Goal: Information Seeking & Learning: Learn about a topic

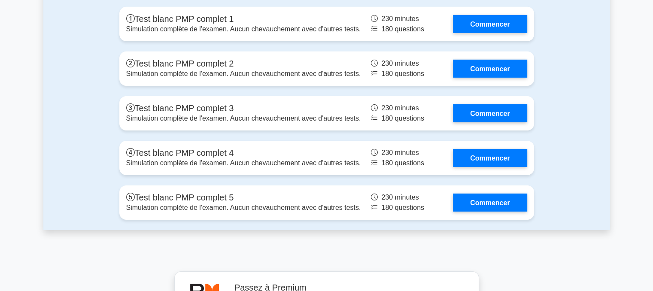
scroll to position [2785, 0]
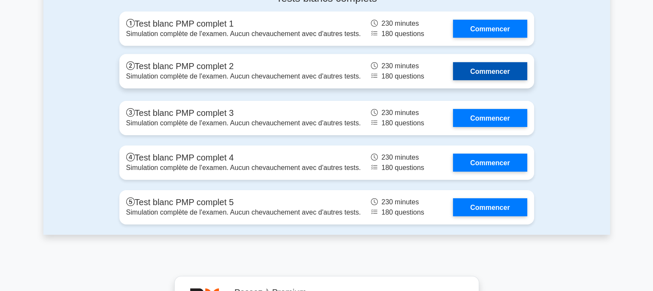
click at [495, 80] on link "Commencer" at bounding box center [490, 71] width 74 height 18
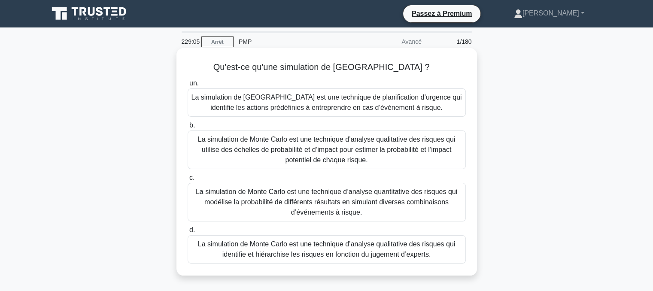
click at [328, 203] on font "La simulation de Monte Carlo est une technique d’analyse quantitative des risqu…" at bounding box center [327, 202] width 262 height 28
click at [188, 181] on input "c. La simulation de [GEOGRAPHIC_DATA] est une technique d’analyse quantitative …" at bounding box center [188, 178] width 0 height 6
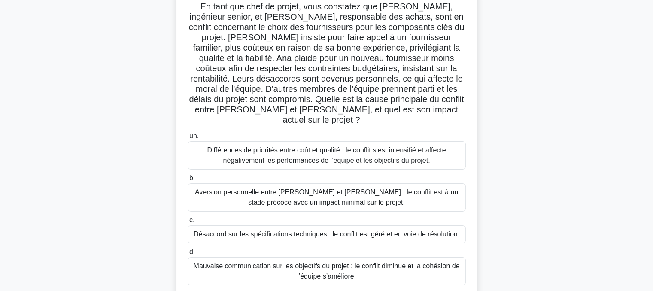
scroll to position [65, 0]
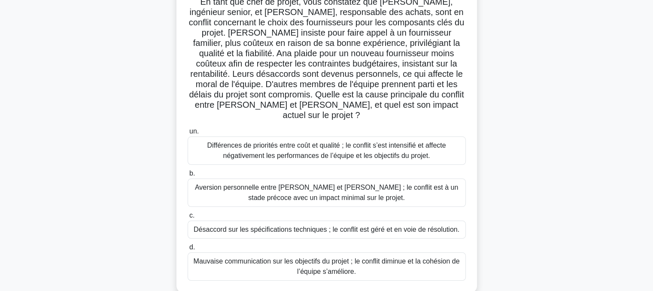
click at [313, 140] on font "Différences de priorités entre coût et qualité ; le conflit s’est intensifié et…" at bounding box center [327, 150] width 271 height 21
click at [188, 134] on input "un. Différences de priorités entre coût et qualité ; le conflit s’est intensifi…" at bounding box center [188, 132] width 0 height 6
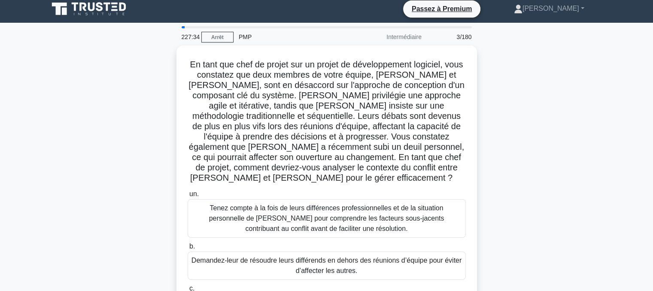
scroll to position [0, 0]
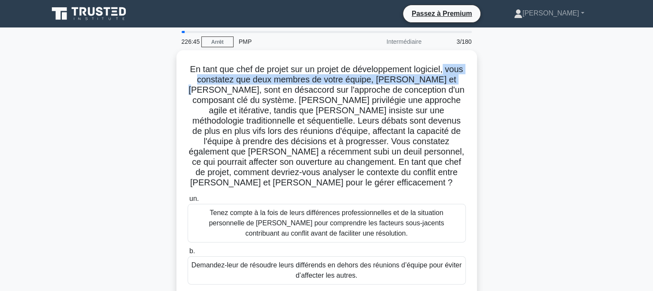
drag, startPoint x: 653, startPoint y: 55, endPoint x: 653, endPoint y: 76, distance: 20.6
click at [653, 76] on main "226:45 [GEOGRAPHIC_DATA] PMP Intermédiaire 3/180 .spinner_0XTQ{transform-origin…" at bounding box center [326, 245] width 653 height 436
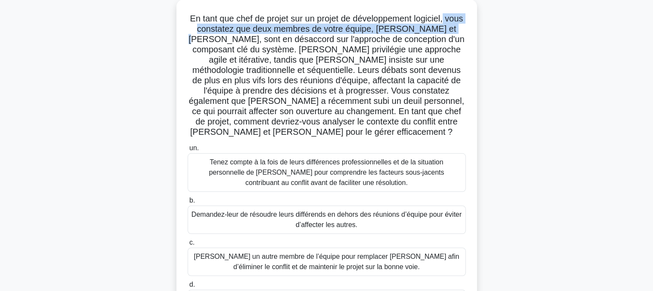
scroll to position [55, 0]
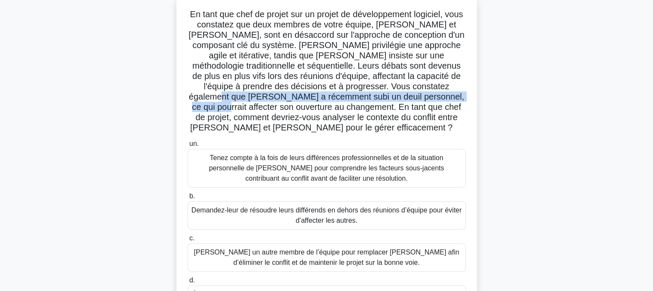
drag, startPoint x: 653, startPoint y: 85, endPoint x: 652, endPoint y: 97, distance: 11.2
click at [652, 97] on main "226:23 [GEOGRAPHIC_DATA] PMP Intermédiaire 3/180 .spinner_0XTQ{transform-origin…" at bounding box center [326, 191] width 653 height 436
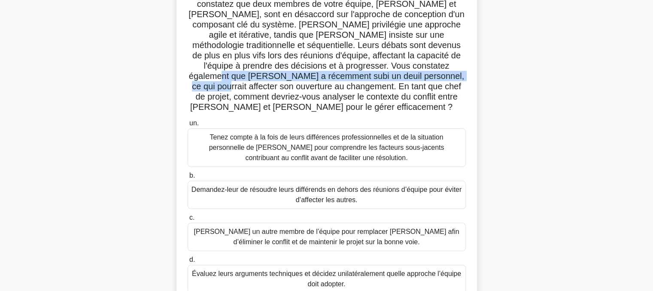
scroll to position [74, 0]
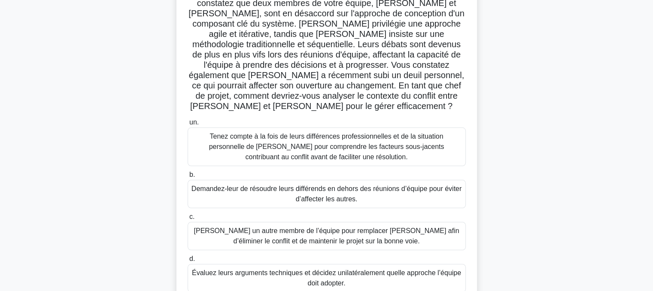
click at [326, 142] on font "Tenez compte à la fois de leurs différences professionnelles et de la situation…" at bounding box center [326, 147] width 235 height 28
click at [188, 125] on input "un. [PERSON_NAME] compte à la fois de leurs différences professionnelles et de …" at bounding box center [188, 123] width 0 height 6
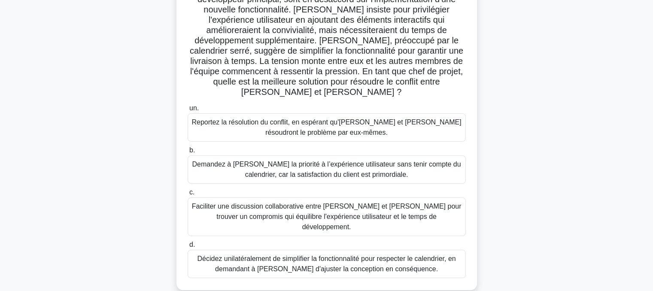
scroll to position [92, 0]
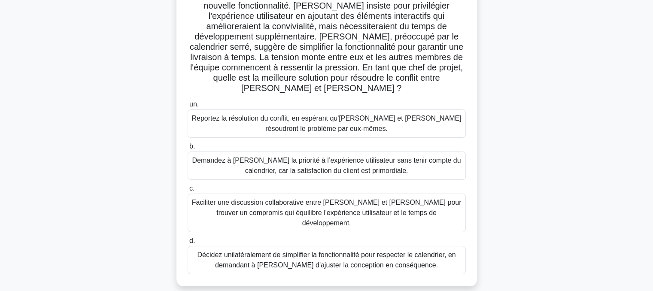
click at [288, 199] on font "Faciliter une discussion collaborative entre [PERSON_NAME] et [PERSON_NAME] pou…" at bounding box center [327, 213] width 270 height 28
click at [188, 192] on input "c. Faciliter une discussion collaborative entre [PERSON_NAME] et [PERSON_NAME] …" at bounding box center [188, 189] width 0 height 6
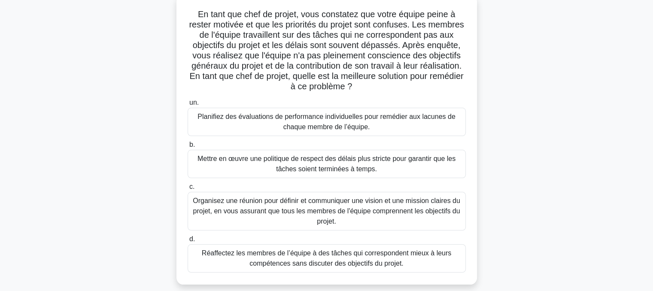
scroll to position [64, 0]
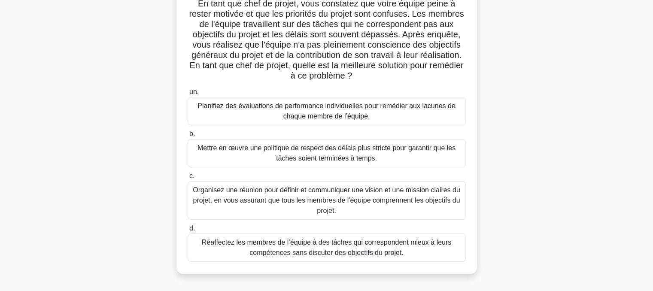
click at [319, 198] on font "Organisez une réunion pour définir et communiquer une vision et une mission cla…" at bounding box center [327, 200] width 268 height 28
click at [188, 179] on input "c. Organisez une réunion pour définir et communiquer une vision et une mission …" at bounding box center [188, 177] width 0 height 6
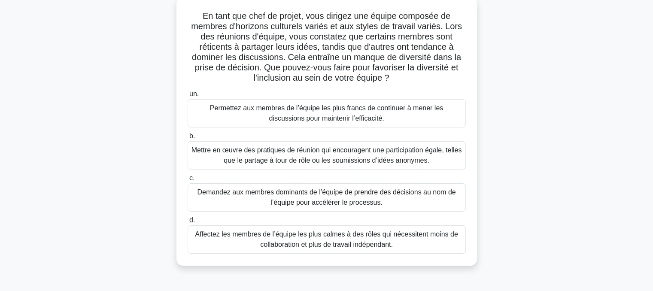
scroll to position [58, 0]
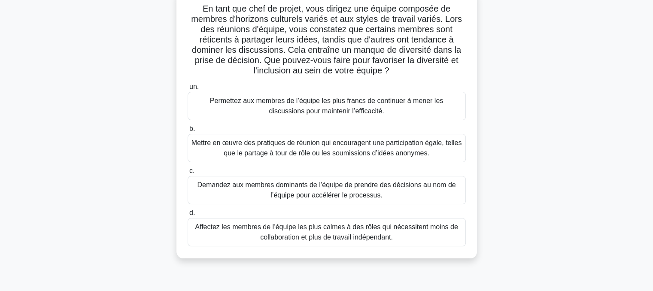
click at [330, 149] on font "Mettre en œuvre des pratiques de réunion qui encouragent une participation égal…" at bounding box center [327, 148] width 271 height 18
click at [188, 132] on input "b. Mettre en œuvre des pratiques de réunion qui encouragent une participation é…" at bounding box center [188, 129] width 0 height 6
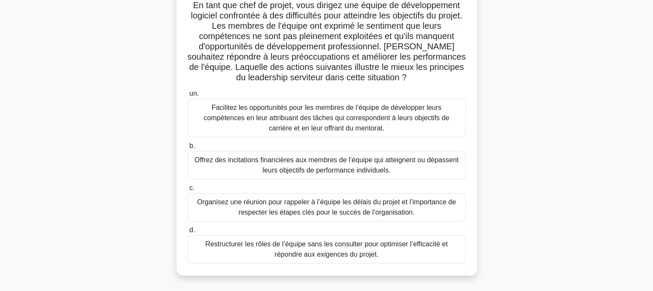
scroll to position [65, 0]
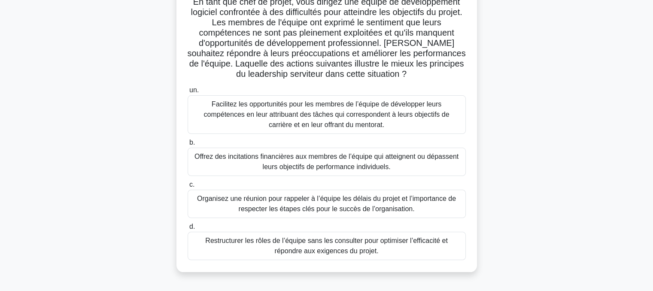
click at [305, 113] on font "Facilitez les opportunités pour les membres de l’équipe de développer leurs com…" at bounding box center [327, 115] width 246 height 28
click at [188, 93] on input "un. Facilitez les opportunités pour les membres de l’équipe de développer leurs…" at bounding box center [188, 91] width 0 height 6
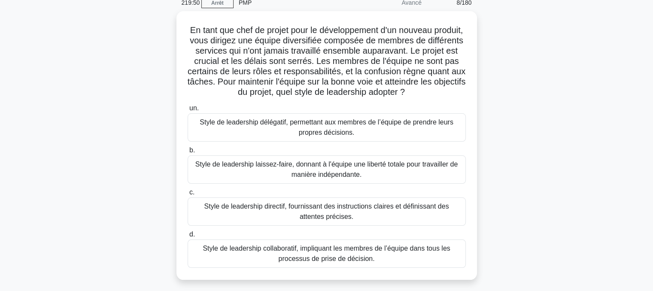
scroll to position [40, 0]
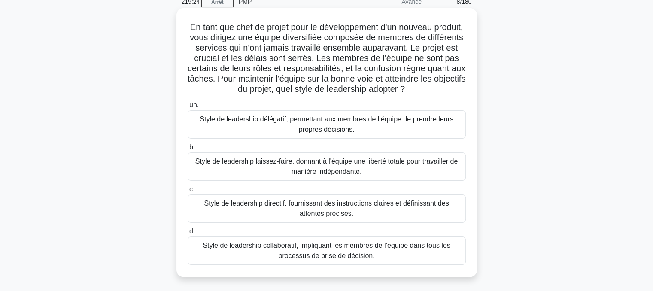
click at [307, 250] on font "Style de leadership collaboratif, impliquant les membres de l’équipe dans tous …" at bounding box center [327, 251] width 271 height 21
click at [188, 235] on input "d. Style de leadership collaboratif, impliquant les membres de l’équipe dans to…" at bounding box center [188, 232] width 0 height 6
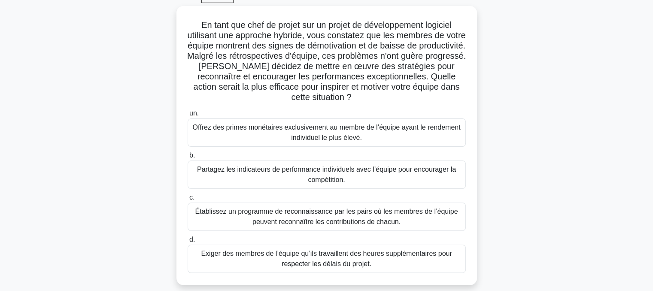
scroll to position [46, 0]
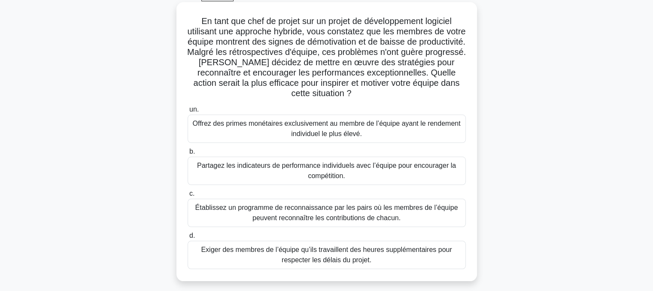
click at [312, 129] on font "Offrez des primes monétaires exclusivement au membre de l’équipe ayant le rende…" at bounding box center [327, 129] width 271 height 21
click at [188, 113] on input "un. Offrez des primes monétaires exclusivement au membre de l’équipe ayant le r…" at bounding box center [188, 110] width 0 height 6
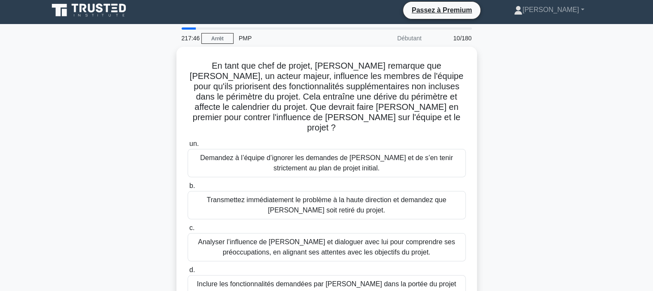
scroll to position [0, 0]
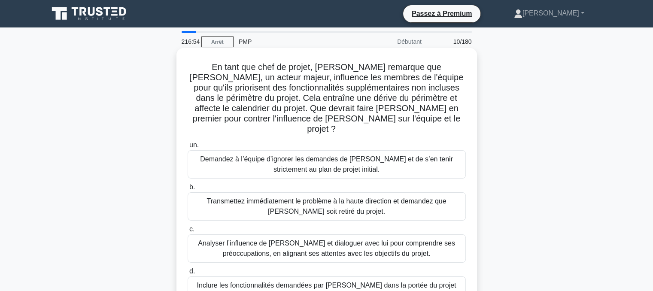
click at [325, 240] on font "Analyser l’influence de [PERSON_NAME] et dialoguer avec lui pour comprendre ses…" at bounding box center [326, 249] width 257 height 18
click at [188, 232] on input "c. Analyser l’influence de [PERSON_NAME] et dialoguer avec lui pour comprendre …" at bounding box center [188, 230] width 0 height 6
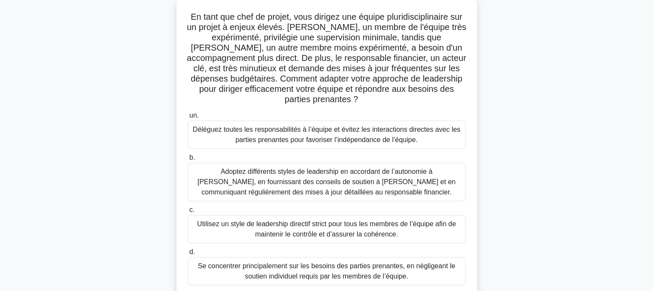
scroll to position [58, 0]
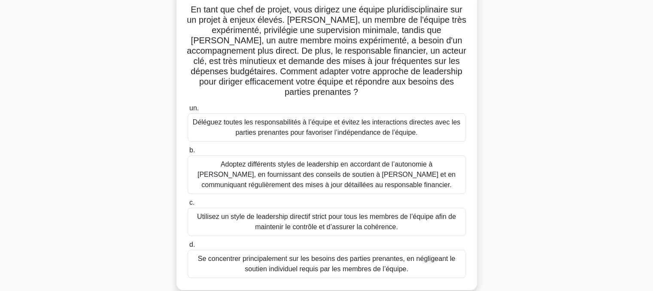
click at [287, 173] on font "Adoptez différents styles de leadership en accordant de l’autonomie à [PERSON_N…" at bounding box center [327, 175] width 258 height 28
click at [188, 153] on input "b. Adoptez différents styles de leadership en accordant de l’autonomie à [PERSO…" at bounding box center [188, 151] width 0 height 6
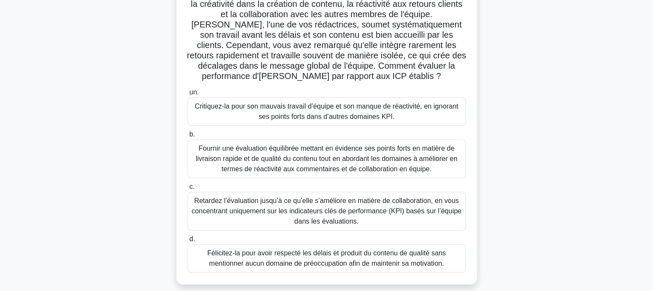
scroll to position [98, 0]
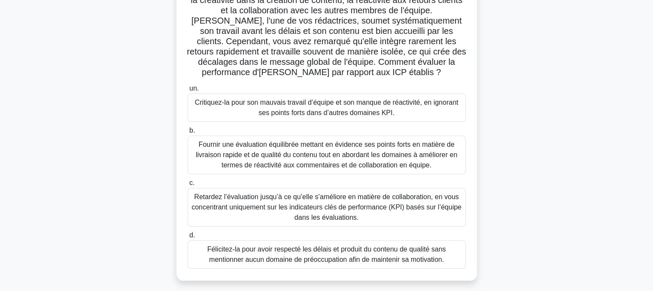
click at [311, 152] on font "Fournir une évaluation équilibrée mettant en évidence ses points forts en matiè…" at bounding box center [327, 155] width 262 height 28
click at [188, 134] on input "b. Fournir une évaluation équilibrée mettant en évidence ses points forts en ma…" at bounding box center [188, 131] width 0 height 6
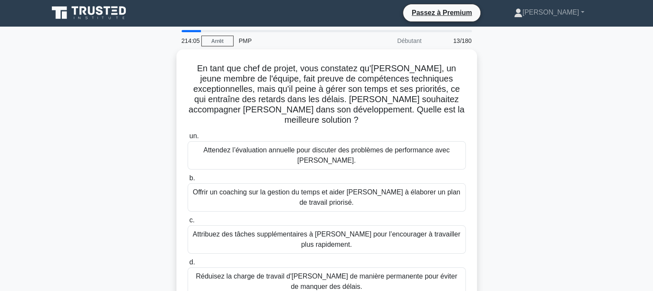
scroll to position [0, 0]
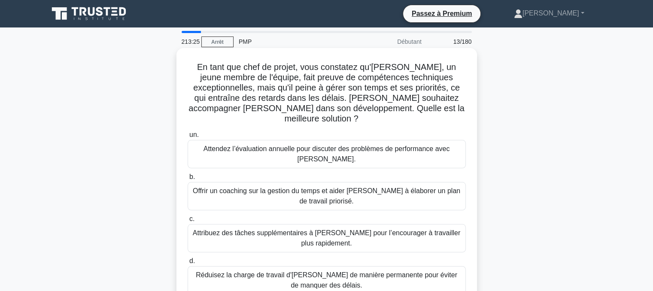
click at [317, 187] on font "Offrir un coaching sur la gestion du temps et aider [PERSON_NAME] à élaborer un…" at bounding box center [327, 196] width 268 height 18
click at [188, 174] on input "b. Offrir un coaching sur la gestion du temps et aider [PERSON_NAME] à élaborer…" at bounding box center [188, 177] width 0 height 6
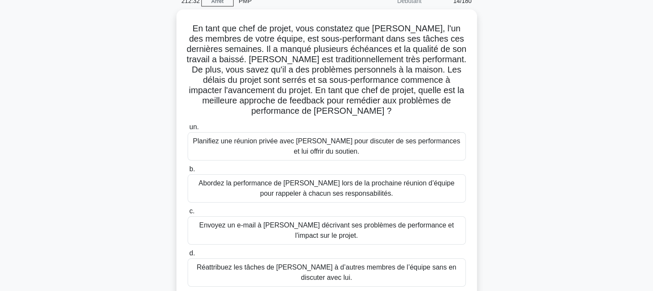
scroll to position [50, 0]
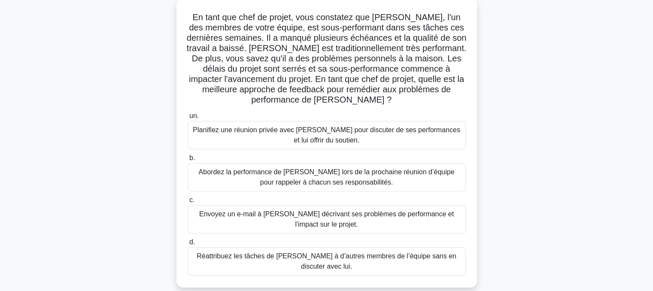
click at [308, 134] on font "Planifiez une réunion privée avec [PERSON_NAME] pour discuter de ses performanc…" at bounding box center [327, 135] width 268 height 18
click at [188, 119] on input "un. Planifiez une réunion privée avec [PERSON_NAME] pour discuter de ses perfor…" at bounding box center [188, 116] width 0 height 6
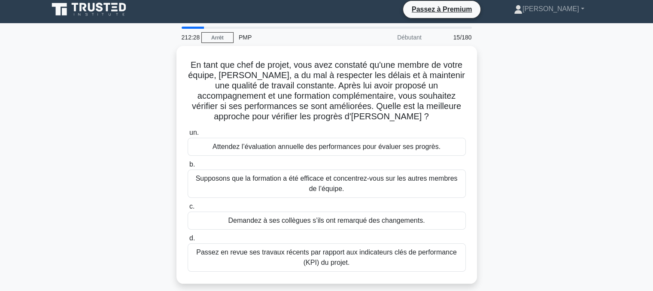
scroll to position [0, 0]
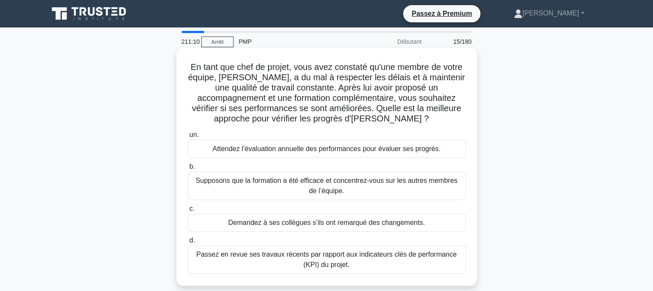
click at [363, 259] on font "Passez en revue ses travaux récents par rapport aux indicateurs clés de perform…" at bounding box center [326, 260] width 261 height 18
click at [188, 244] on input "d. Passez en revue ses travaux récents par rapport aux indicateurs clés de perf…" at bounding box center [188, 241] width 0 height 6
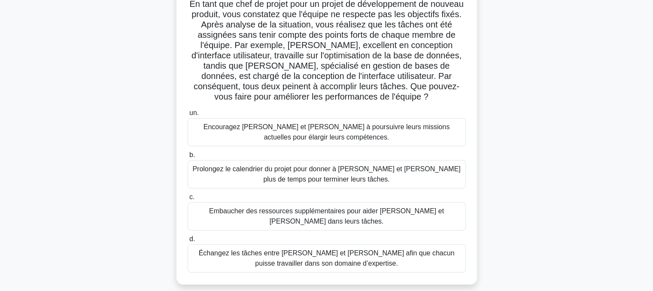
scroll to position [70, 0]
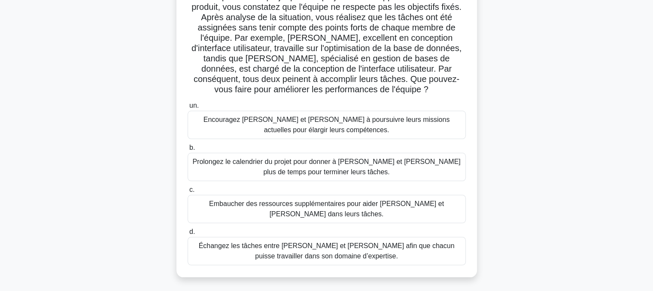
click at [331, 242] on font "Échangez les tâches entre [PERSON_NAME] et [PERSON_NAME] afin que chacun puisse…" at bounding box center [327, 251] width 256 height 18
click at [188, 235] on input "d. Échangez les tâches entre [PERSON_NAME] et [PERSON_NAME] afin que chacun pui…" at bounding box center [188, 232] width 0 height 6
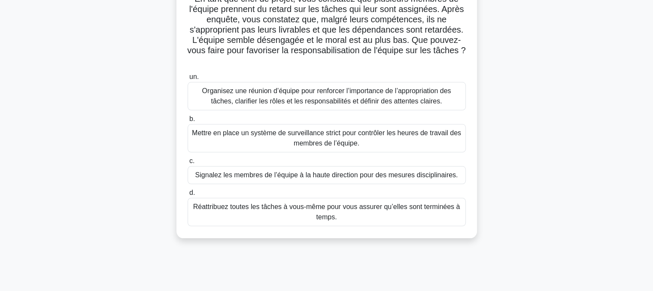
scroll to position [0, 0]
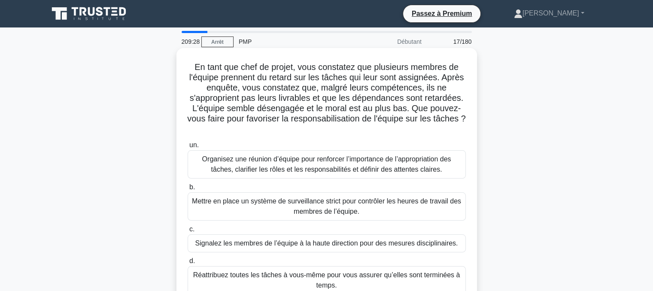
click at [302, 166] on font "Organisez une réunion d’équipe pour renforcer l’importance de l’appropriation d…" at bounding box center [326, 165] width 249 height 18
click at [188, 148] on input "un. Organisez une réunion d’équipe pour renforcer l’importance de l’appropriati…" at bounding box center [188, 146] width 0 height 6
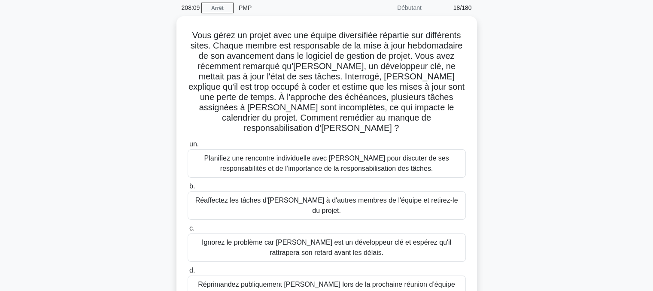
scroll to position [31, 0]
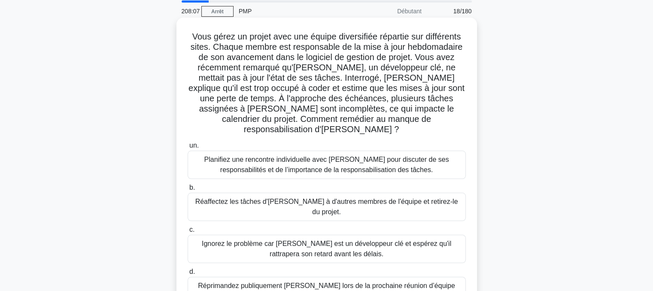
click at [299, 159] on font "Planifiez une rencontre individuelle avec [PERSON_NAME] pour discuter de ses re…" at bounding box center [326, 165] width 245 height 18
click at [188, 149] on input "un. Planifiez une rencontre individuelle avec [PERSON_NAME] pour discuter de se…" at bounding box center [188, 146] width 0 height 6
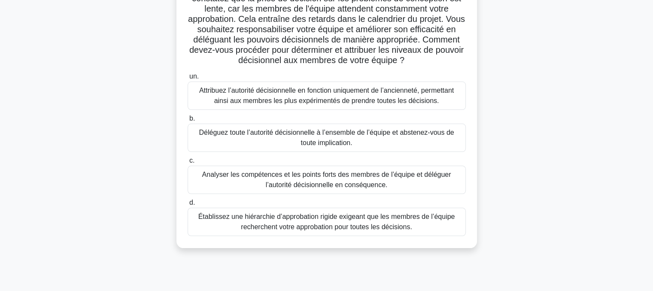
scroll to position [84, 0]
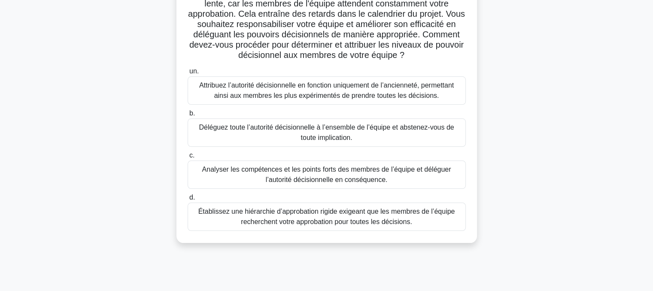
click at [326, 185] on font "Analyser les compétences et les points forts des membres de l’équipe et délégue…" at bounding box center [327, 175] width 271 height 21
click at [188, 159] on input "c. Analyser les compétences et les points forts des membres de l’équipe et délé…" at bounding box center [188, 156] width 0 height 6
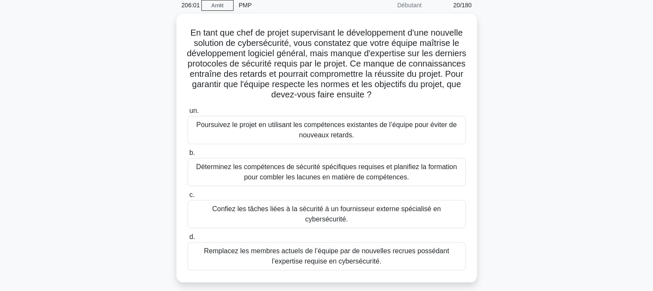
scroll to position [39, 0]
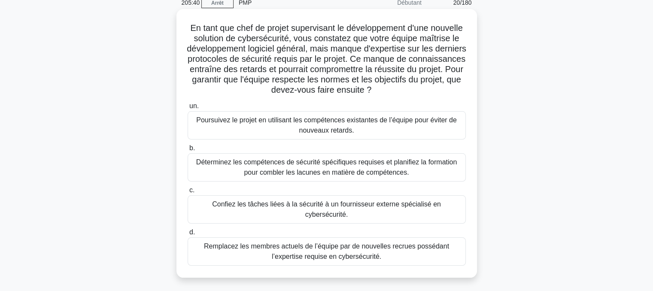
click at [326, 168] on font "Déterminez les compétences de sécurité spécifiques requises et planifiez la for…" at bounding box center [326, 168] width 261 height 18
click at [188, 151] on input "b. Déterminez les compétences de sécurité spécifiques requises et planifiez la …" at bounding box center [188, 149] width 0 height 6
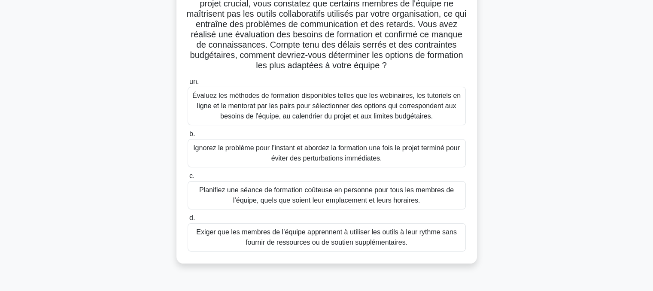
scroll to position [77, 0]
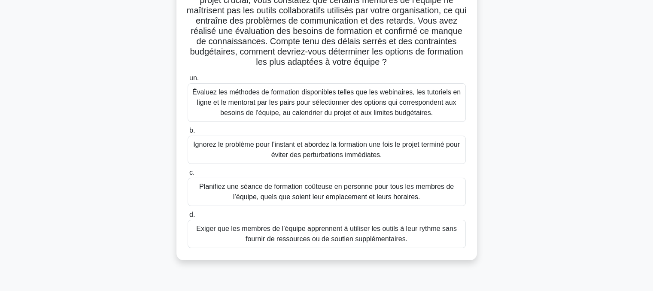
click at [303, 103] on font "Évaluez les méthodes de formation disponibles telles que les webinaires, les tu…" at bounding box center [326, 102] width 268 height 28
click at [188, 81] on input "un. Évaluez les méthodes de formation disponibles telles que les webinaires, le…" at bounding box center [188, 79] width 0 height 6
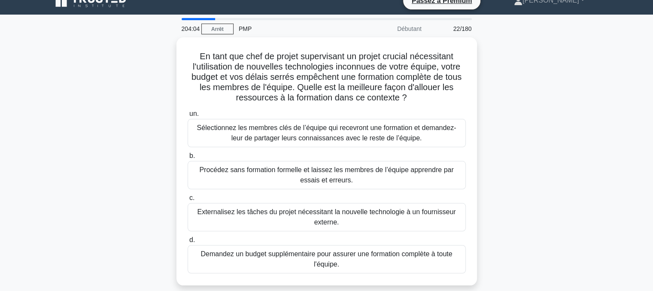
scroll to position [0, 0]
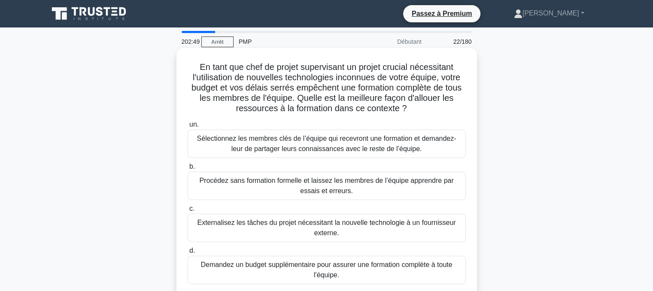
click at [325, 226] on font "Externalisez les tâches du projet nécessitant la nouvelle technologie à un four…" at bounding box center [326, 228] width 259 height 18
click at [188, 212] on input "c. Externalisez les tâches du projet nécessitant la nouvelle technologie à un f…" at bounding box center [188, 209] width 0 height 6
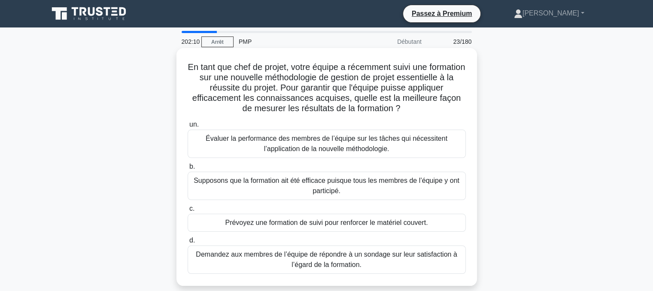
click at [298, 144] on font "Évaluer la performance des membres de l’équipe sur les tâches qui nécessitent l…" at bounding box center [327, 144] width 271 height 21
click at [188, 128] on input "un. Évaluer la performance des membres de l’équipe sur les tâches qui nécessite…" at bounding box center [188, 125] width 0 height 6
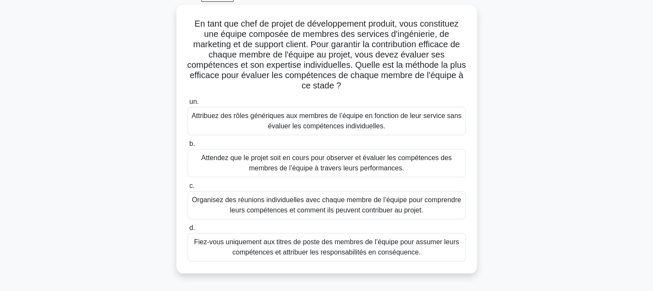
scroll to position [52, 0]
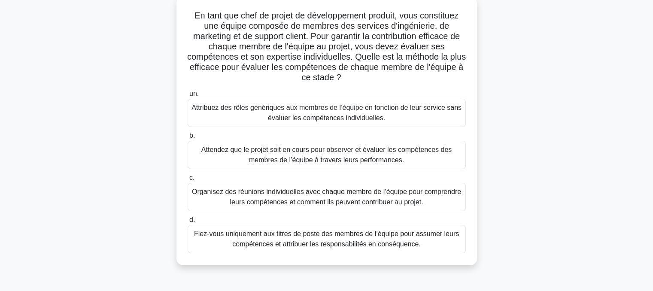
click at [279, 193] on font "Organisez des réunions individuelles avec chaque membre de l’équipe pour compre…" at bounding box center [326, 197] width 269 height 18
click at [188, 181] on input "c. Organisez des réunions individuelles avec chaque membre de l’équipe pour com…" at bounding box center [188, 178] width 0 height 6
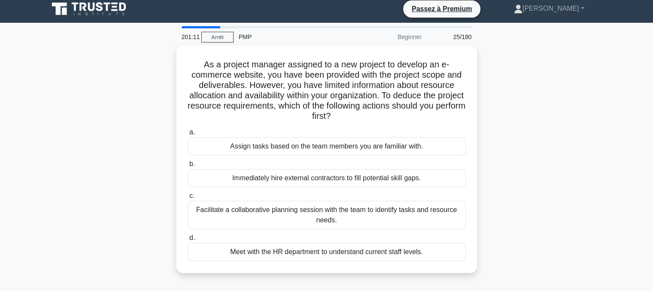
scroll to position [0, 0]
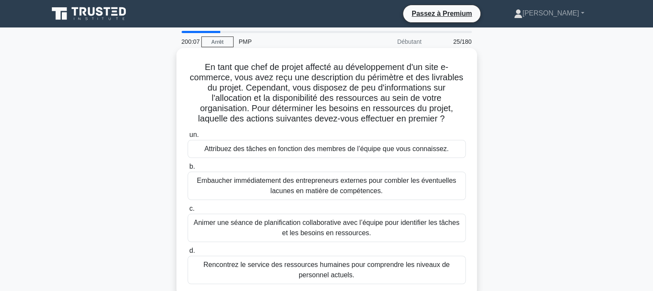
click at [321, 228] on font "Animer une séance de planification collaborative avec l’équipe pour identifier …" at bounding box center [327, 228] width 271 height 21
click at [188, 212] on input "c. Animer une séance de planification collaborative avec l’équipe pour identifi…" at bounding box center [188, 209] width 0 height 6
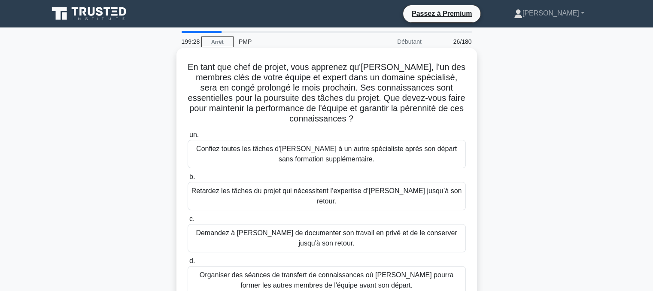
click at [313, 272] on font "Organiser des séances de transfert de connaissances où [PERSON_NAME] pourra for…" at bounding box center [327, 281] width 254 height 18
click at [188, 264] on input "d. Organiser des séances de transfert de connaissances où [PERSON_NAME] pourra …" at bounding box center [188, 262] width 0 height 6
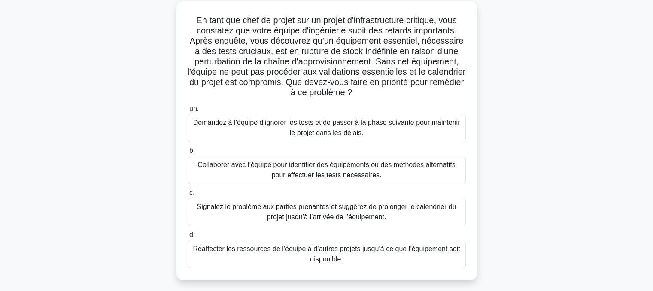
scroll to position [51, 0]
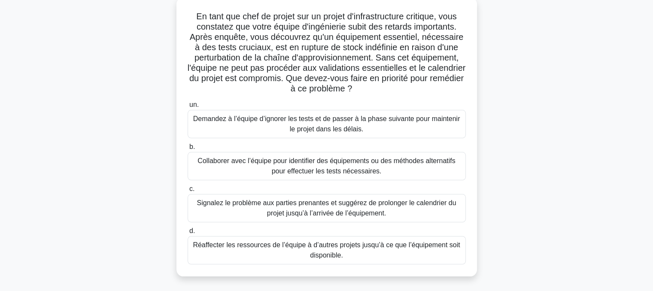
click at [335, 169] on font "Collaborer avec l’équipe pour identifier des équipements ou des méthodes altern…" at bounding box center [327, 166] width 258 height 18
click at [188, 150] on input "b. Collaborer avec l’équipe pour identifier des équipements ou des méthodes alt…" at bounding box center [188, 147] width 0 height 6
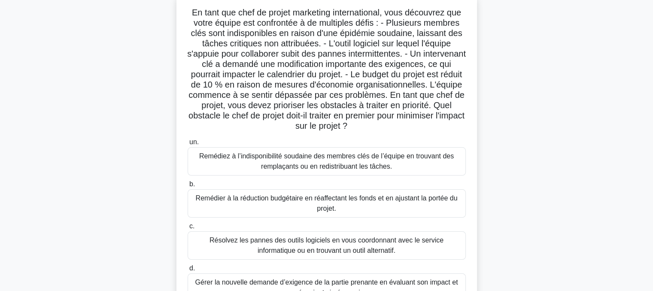
scroll to position [58, 0]
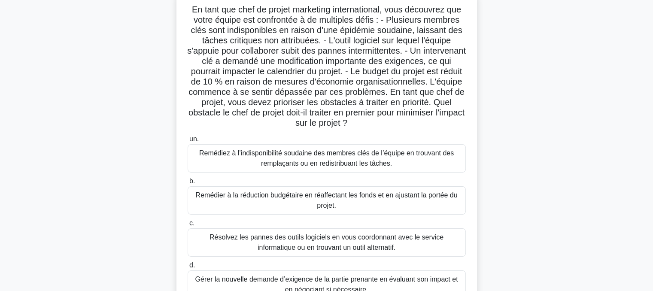
click at [335, 243] on font "Résolvez les pannes des outils logiciels en vous coordonnant avec le service in…" at bounding box center [327, 243] width 234 height 18
click at [188, 226] on input "c. Résolvez les pannes des outils logiciels en vous coordonnant avec le service…" at bounding box center [188, 224] width 0 height 6
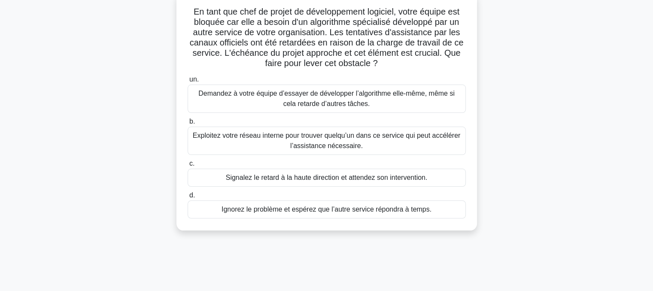
scroll to position [0, 0]
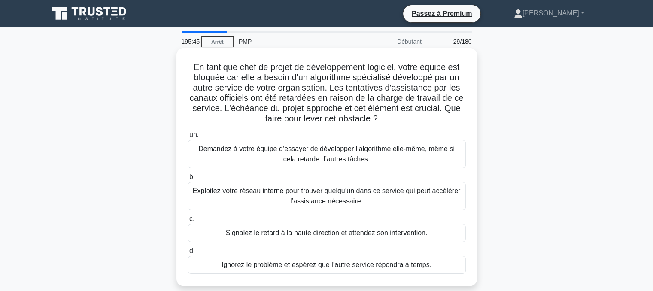
click at [313, 197] on font "Exploitez votre réseau interne pour trouver quelqu’un dans ce service qui peut …" at bounding box center [327, 196] width 268 height 18
click at [188, 180] on input "b. Exploitez votre réseau interne pour trouver quelqu’un dans ce service qui pe…" at bounding box center [188, 177] width 0 height 6
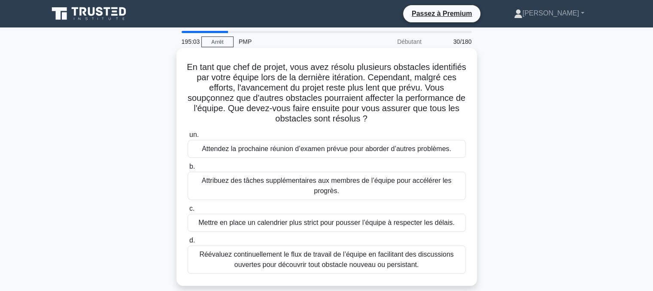
click at [336, 260] on font "Réévaluez continuellement le flux de travail de l’équipe en facilitant des disc…" at bounding box center [326, 260] width 254 height 18
click at [188, 244] on input "d. Réévaluez continuellement le flux de travail de l’équipe en facilitant des d…" at bounding box center [188, 241] width 0 height 6
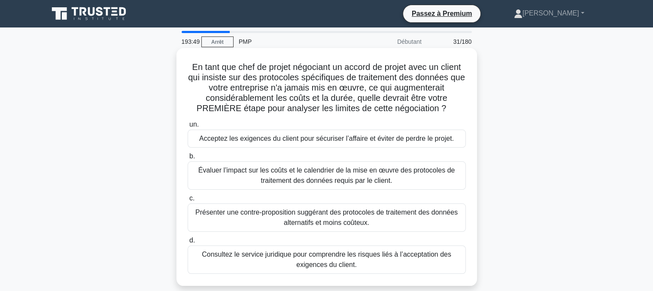
click at [309, 177] on font "Évaluer l’impact sur les coûts et le calendrier de la mise en œuvre des protoco…" at bounding box center [326, 176] width 257 height 18
click at [188, 159] on input "b. Évaluer l’impact sur les coûts et le calendrier de la mise en œuvre des prot…" at bounding box center [188, 157] width 0 height 6
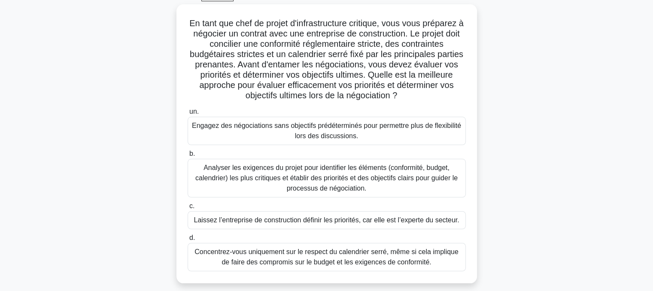
scroll to position [43, 0]
click at [328, 174] on font "Analyser les exigences du projet pour identifier les éléments (conformité, budg…" at bounding box center [326, 179] width 262 height 28
click at [188, 158] on input "b. Analyser les exigences du projet pour identifier les éléments (conformité, b…" at bounding box center [188, 155] width 0 height 6
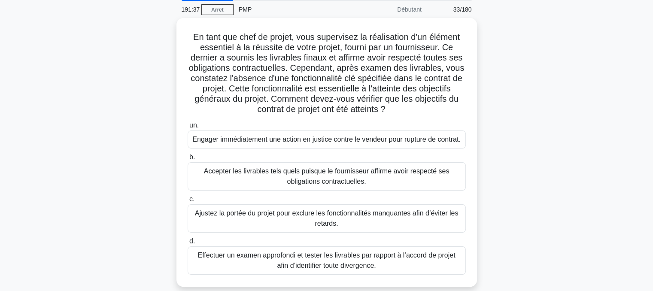
scroll to position [34, 0]
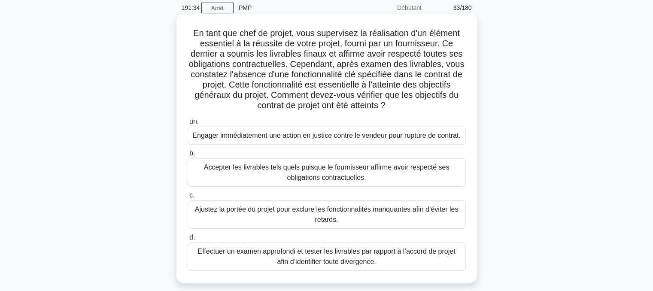
click at [316, 253] on font "Effectuer un examen approfondi et tester les livrables par rapport à l’accord d…" at bounding box center [327, 257] width 258 height 18
click at [188, 241] on input "d. Effectuer un examen approfondi et tester les livrables par rapport à l’accor…" at bounding box center [188, 238] width 0 height 6
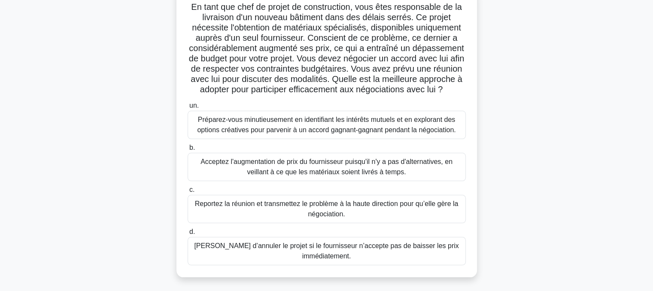
scroll to position [64, 0]
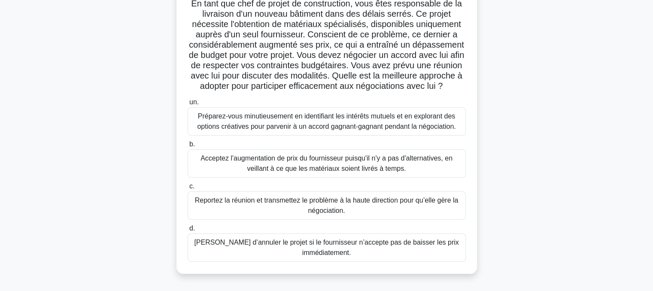
click at [311, 130] on font "Préparez-vous minutieusement en identifiant les intérêts mutuels et en exploran…" at bounding box center [326, 122] width 259 height 18
click at [188, 105] on input "un. Préparez-vous minutieusement en identifiant les intérêts mutuels et en expl…" at bounding box center [188, 103] width 0 height 6
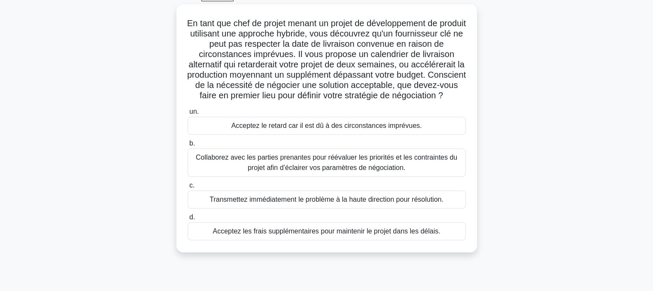
scroll to position [47, 0]
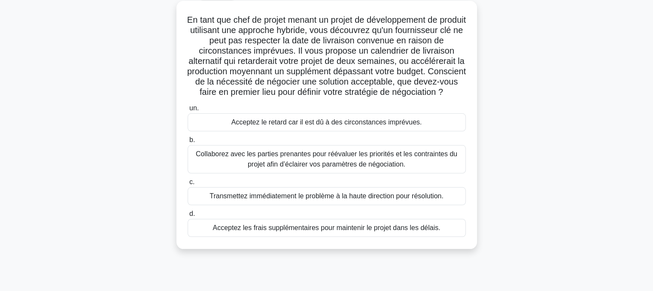
click at [275, 168] on font "Collaborez avec les parties prenantes pour réévaluer les priorités et les contr…" at bounding box center [327, 159] width 262 height 18
click at [188, 143] on input "b. Collaborez avec les parties prenantes pour réévaluer les priorités et les co…" at bounding box center [188, 140] width 0 height 6
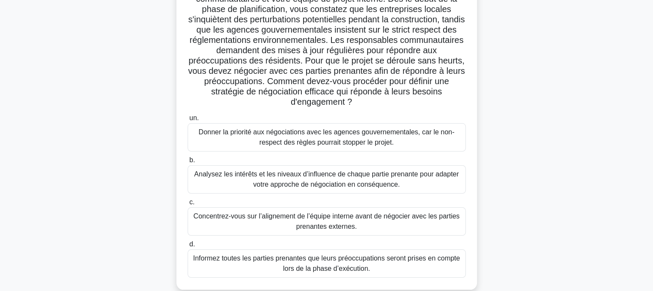
scroll to position [103, 0]
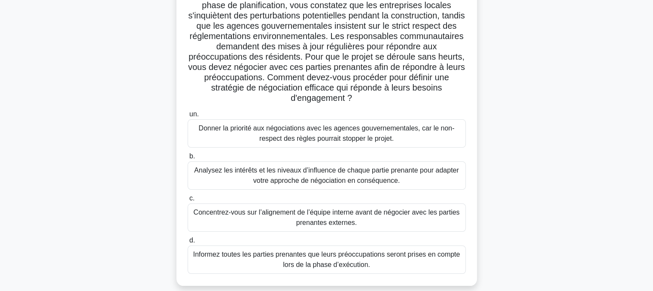
click at [331, 176] on font "Analysez les intérêts et les niveaux d’influence de chaque partie prenante pour…" at bounding box center [326, 176] width 265 height 18
click at [188, 159] on input "b. Analysez les intérêts et les niveaux d’influence de chaque partie prenante p…" at bounding box center [188, 157] width 0 height 6
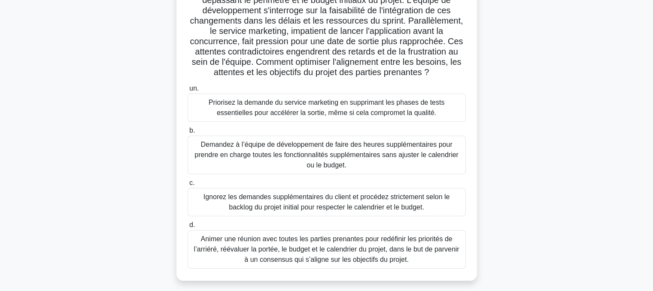
scroll to position [113, 0]
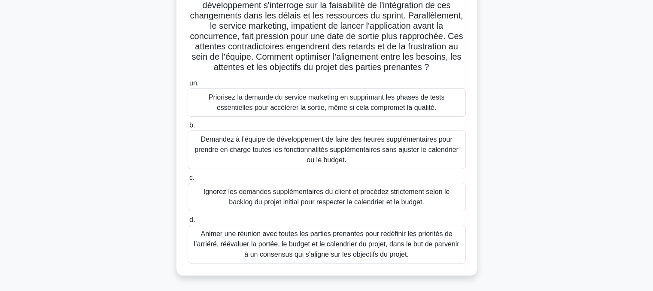
click at [331, 253] on font "Animer une réunion avec toutes les parties prenantes pour redéfinir les priorit…" at bounding box center [326, 244] width 265 height 28
click at [188, 223] on input "d. Animer une réunion avec toutes les parties prenantes pour redéfinir les prio…" at bounding box center [188, 220] width 0 height 6
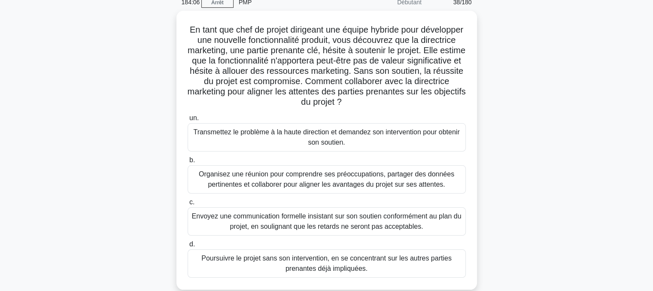
scroll to position [39, 0]
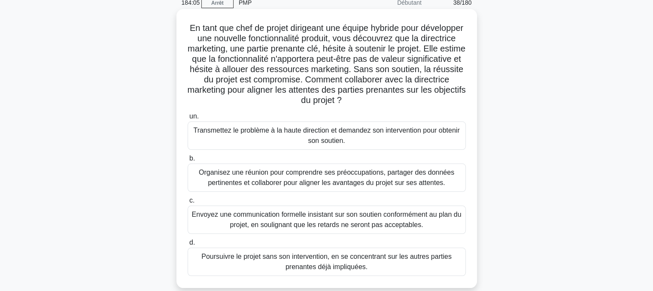
click at [278, 176] on font "Organisez une réunion pour comprendre ses préoccupations, partager des données …" at bounding box center [327, 178] width 256 height 18
click at [188, 162] on input "b. Organisez une réunion pour comprendre ses préoccupations, partager des donné…" at bounding box center [188, 159] width 0 height 6
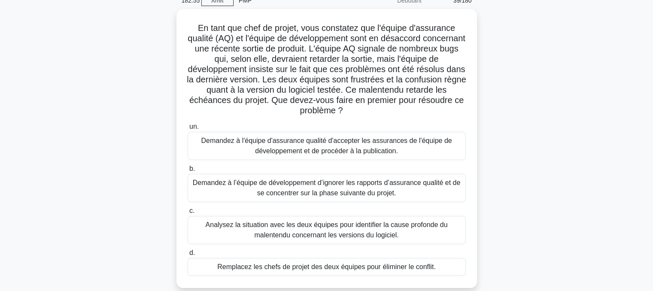
scroll to position [43, 0]
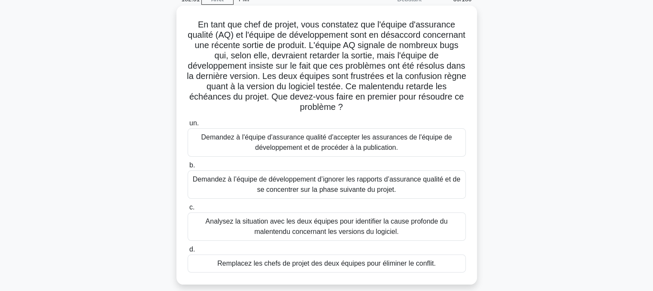
click at [322, 226] on font "Analysez la situation avec les deux équipes pour identifier la cause profonde d…" at bounding box center [327, 227] width 242 height 18
click at [188, 210] on input "c. Analysez la situation avec les deux équipes pour identifier la cause profond…" at bounding box center [188, 208] width 0 height 6
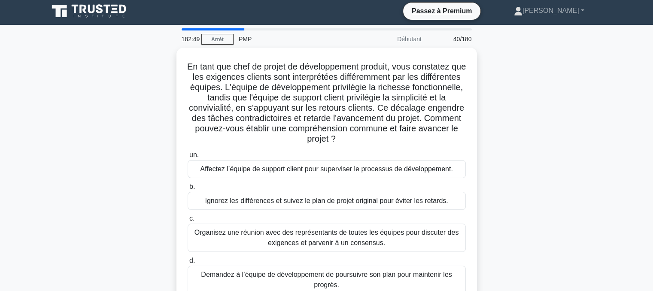
scroll to position [0, 0]
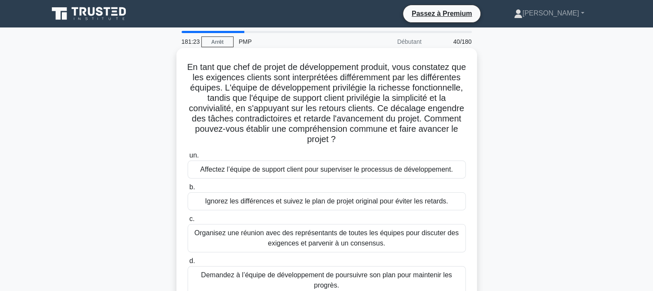
click at [309, 238] on font "Organisez une réunion avec des représentants de toutes les équipes pour discute…" at bounding box center [327, 238] width 271 height 21
click at [188, 222] on input "c. Organisez une réunion avec des représentants de toutes les équipes pour disc…" at bounding box center [188, 220] width 0 height 6
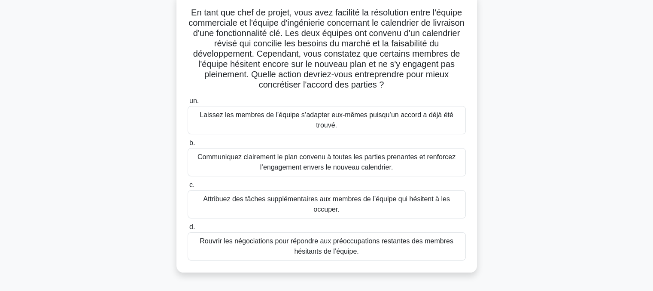
scroll to position [58, 0]
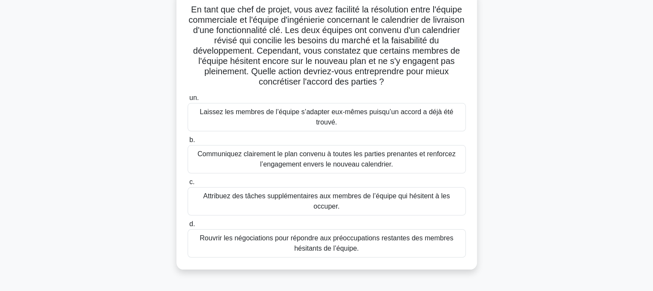
click at [326, 160] on font "Communiquez clairement le plan convenu à toutes les parties prenantes et renfor…" at bounding box center [327, 159] width 258 height 18
click at [188, 143] on input "b. Communiquez clairement le plan convenu à toutes les parties prenantes et ren…" at bounding box center [188, 140] width 0 height 6
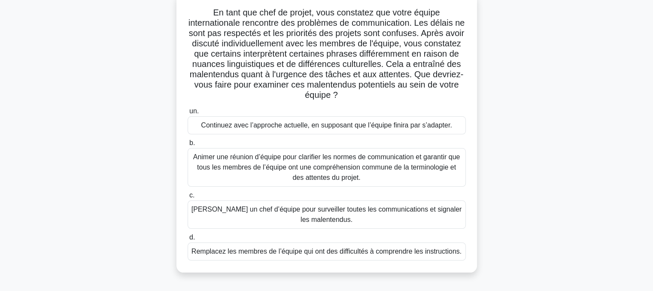
scroll to position [62, 0]
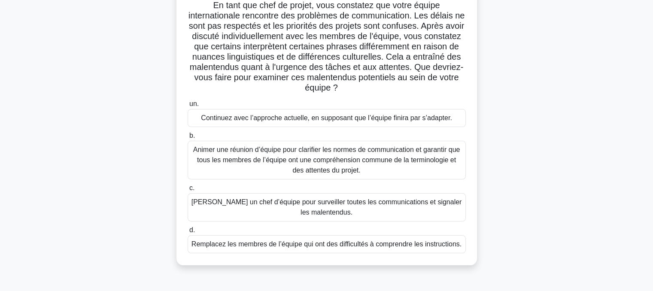
click at [303, 158] on font "Animer une réunion d’équipe pour clarifier les normes de communication et garan…" at bounding box center [326, 160] width 267 height 28
click at [188, 139] on input "b. Animer une réunion d’équipe pour clarifier les normes de communication et ga…" at bounding box center [188, 136] width 0 height 6
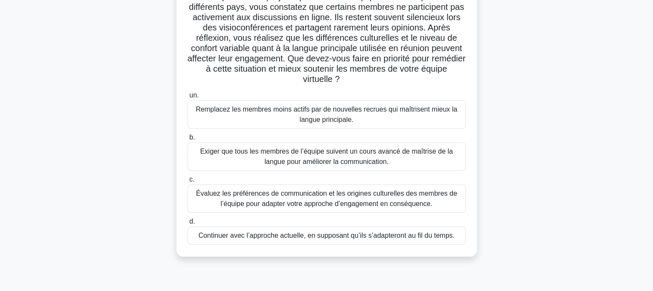
scroll to position [76, 0]
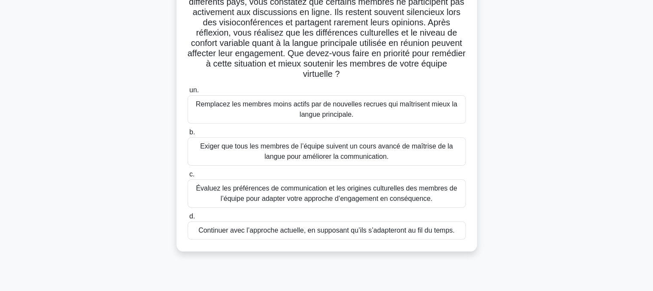
click at [335, 195] on font "Évaluez les préférences de communication et les origines culturelles des membre…" at bounding box center [326, 194] width 261 height 18
click at [188, 177] on input "c. Évaluez les préférences de communication et les origines culturelles des mem…" at bounding box center [188, 175] width 0 height 6
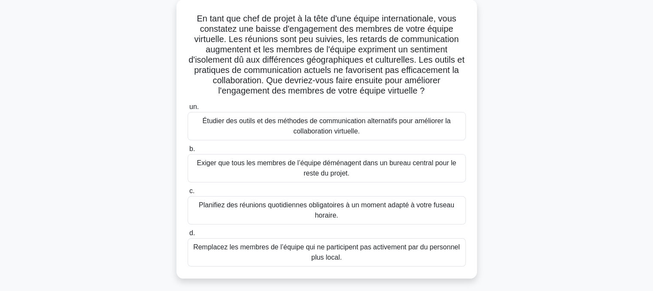
scroll to position [23, 0]
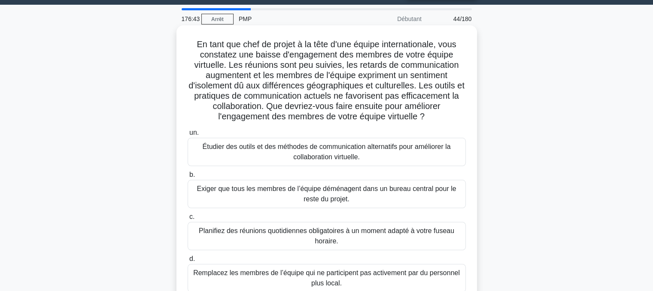
click at [319, 155] on font "Étudier des outils et des méthodes de communication alternatifs pour améliorer …" at bounding box center [326, 152] width 248 height 18
click at [188, 136] on input "un. Étudier des outils et des méthodes de communication alternatifs pour amélio…" at bounding box center [188, 133] width 0 height 6
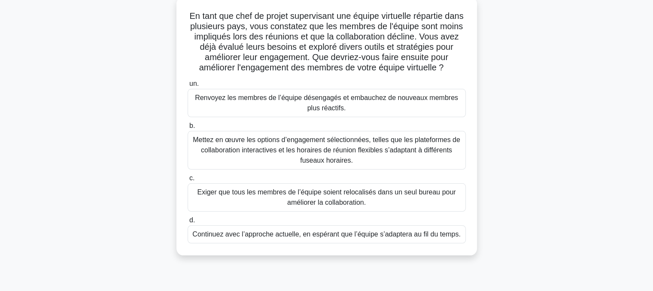
scroll to position [55, 0]
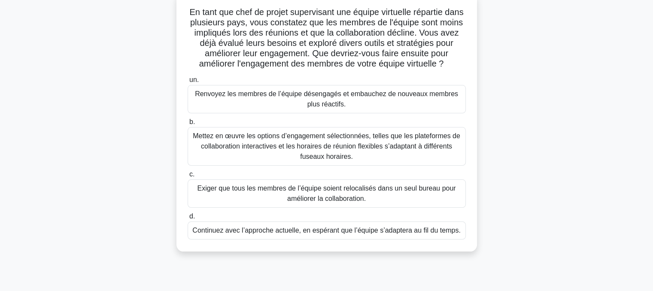
click at [320, 147] on font "Mettez en œuvre les options d’engagement sélectionnées, telles que les platefor…" at bounding box center [327, 146] width 268 height 28
click at [188, 125] on input "b. Mettez en œuvre les options d’engagement sélectionnées, telles que les plate…" at bounding box center [188, 122] width 0 height 6
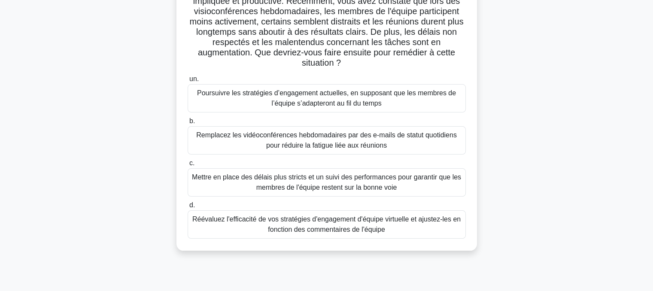
scroll to position [142, 0]
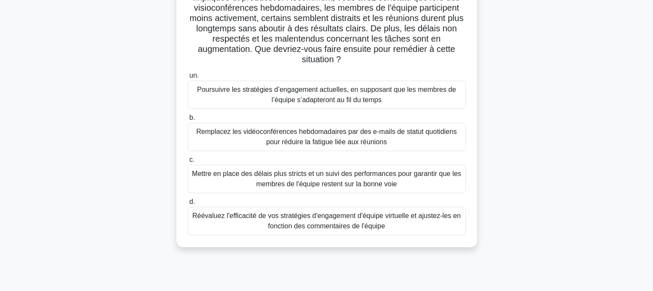
click at [330, 220] on font "Réévaluez l'efficacité de vos stratégies d'engagement d'équipe virtuelle et aju…" at bounding box center [326, 221] width 268 height 18
click at [188, 205] on input "d. Réévaluez l'efficacité de vos stratégies d'engagement d'équipe virtuelle et …" at bounding box center [188, 202] width 0 height 6
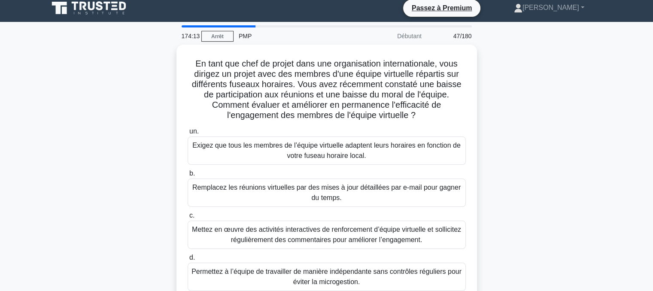
scroll to position [0, 0]
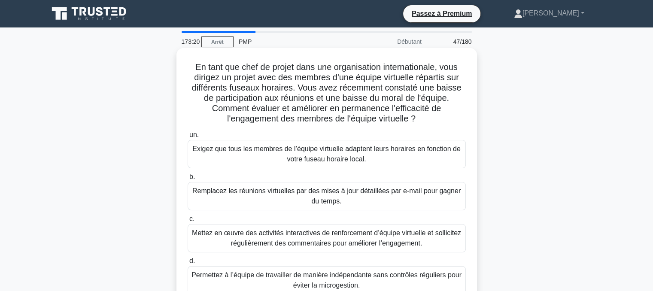
click at [278, 237] on font "Mettez en œuvre des activités interactives de renforcement d’équipe virtuelle e…" at bounding box center [326, 238] width 269 height 18
click at [188, 222] on input "c. Mettez en œuvre des activités interactives de renforcement d’équipe virtuell…" at bounding box center [188, 220] width 0 height 6
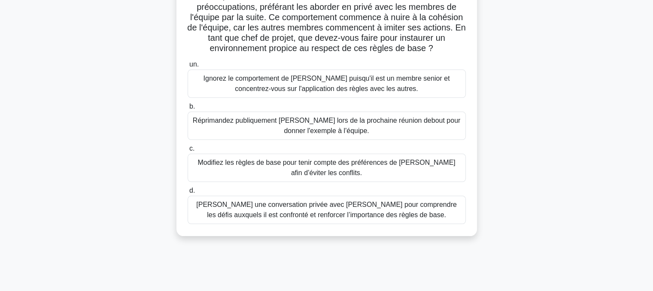
scroll to position [136, 0]
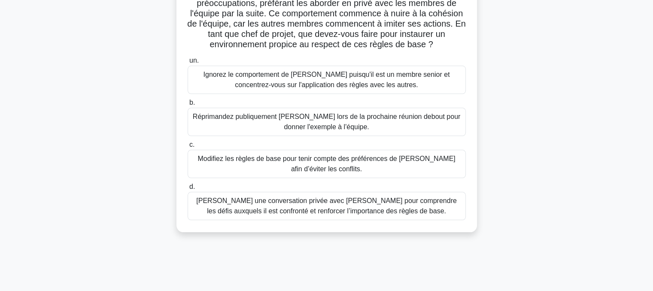
click at [322, 209] on font "[PERSON_NAME] une conversation privée avec [PERSON_NAME] pour comprendre les dé…" at bounding box center [326, 206] width 260 height 18
click at [188, 190] on input "d. [PERSON_NAME] une conversation privée avec [PERSON_NAME] pour comprendre les…" at bounding box center [188, 187] width 0 height 6
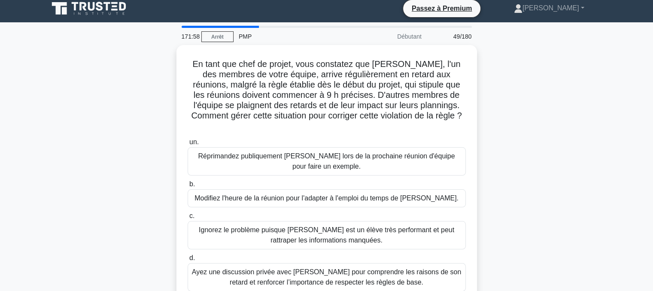
scroll to position [0, 0]
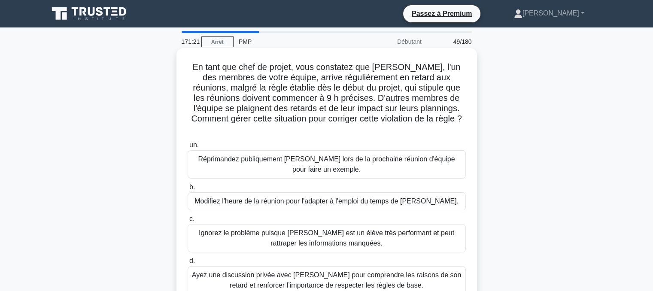
click at [268, 272] on font "Ayez une discussion privée avec [PERSON_NAME] pour comprendre les raisons de so…" at bounding box center [327, 281] width 270 height 18
click at [188, 264] on input "d. Ayez une discussion privée avec [PERSON_NAME] pour comprendre les raisons de…" at bounding box center [188, 262] width 0 height 6
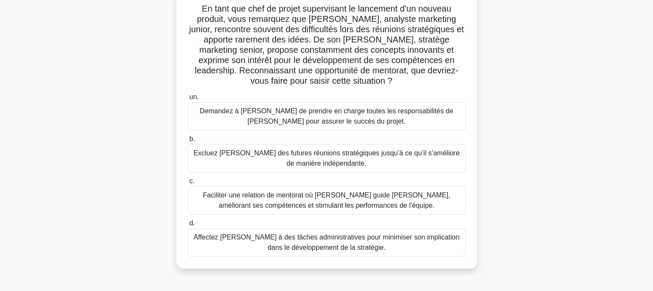
scroll to position [62, 0]
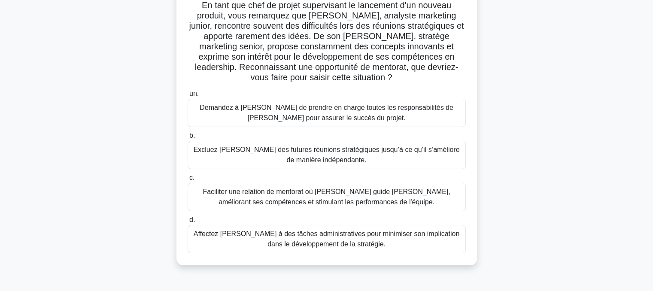
click at [339, 198] on font "Faciliter une relation de mentorat où [PERSON_NAME] guide [PERSON_NAME], amélio…" at bounding box center [326, 197] width 247 height 18
click at [188, 181] on input "c. Faciliter une relation de mentorat où [PERSON_NAME] guide [PERSON_NAME], amé…" at bounding box center [188, 178] width 0 height 6
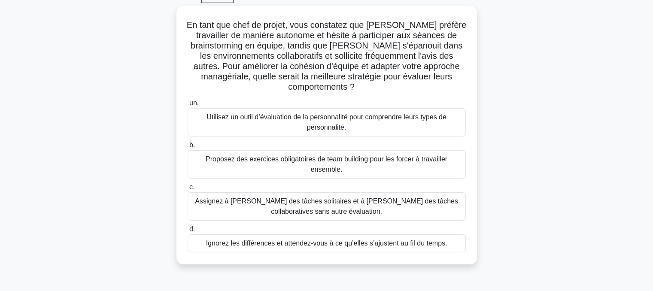
scroll to position [50, 0]
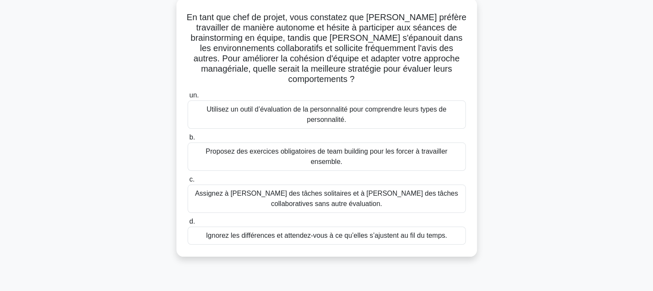
click at [316, 113] on font "Utilisez un outil d’évaluation de la personnalité pour comprendre leurs types d…" at bounding box center [327, 115] width 240 height 18
click at [188, 98] on input "un. Utilisez un outil d’évaluation de la personnalité pour comprendre leurs typ…" at bounding box center [188, 96] width 0 height 6
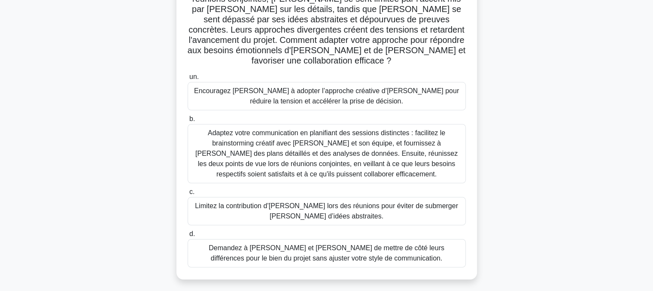
scroll to position [145, 0]
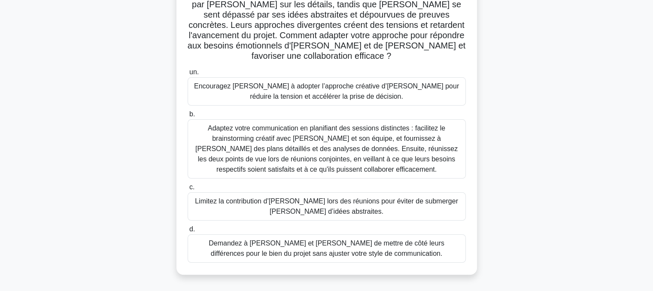
click at [307, 137] on font "Adaptez votre communication en planifiant des sessions distinctes : facilitez l…" at bounding box center [326, 149] width 262 height 49
click at [188, 117] on input "b. Adaptez votre communication en planifiant des sessions distinctes : facilite…" at bounding box center [188, 115] width 0 height 6
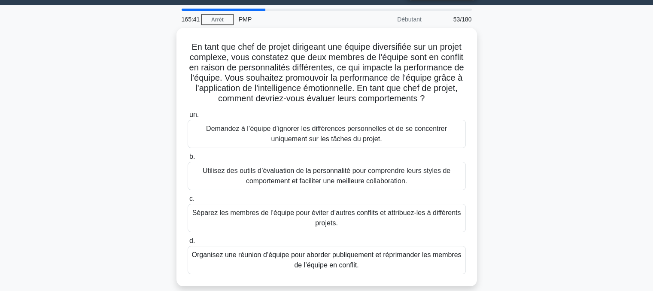
scroll to position [34, 0]
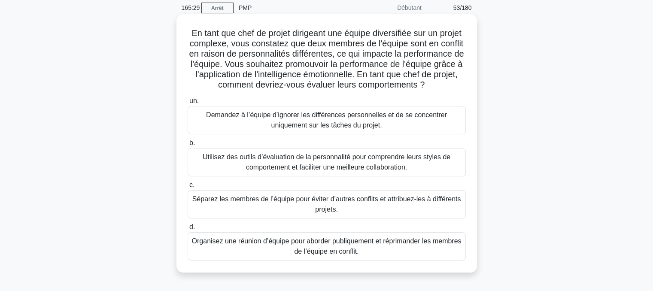
click at [305, 171] on font "Utilisez des outils d’évaluation de la personnalité pour comprendre leurs style…" at bounding box center [327, 162] width 248 height 18
click at [188, 146] on input "b. Utilisez des outils d’évaluation de la personnalité pour comprendre leurs st…" at bounding box center [188, 143] width 0 height 6
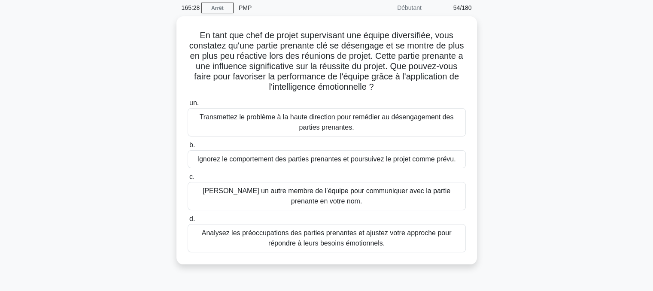
scroll to position [0, 0]
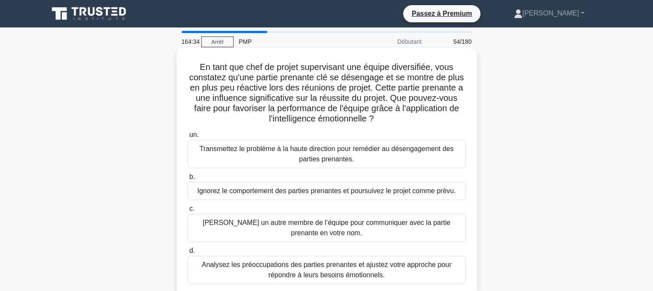
click at [300, 272] on font "Analysez les préoccupations des parties prenantes et ajustez votre approche pou…" at bounding box center [327, 270] width 250 height 18
click at [188, 254] on input "d. Analysez les préoccupations des parties prenantes et ajustez votre approche …" at bounding box center [188, 251] width 0 height 6
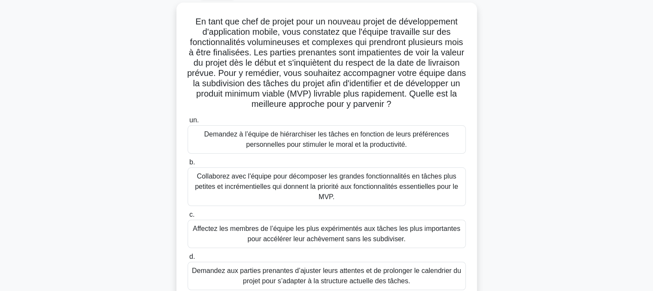
scroll to position [48, 0]
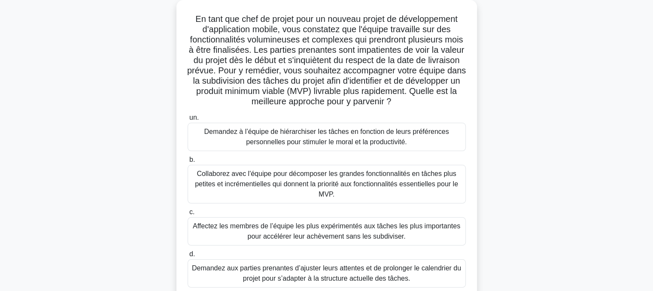
click at [320, 177] on font "Collaborez avec l'équipe pour décomposer les grandes fonctionnalités en tâches …" at bounding box center [326, 184] width 263 height 28
click at [188, 163] on input "b. Collaborez avec l'équipe pour décomposer les grandes fonctionnalités en tâch…" at bounding box center [188, 160] width 0 height 6
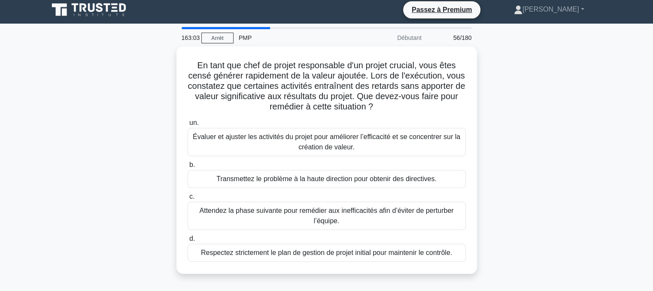
scroll to position [0, 0]
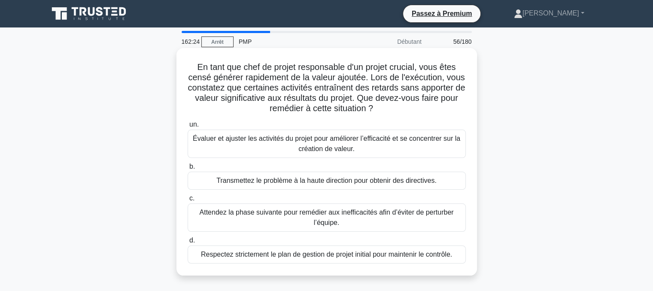
click at [305, 143] on font "Évaluer et ajuster les activités du projet pour améliorer l’efficacité et se co…" at bounding box center [327, 144] width 268 height 18
click at [188, 128] on input "un. Évaluer et ajuster les activités du projet pour améliorer l’efficacité et s…" at bounding box center [188, 125] width 0 height 6
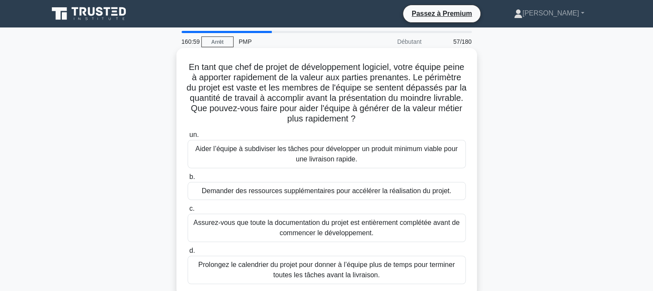
click at [321, 156] on font "Aider l’équipe à subdiviser les tâches pour développer un produit minimum viabl…" at bounding box center [326, 154] width 262 height 18
click at [188, 138] on input "un. [PERSON_NAME] l’équipe à subdiviser les tâches pour développer un produit m…" at bounding box center [188, 135] width 0 height 6
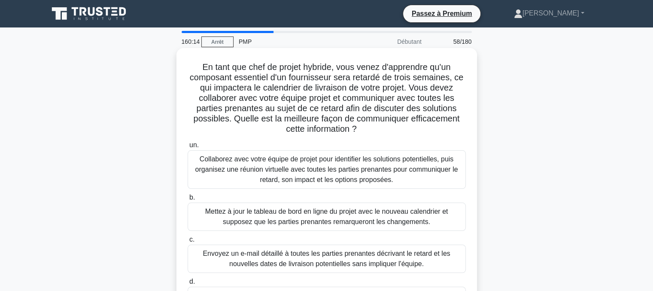
click at [329, 170] on font "Collaborez avec votre équipe de projet pour identifier les solutions potentiell…" at bounding box center [326, 170] width 263 height 28
click at [188, 148] on input "un. Collaborez avec votre équipe de projet pour identifier les solutions potent…" at bounding box center [188, 146] width 0 height 6
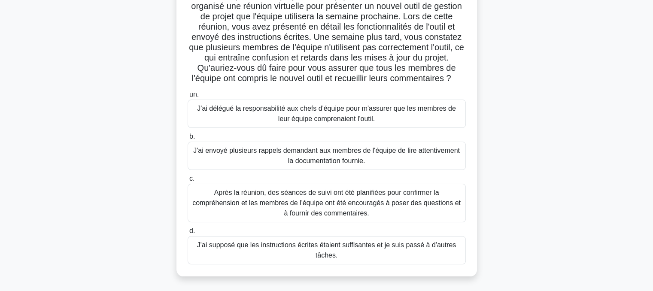
scroll to position [74, 0]
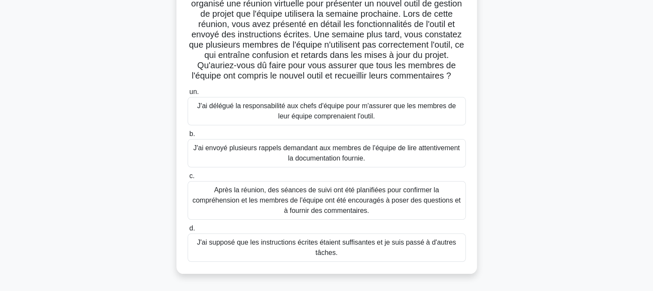
click at [323, 210] on font "Après la réunion, des séances de suivi ont été planifiées pour confirmer la com…" at bounding box center [326, 200] width 268 height 28
click at [188, 179] on input "c. Après la réunion, des séances de suivi ont été planifiées pour confirmer la …" at bounding box center [188, 177] width 0 height 6
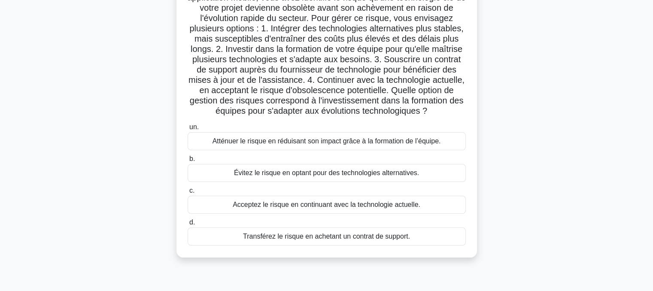
scroll to position [84, 0]
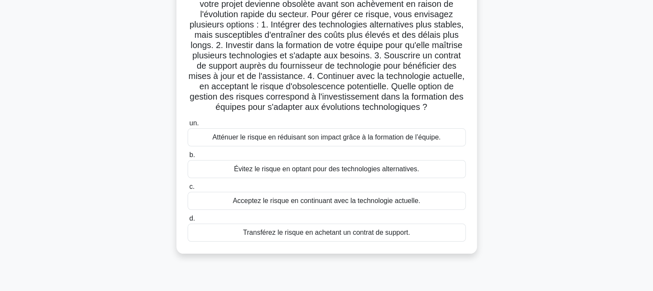
click at [256, 173] on font "Évitez le risque en optant pour des technologies alternatives." at bounding box center [326, 168] width 185 height 7
click at [188, 158] on input "b. Évitez le risque en optant pour des technologies alternatives." at bounding box center [188, 156] width 0 height 6
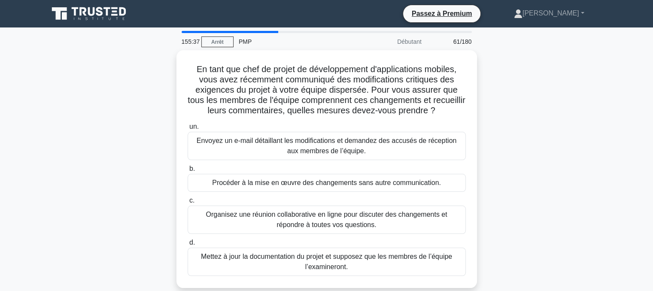
scroll to position [0, 0]
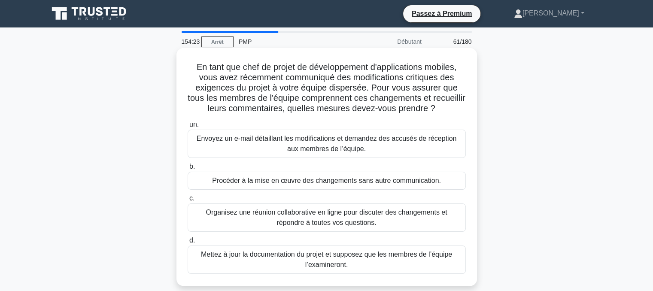
click at [293, 220] on font "Organisez une réunion collaborative en ligne pour discuter des changements et r…" at bounding box center [326, 218] width 241 height 18
click at [188, 201] on input "c. Organisez une réunion collaborative en ligne pour discuter des changements e…" at bounding box center [188, 199] width 0 height 6
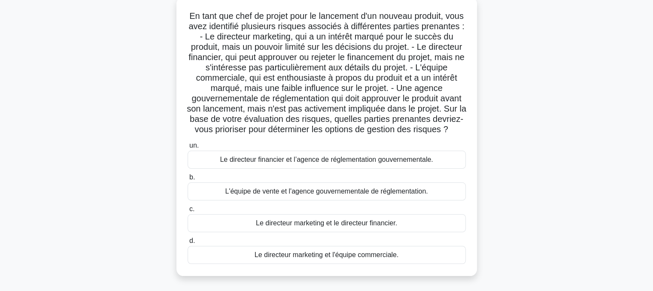
scroll to position [56, 0]
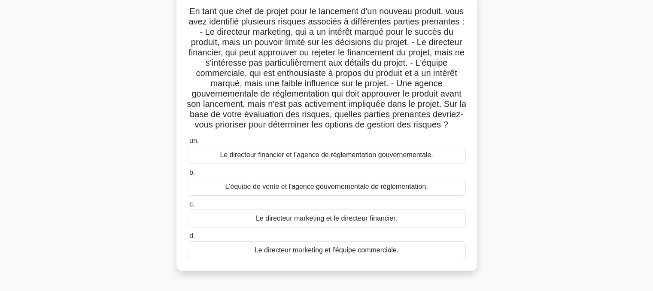
click at [320, 190] on font "L'équipe de vente et l'agence gouvernementale de réglementation." at bounding box center [326, 186] width 203 height 7
click at [188, 176] on input "b. L'équipe de vente et l'agence gouvernementale de réglementation." at bounding box center [188, 173] width 0 height 6
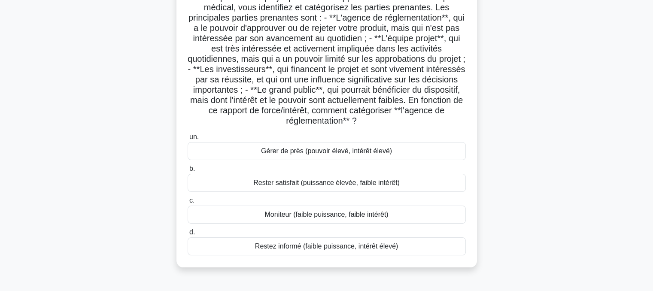
scroll to position [74, 0]
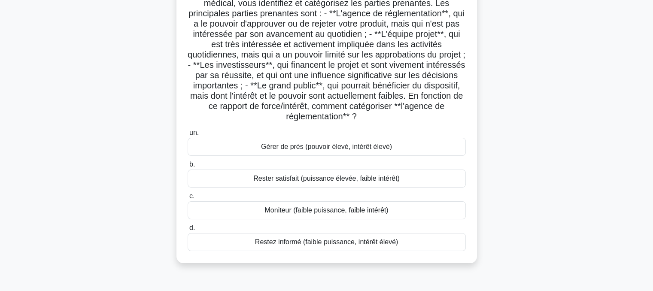
click at [303, 180] on font "Rester satisfait (puissance élevée, faible intérêt)" at bounding box center [326, 178] width 146 height 7
click at [188, 168] on input "b. Rester satisfait (puissance élevée, faible intérêt)" at bounding box center [188, 165] width 0 height 6
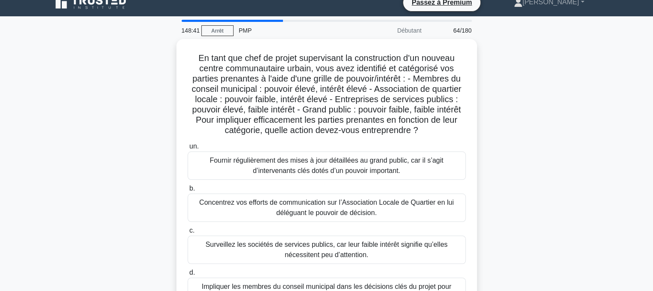
scroll to position [11, 0]
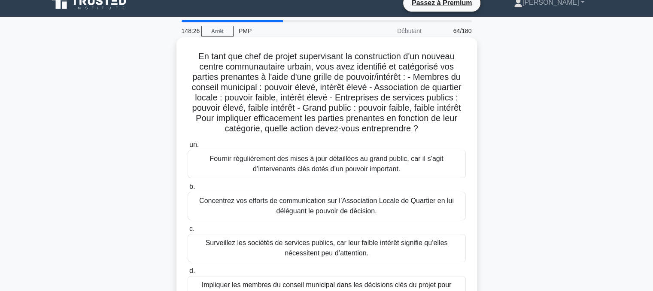
click at [329, 164] on font "Fournir régulièrement des mises à jour détaillées au grand public, car il s’agi…" at bounding box center [327, 164] width 271 height 21
click at [188, 148] on input "un. Fournir régulièrement des mises à jour détaillées au grand public, car il s…" at bounding box center [188, 145] width 0 height 6
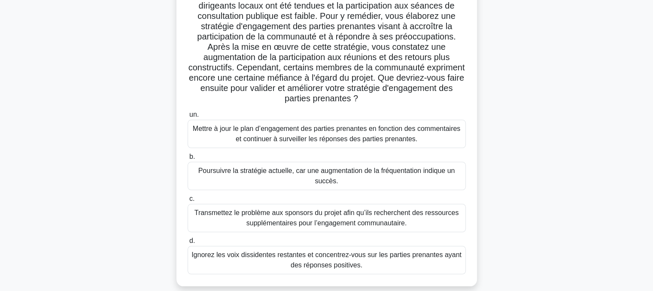
scroll to position [101, 0]
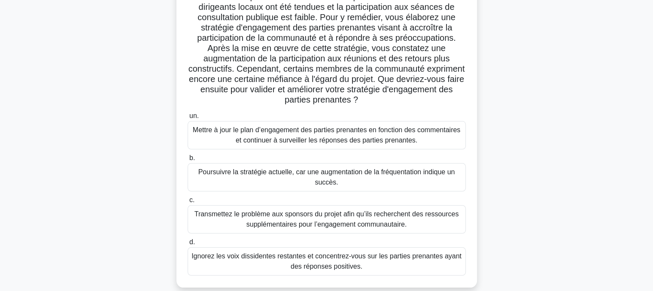
click at [324, 136] on font "Mettre à jour le plan d’engagement des parties prenantes en fonction des commen…" at bounding box center [327, 135] width 268 height 18
click at [188, 119] on input "un. Mettre à jour le plan d’engagement des parties prenantes en fonction des co…" at bounding box center [188, 116] width 0 height 6
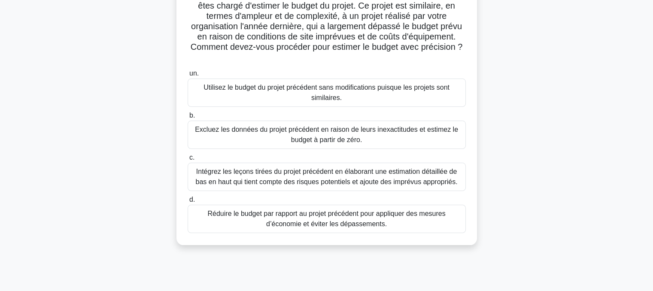
scroll to position [76, 0]
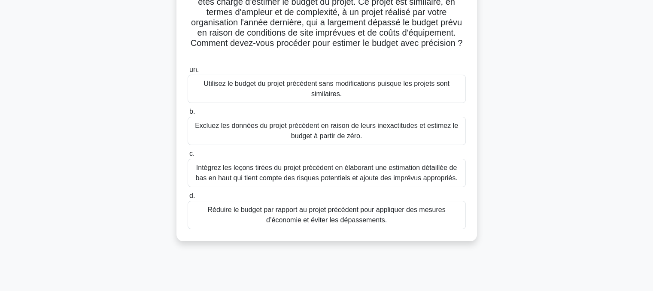
click at [285, 172] on font "Intégrez les leçons tirées du projet précédent en élaborant une estimation déta…" at bounding box center [326, 173] width 262 height 18
click at [188, 157] on input "c. Intégrez les leçons tirées du projet précédent en élaborant une estimation d…" at bounding box center [188, 154] width 0 height 6
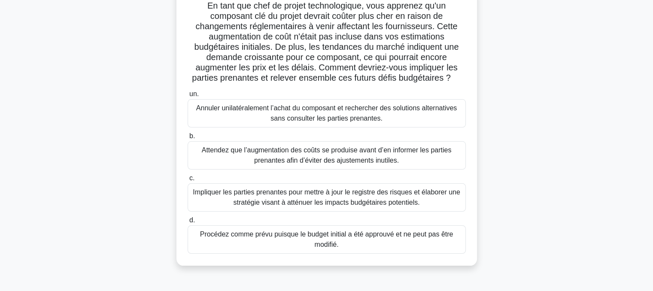
scroll to position [66, 0]
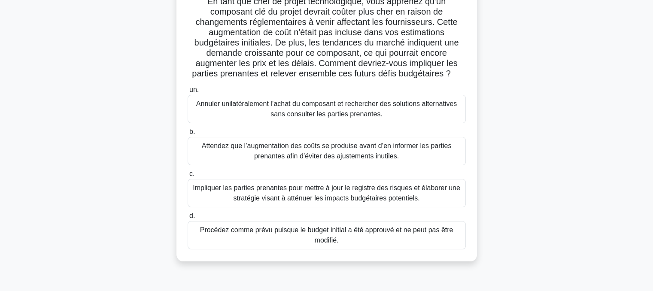
click at [301, 193] on font "Impliquer les parties prenantes pour mettre à jour le registre des risques et é…" at bounding box center [327, 193] width 268 height 18
click at [188, 177] on input "c. Impliquer les parties prenantes pour mettre à jour le registre des risques e…" at bounding box center [188, 174] width 0 height 6
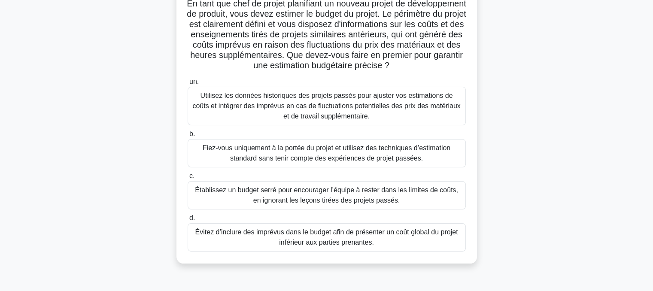
scroll to position [0, 0]
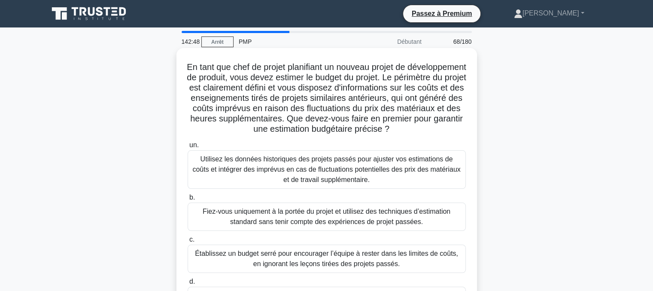
click at [329, 179] on font "Utilisez les données historiques des projets passés pour ajuster vos estimation…" at bounding box center [326, 170] width 268 height 28
click at [188, 148] on input "un. Utilisez les données historiques des projets passés pour ajuster vos estima…" at bounding box center [188, 146] width 0 height 6
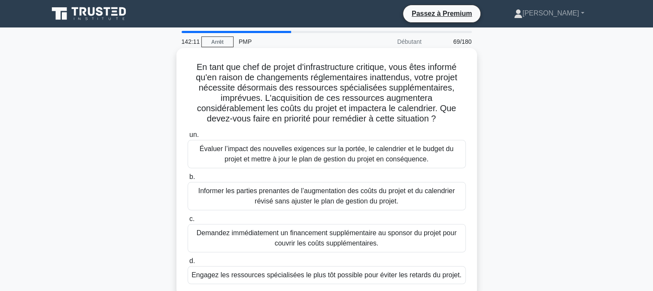
click at [305, 158] on font "Évaluer l’impact des nouvelles exigences sur la portée, le calendrier et le bud…" at bounding box center [327, 154] width 254 height 18
click at [188, 138] on input "un. Évaluer l’impact des nouvelles exigences sur la portée, le calendrier et le…" at bounding box center [188, 135] width 0 height 6
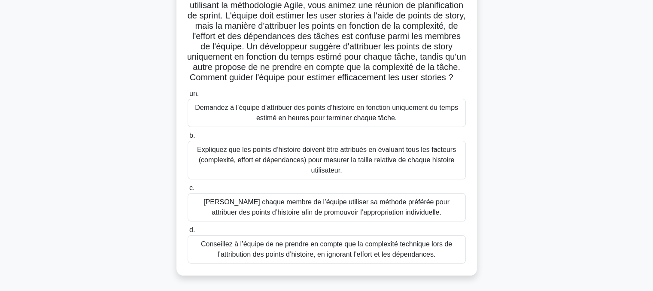
scroll to position [76, 0]
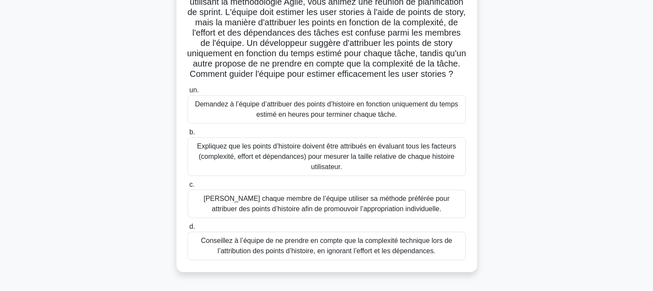
click at [311, 161] on font "Expliquez que les points d’histoire doivent être attribués en évaluant tous les…" at bounding box center [326, 157] width 259 height 28
click at [188, 135] on input "b. Expliquez que les points d’histoire doivent être attribués en évaluant tous …" at bounding box center [188, 133] width 0 height 6
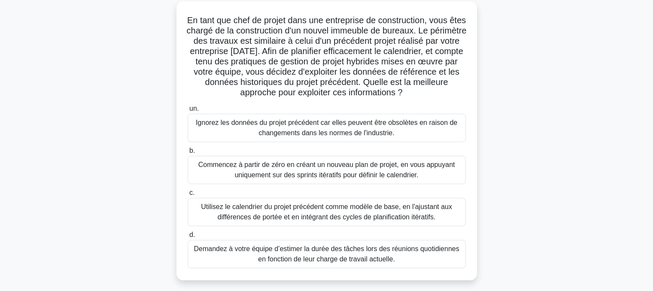
scroll to position [50, 0]
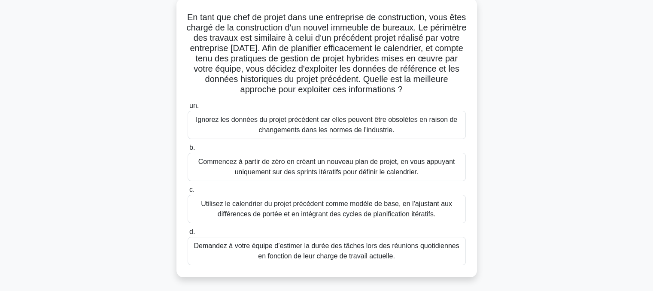
click at [318, 208] on font "Utilisez le calendrier du projet précédent comme modèle de base, en l'ajustant …" at bounding box center [326, 209] width 251 height 18
click at [188, 193] on input "c. Utilisez le calendrier du projet précédent comme modèle de base, en l'ajusta…" at bounding box center [188, 190] width 0 height 6
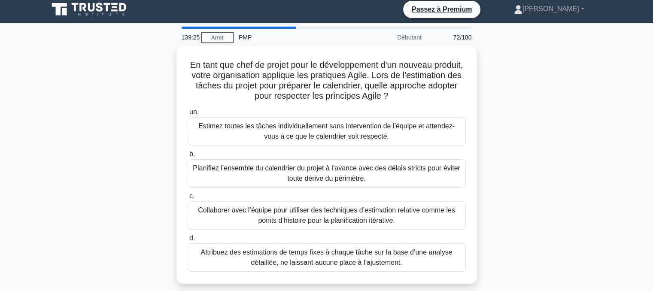
scroll to position [0, 0]
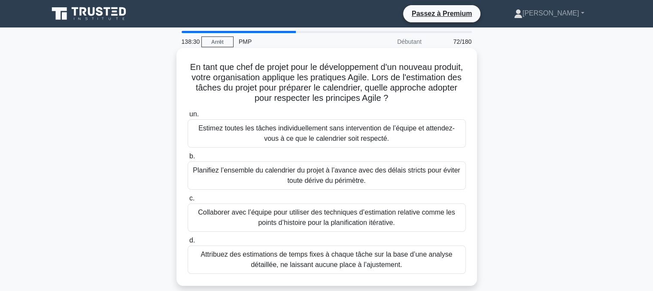
click at [311, 219] on font "Collaborer avec l’équipe pour utiliser des techniques d’estimation relative com…" at bounding box center [326, 218] width 257 height 18
click at [188, 201] on input "c. Collaborer avec l’équipe pour utiliser des techniques d’estimation relative …" at bounding box center [188, 199] width 0 height 6
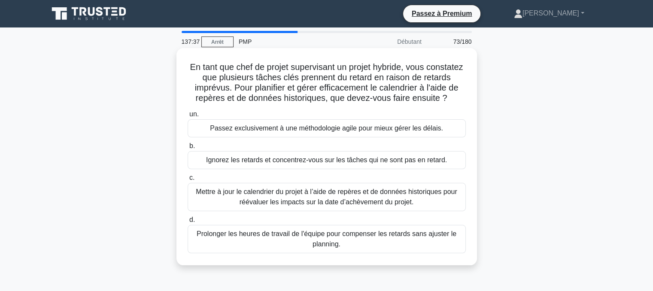
click at [305, 206] on font "Mettre à jour le calendrier du projet à l’aide de repères et de données histori…" at bounding box center [326, 197] width 261 height 18
click at [188, 181] on input "c. Mettre à jour le calendrier du projet à l’aide de repères et de données hist…" at bounding box center [188, 178] width 0 height 6
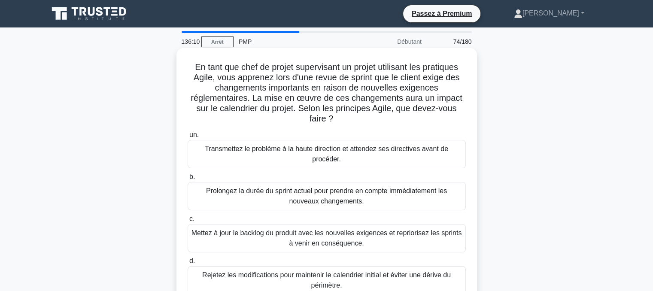
click at [301, 239] on font "Mettez à jour le backlog du produit avec les nouvelles exigences et repriorisez…" at bounding box center [327, 238] width 271 height 18
click at [188, 222] on input "c. Mettez à jour le backlog du produit avec les nouvelles exigences et repriori…" at bounding box center [188, 220] width 0 height 6
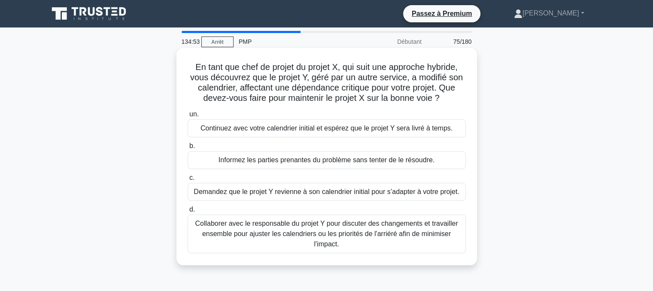
click at [351, 232] on font "Collaborer avec le responsable du projet Y pour discuter des changements et tra…" at bounding box center [326, 234] width 263 height 28
click at [188, 213] on input "d. Collaborer avec le responsable du projet Y pour discuter des changements et …" at bounding box center [188, 210] width 0 height 6
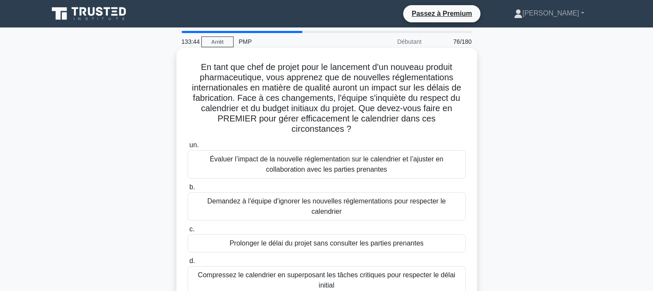
click at [303, 163] on font "Évaluer l’impact de la nouvelle réglementation sur le calendrier et l’ajuster e…" at bounding box center [327, 165] width 234 height 18
click at [188, 148] on input "un. Évaluer l’impact de la nouvelle réglementation sur le calendrier et l’ajust…" at bounding box center [188, 146] width 0 height 6
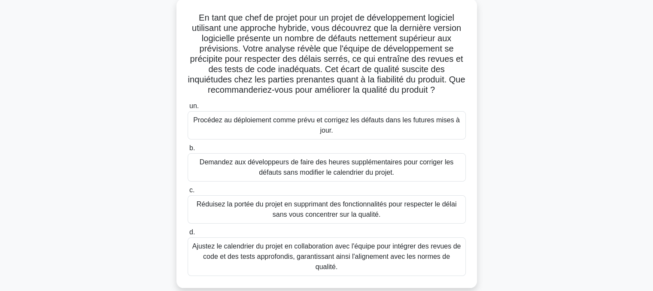
scroll to position [52, 0]
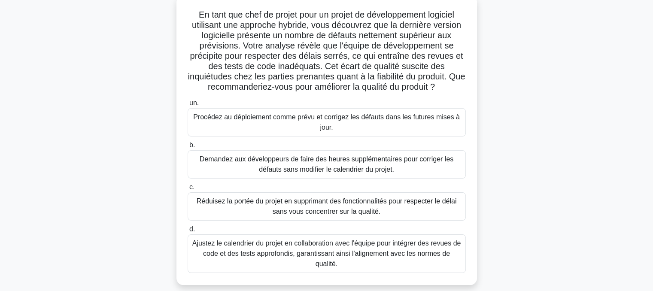
click at [330, 251] on font "Ajustez le calendrier du projet en collaboration avec l'équipe pour intégrer de…" at bounding box center [326, 254] width 269 height 28
click at [188, 232] on input "d. Ajustez le calendrier du projet en collaboration avec l'équipe pour intégrer…" at bounding box center [188, 230] width 0 height 6
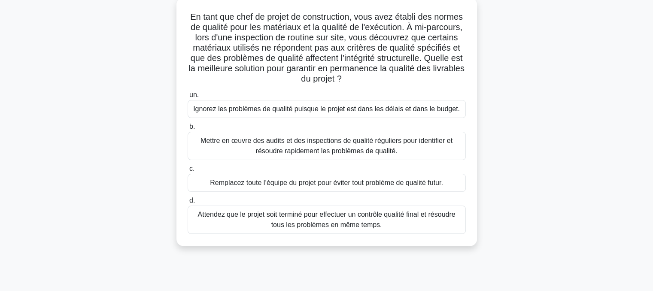
scroll to position [0, 0]
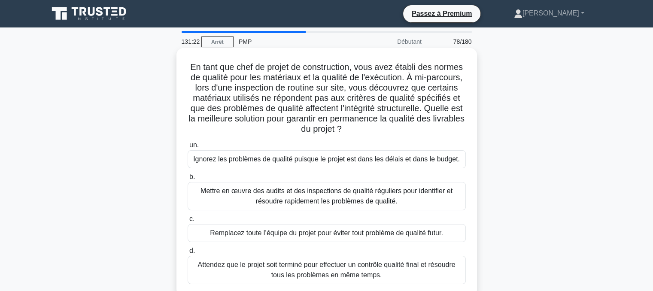
click at [317, 198] on font "Mettre en œuvre des audits et des inspections de qualité réguliers pour identif…" at bounding box center [327, 196] width 252 height 18
click at [188, 180] on input "b. Mettre en œuvre des audits et des inspections de qualité réguliers pour iden…" at bounding box center [188, 177] width 0 height 6
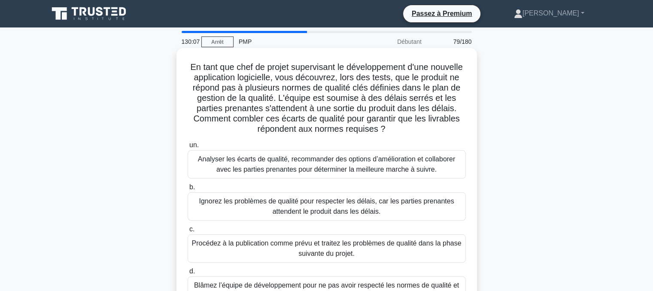
click at [323, 168] on font "Analyser les écarts de qualité, recommander des options d’amélioration et colla…" at bounding box center [326, 165] width 257 height 18
click at [188, 148] on input "un. Analyser les écarts de qualité, recommander des options d’amélioration et c…" at bounding box center [188, 146] width 0 height 6
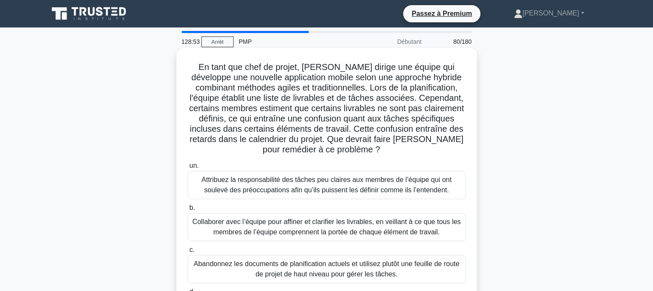
click at [272, 226] on font "Collaborer avec l’équipe pour affiner et clarifier les livrables, en veillant à…" at bounding box center [326, 227] width 268 height 18
click at [188, 211] on input "b. Collaborer avec l’équipe pour affiner et clarifier les livrables, en veillan…" at bounding box center [188, 208] width 0 height 6
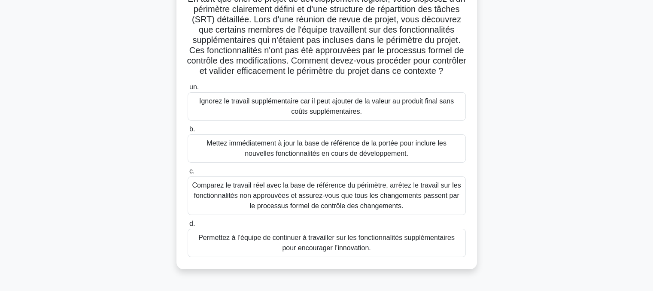
scroll to position [79, 0]
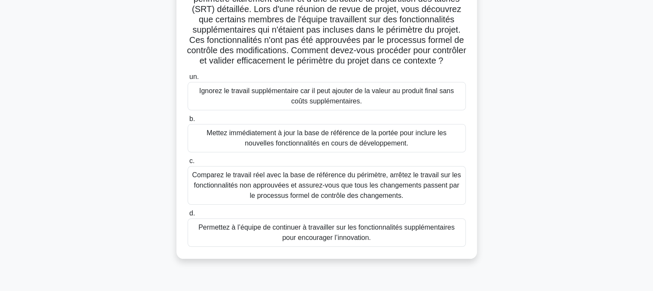
click at [329, 197] on font "Comparez le travail réel avec la base de référence du périmètre, arrêtez le tra…" at bounding box center [326, 185] width 269 height 28
click at [188, 164] on input "c. Comparez le travail réel avec la base de référence du périmètre, arrêtez le …" at bounding box center [188, 162] width 0 height 6
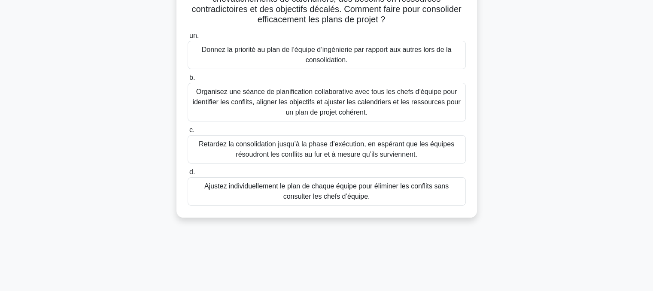
scroll to position [131, 0]
click at [304, 99] on font "Organisez une séance de planification collaborative avec tous les chefs d’équip…" at bounding box center [326, 102] width 268 height 28
click at [188, 80] on input "b. Organisez une séance de planification collaborative avec tous les chefs d’éq…" at bounding box center [188, 78] width 0 height 6
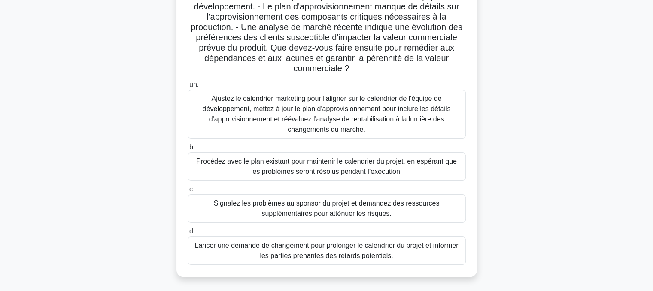
scroll to position [117, 0]
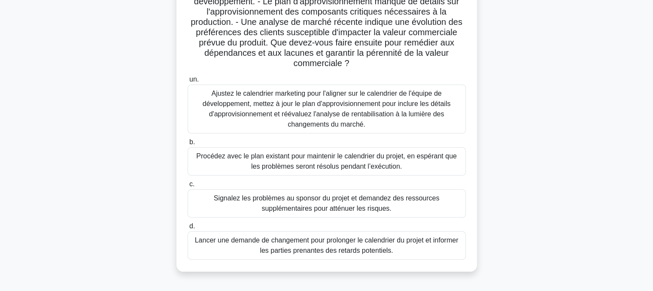
click at [312, 108] on font "Ajustez le calendrier marketing pour l'aligner sur le calendrier de l'équipe de…" at bounding box center [327, 109] width 248 height 38
click at [188, 82] on input "un. Ajustez le calendrier marketing pour l'aligner sur le calendrier de l'équip…" at bounding box center [188, 80] width 0 height 6
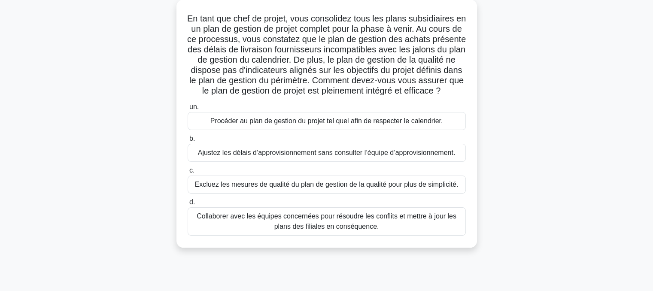
scroll to position [52, 0]
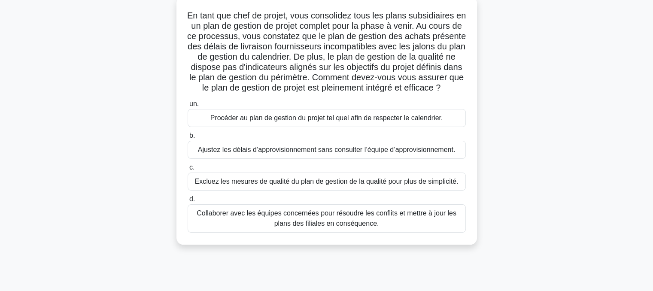
click at [321, 227] on font "Collaborer avec les équipes concernées pour résoudre les conflits et mettre à j…" at bounding box center [327, 219] width 260 height 18
click at [188, 202] on input "d. Collaborer avec les équipes concernées pour résoudre les conflits et mettre …" at bounding box center [188, 200] width 0 height 6
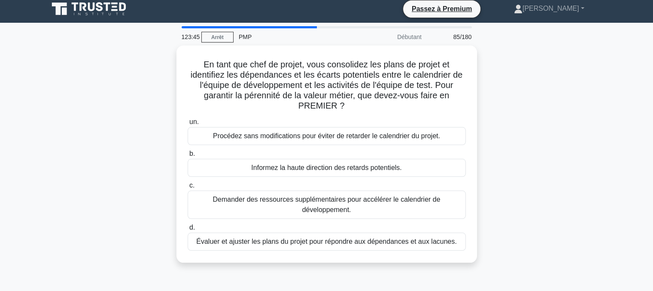
scroll to position [0, 0]
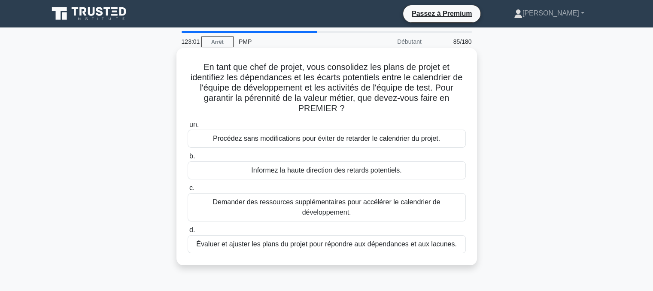
click at [323, 250] on div "Évaluer et ajuster les plans du projet pour répondre aux dépendances et aux lac…" at bounding box center [327, 244] width 278 height 18
click at [188, 233] on input "d. Évaluer et ajuster les plans du projet pour répondre aux dépendances et aux …" at bounding box center [188, 231] width 0 height 6
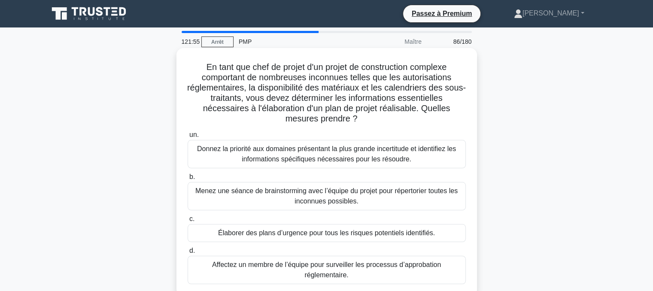
click at [324, 199] on font "Menez une séance de brainstorming avec l’équipe du projet pour répertorier tout…" at bounding box center [326, 196] width 262 height 18
click at [188, 180] on input "[PERSON_NAME] une séance de brainstorming avec l’équipe du projet pour répertor…" at bounding box center [188, 177] width 0 height 6
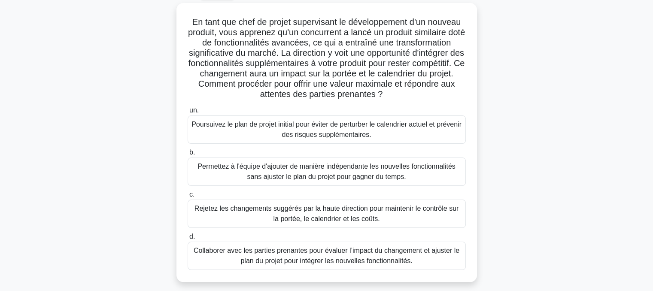
scroll to position [48, 0]
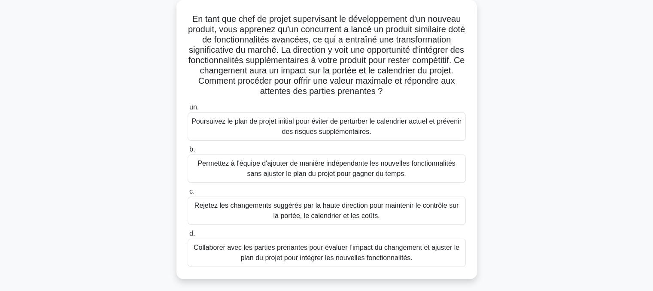
click at [304, 256] on font "Collaborer avec les parties prenantes pour évaluer l’impact du changement et aj…" at bounding box center [327, 253] width 266 height 18
click at [188, 237] on input "d. Collaborer avec les parties prenantes pour évaluer l’impact du changement et…" at bounding box center [188, 234] width 0 height 6
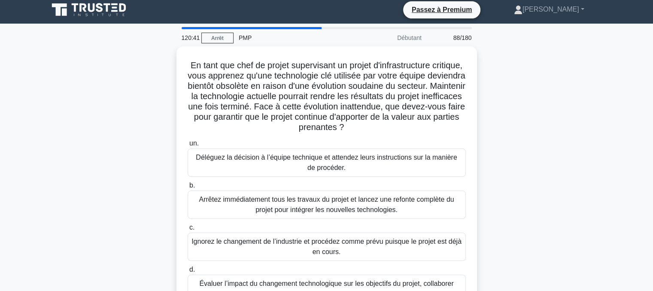
scroll to position [0, 0]
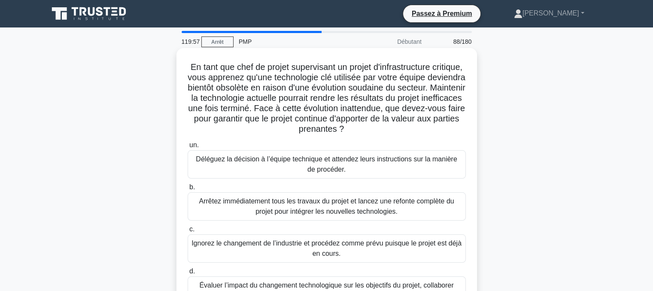
click at [278, 286] on font "Évaluer l’impact du changement technologique sur les objectifs du projet, colla…" at bounding box center [326, 291] width 254 height 18
click at [188, 275] on input "d. Évaluer l’impact du changement technologique sur les objectifs du projet, co…" at bounding box center [188, 272] width 0 height 6
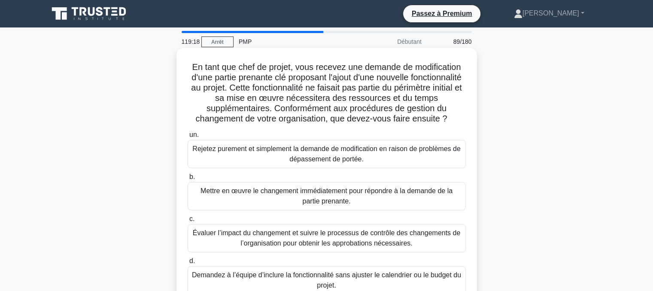
click at [267, 237] on font "Évaluer l’impact du changement et suivre le processus de contrôle des changemen…" at bounding box center [327, 238] width 268 height 18
click at [188, 222] on input "c. Évaluer l’impact du changement et suivre le processus de contrôle des change…" at bounding box center [188, 220] width 0 height 6
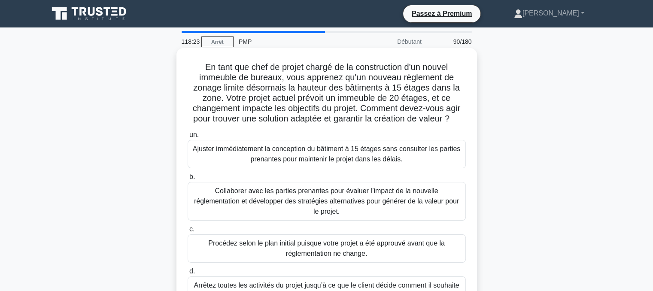
click at [289, 201] on font "Collaborer avec les parties prenantes pour évaluer l’impact de la nouvelle régl…" at bounding box center [326, 201] width 265 height 28
click at [188, 180] on input "b. Collaborer avec les parties prenantes pour évaluer l’impact de la nouvelle r…" at bounding box center [188, 177] width 0 height 6
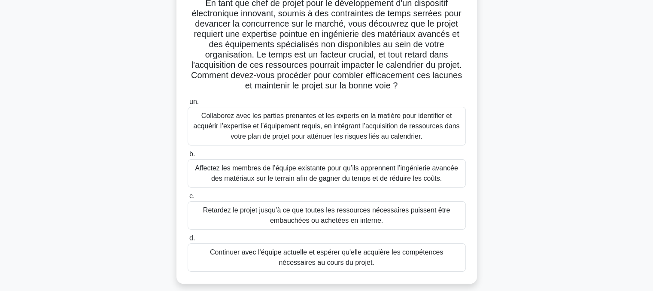
scroll to position [67, 0]
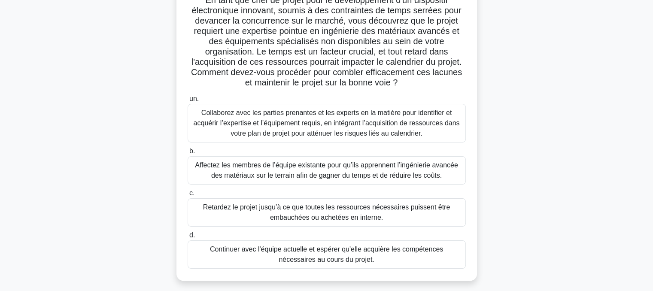
click at [339, 119] on font "Collaborez avec les parties prenantes et les experts en la matière pour identif…" at bounding box center [327, 123] width 266 height 28
click at [188, 102] on input "un. Collaborez avec les parties prenantes et les experts en la matière pour ide…" at bounding box center [188, 99] width 0 height 6
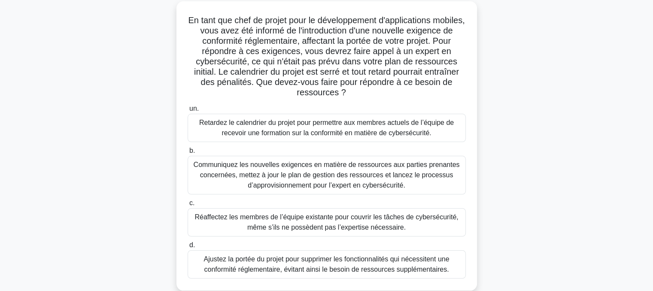
scroll to position [48, 0]
click at [334, 177] on font "Communiquez les nouvelles exigences en matière de ressources aux parties prenan…" at bounding box center [327, 174] width 266 height 28
click at [188, 153] on input "b. Communiquez les nouvelles exigences en matière de ressources aux parties pre…" at bounding box center [188, 150] width 0 height 6
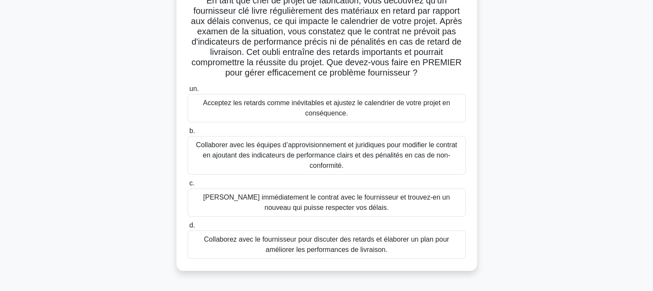
scroll to position [72, 0]
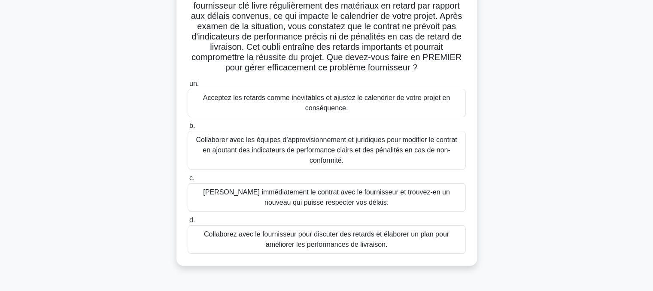
click at [297, 236] on font "Collaborez avec le fournisseur pour discuter des retards et élaborer un plan po…" at bounding box center [326, 240] width 245 height 18
click at [188, 223] on input "d. Collaborez avec le fournisseur pour discuter des retards et élaborer un plan…" at bounding box center [188, 221] width 0 height 6
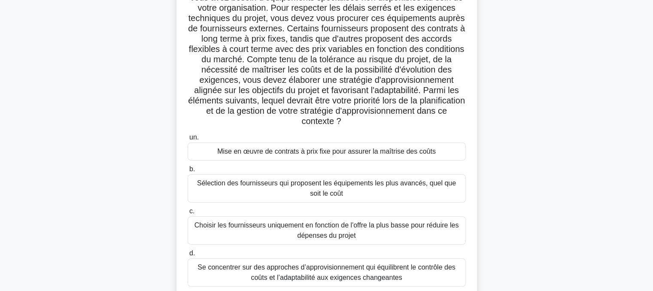
scroll to position [85, 0]
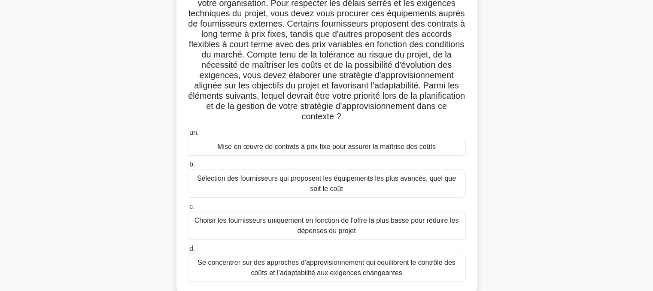
click at [349, 268] on font "Se concentrer sur des approches d’approvisionnement qui équilibrent le contrôle…" at bounding box center [327, 268] width 271 height 21
click at [188, 252] on input "d. Se concentrer sur des approches d’approvisionnement qui équilibrent le contr…" at bounding box center [188, 249] width 0 height 6
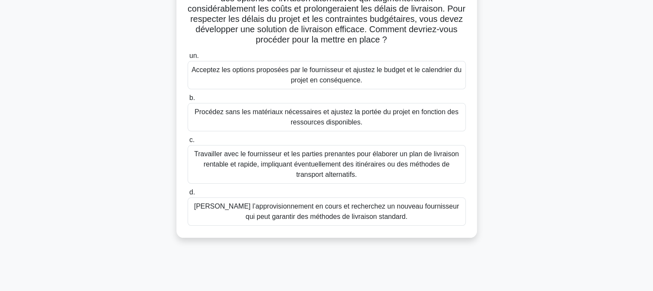
scroll to position [113, 0]
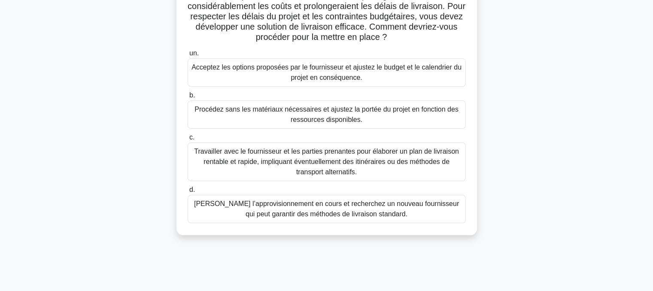
click at [320, 163] on font "Travailler avec le fournisseur et les parties prenantes pour élaborer un plan d…" at bounding box center [326, 162] width 265 height 28
click at [188, 140] on input "c. Travailler avec le fournisseur et les parties prenantes pour élaborer un pla…" at bounding box center [188, 138] width 0 height 6
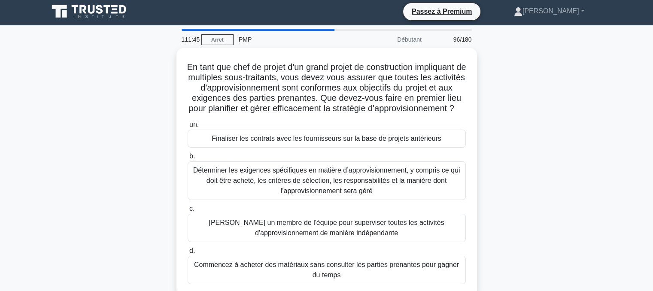
scroll to position [0, 0]
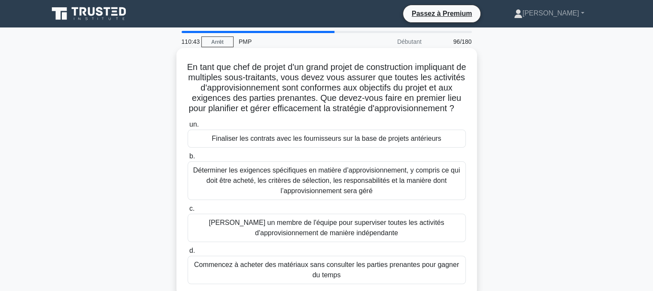
click at [288, 188] on font "Déterminer les exigences spécifiques en matière d’approvisionnement, y compris …" at bounding box center [326, 181] width 267 height 28
click at [188, 159] on input "b. Déterminer les exigences spécifiques en matière d’approvisionnement, y compr…" at bounding box center [188, 157] width 0 height 6
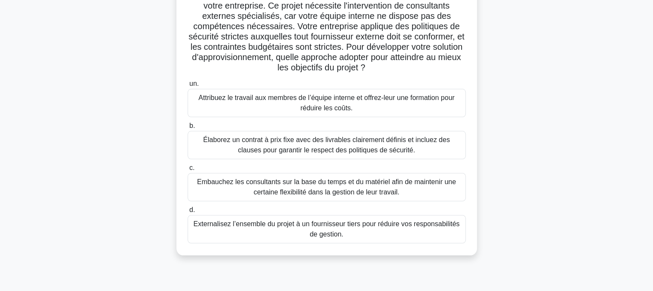
scroll to position [85, 0]
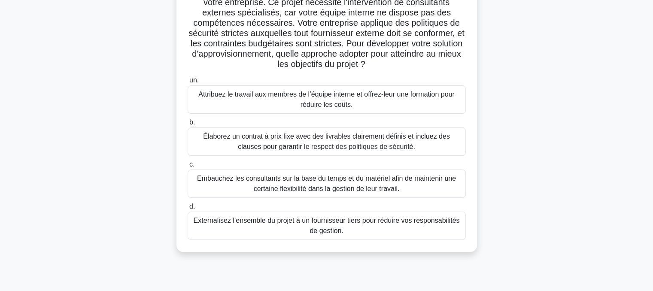
click at [324, 139] on font "Élaborez un contrat à prix fixe avec des livrables clairement définis et inclue…" at bounding box center [326, 142] width 247 height 18
click at [188, 125] on input "b. Élaborez un contrat à prix fixe avec des livrables clairement définis et inc…" at bounding box center [188, 123] width 0 height 6
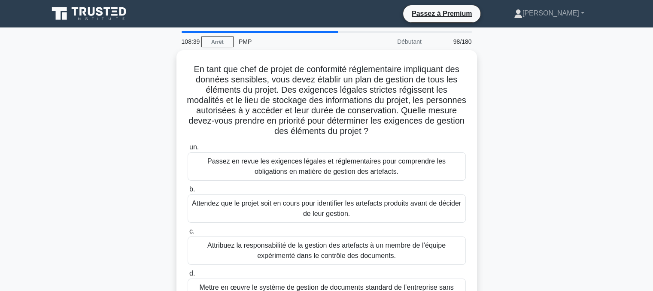
scroll to position [0, 0]
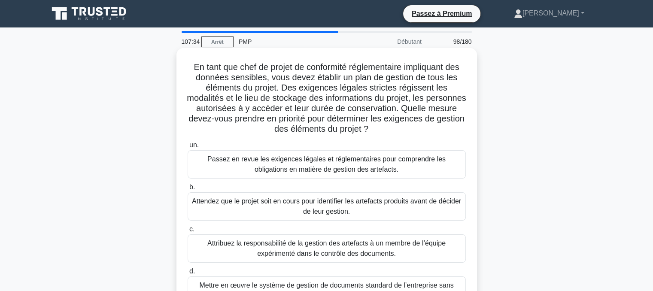
click at [289, 166] on font "Passez en revue les exigences légales et réglementaires pour comprendre les obl…" at bounding box center [326, 165] width 238 height 18
click at [188, 148] on input "un. Passez en revue les exigences légales et réglementaires pour comprendre les…" at bounding box center [188, 146] width 0 height 6
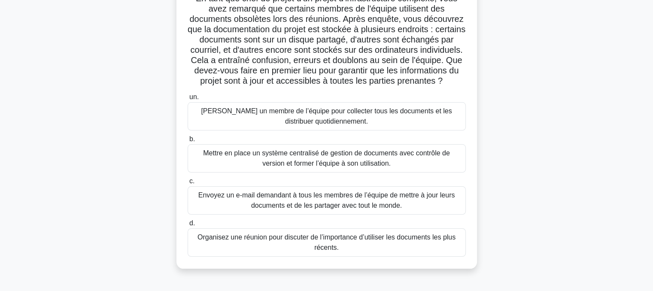
scroll to position [73, 0]
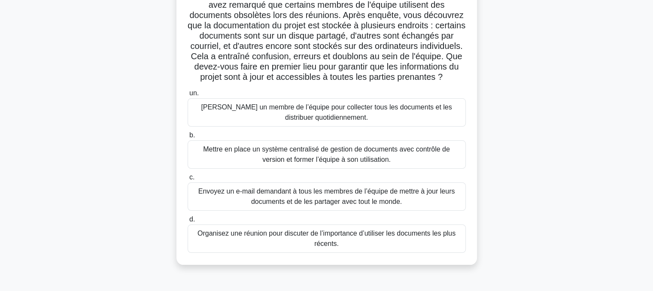
click at [328, 162] on font "Mettre en place un système centralisé de gestion de documents avec contrôle de …" at bounding box center [326, 155] width 247 height 18
click at [188, 138] on input "b. Mettre en place un système centralisé de gestion de documents avec contrôle …" at bounding box center [188, 136] width 0 height 6
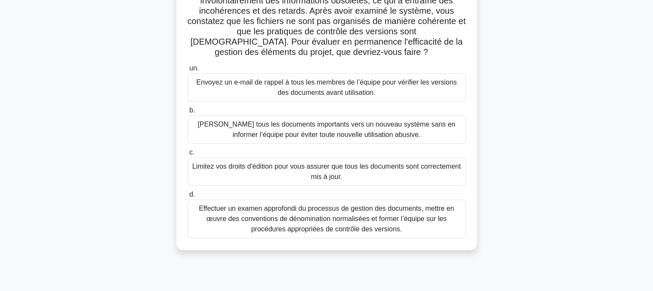
scroll to position [120, 0]
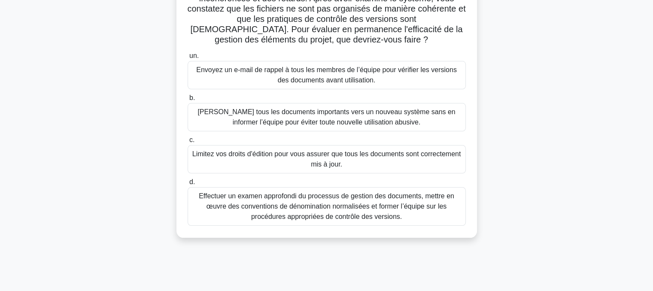
click at [332, 202] on font "Effectuer un examen approfondi du processus de gestion des documents, mettre en…" at bounding box center [327, 206] width 256 height 28
click at [188, 185] on input "d. Effectuer un examen approfondi du processus de gestion des documents, mettre…" at bounding box center [188, 183] width 0 height 6
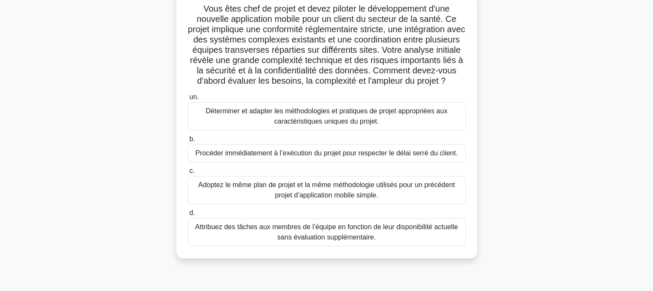
scroll to position [63, 0]
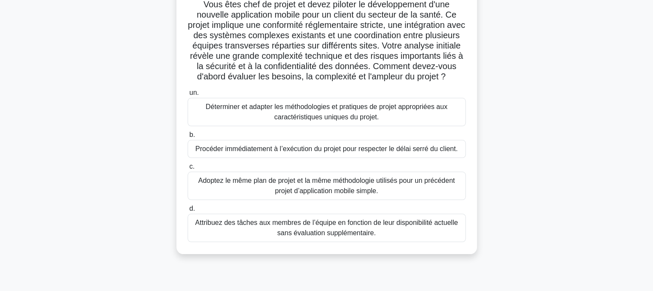
click at [320, 121] on font "Déterminer et adapter les méthodologies et pratiques de projet appropriées aux …" at bounding box center [327, 112] width 242 height 18
click at [188, 96] on input "un. Déterminer et adapter les méthodologies et pratiques de projet appropriées …" at bounding box center [188, 93] width 0 height 6
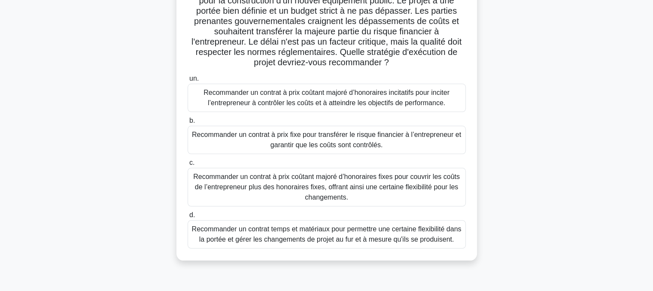
scroll to position [91, 0]
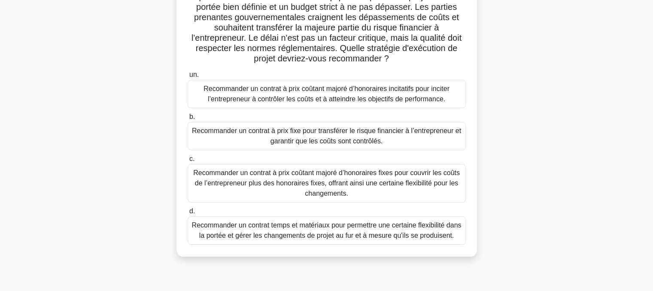
click at [342, 90] on font "Recommander un contrat à prix coûtant majoré d’honoraires incitatifs pour incit…" at bounding box center [327, 94] width 246 height 18
click at [188, 78] on input "un. Recommander un contrat à prix coûtant majoré d’honoraires incitatifs pour i…" at bounding box center [188, 75] width 0 height 6
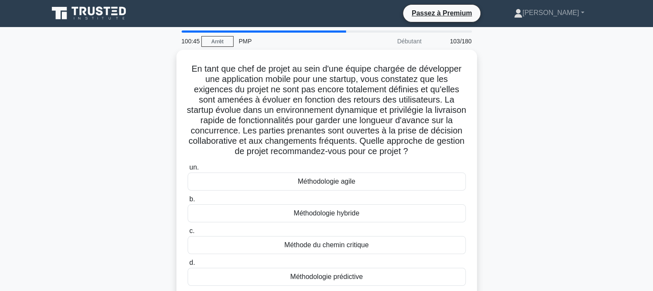
scroll to position [0, 0]
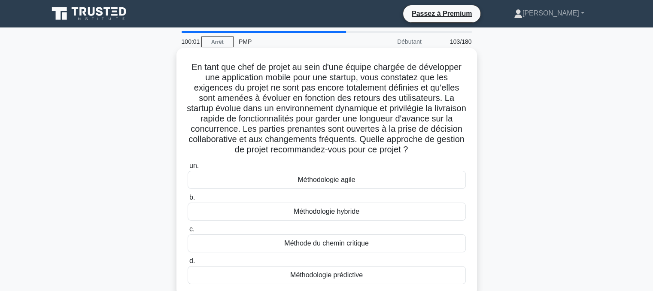
click at [328, 178] on font "Méthodologie agile" at bounding box center [327, 179] width 58 height 7
click at [188, 169] on input "un. Méthodologie agile" at bounding box center [188, 166] width 0 height 6
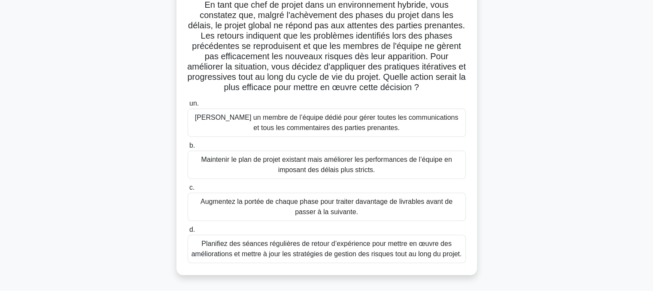
scroll to position [69, 0]
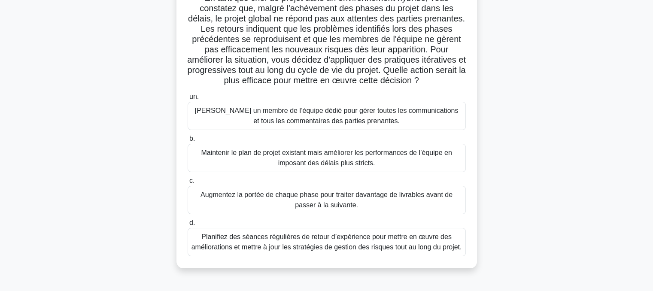
click at [329, 244] on font "Planifiez des séances régulières de retour d’expérience pour mettre en œuvre de…" at bounding box center [327, 242] width 271 height 18
click at [188, 226] on input "d. Planifiez des séances régulières de retour d’expérience pour mettre en œuvre…" at bounding box center [188, 223] width 0 height 6
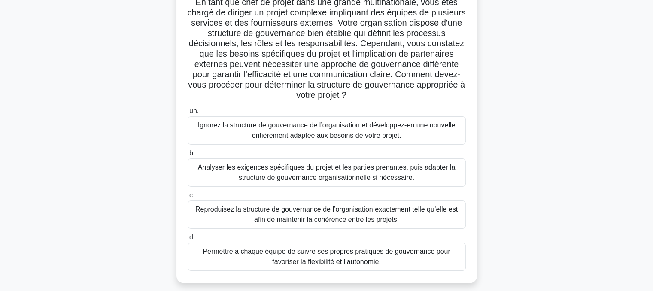
scroll to position [69, 0]
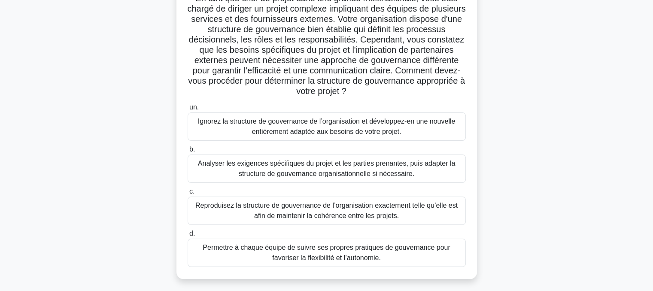
click at [290, 171] on font "Analyser les exigences spécifiques du projet et les parties prenantes, puis ada…" at bounding box center [326, 169] width 257 height 18
click at [188, 153] on input "b. Analyser les exigences spécifiques du projet et les parties prenantes, puis …" at bounding box center [188, 150] width 0 height 6
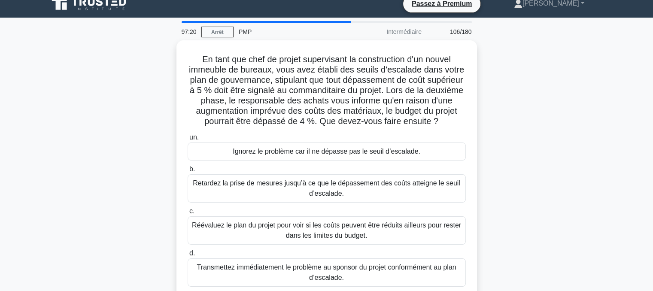
scroll to position [0, 0]
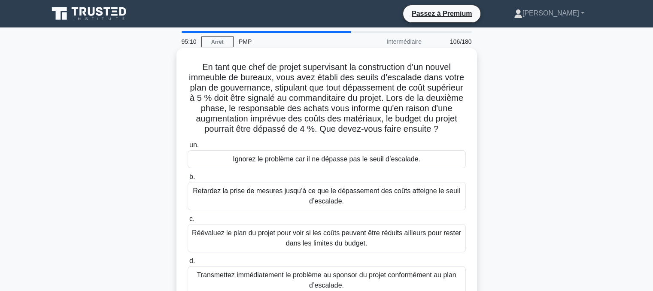
click at [305, 160] on font "Ignorez le problème car il ne dépasse pas le seuil d’escalade." at bounding box center [327, 159] width 188 height 7
click at [188, 148] on input "un. Ignorez le problème car il ne dépasse pas le seuil d’escalade." at bounding box center [188, 146] width 0 height 6
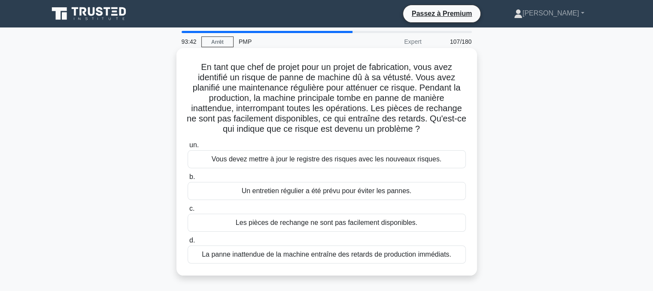
click at [325, 256] on font "La panne inattendue de la machine entraîne des retards de production immédiats." at bounding box center [327, 254] width 250 height 7
click at [188, 244] on input "d. La panne inattendue de la machine entraîne des retards de production immédia…" at bounding box center [188, 241] width 0 height 6
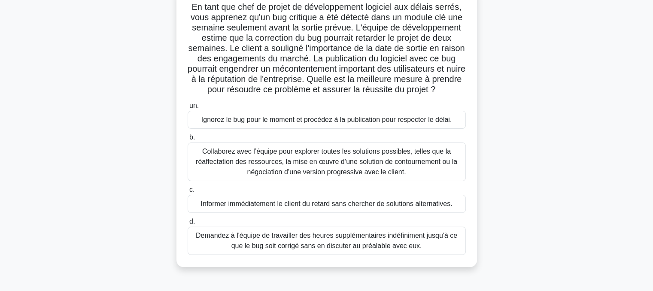
scroll to position [66, 0]
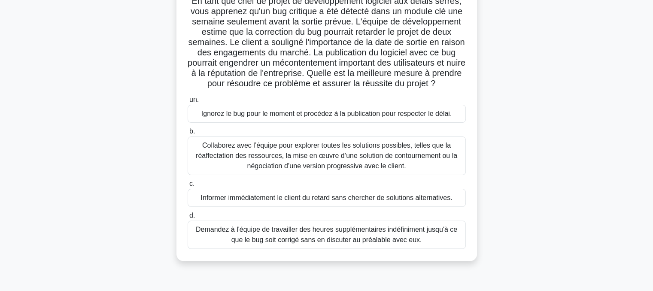
click at [299, 152] on font "Collaborez avec l’équipe pour explorer toutes les solutions possibles, telles q…" at bounding box center [327, 156] width 262 height 28
click at [188, 134] on input "b. Collaborez avec l’équipe pour explorer toutes les solutions possibles, telle…" at bounding box center [188, 132] width 0 height 6
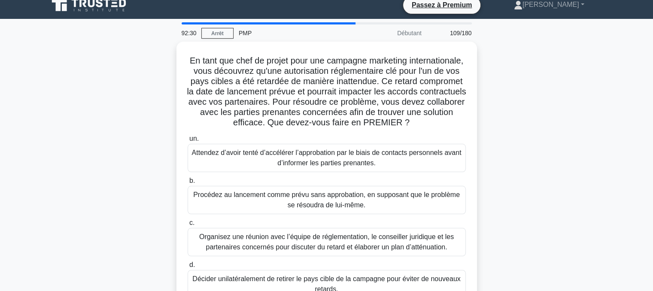
scroll to position [0, 0]
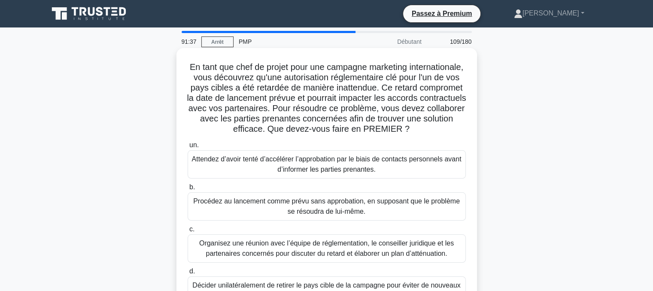
click at [305, 251] on font "Organisez une réunion avec l’équipe de réglementation, le conseiller juridique …" at bounding box center [326, 249] width 255 height 18
click at [188, 232] on input "c. Organisez une réunion avec l’équipe de réglementation, le conseiller juridiq…" at bounding box center [188, 230] width 0 height 6
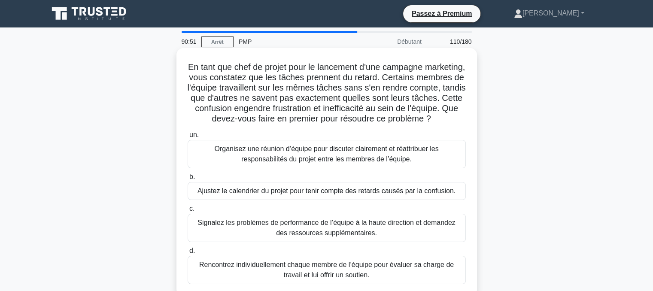
click at [326, 163] on font "Organisez une réunion d’équipe pour discuter clairement et réattribuer les resp…" at bounding box center [326, 154] width 224 height 18
click at [188, 138] on input "un. Organisez une réunion d’équipe pour discuter clairement et réattribuer les …" at bounding box center [188, 135] width 0 height 6
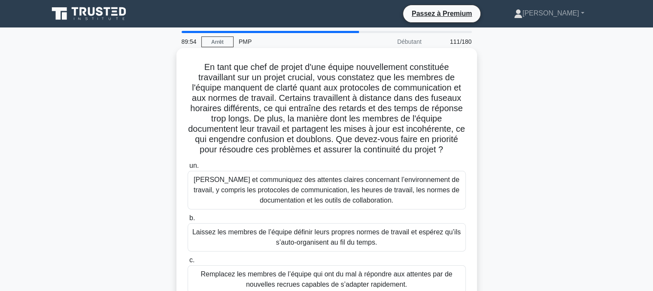
click at [311, 196] on font "[PERSON_NAME] et communiquez des attentes claires concernant l’environnement de…" at bounding box center [327, 190] width 271 height 31
click at [188, 169] on input "un. [PERSON_NAME] et communiquez des attentes claires concernant l’environnemen…" at bounding box center [188, 166] width 0 height 6
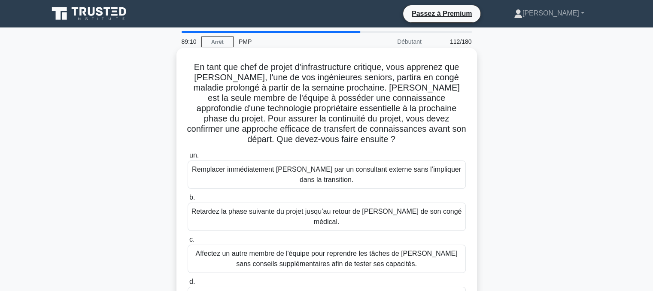
click at [188, 285] on input "d. Demandez à [PERSON_NAME] d’organiser des séances de transfert de connaissanc…" at bounding box center [188, 282] width 0 height 6
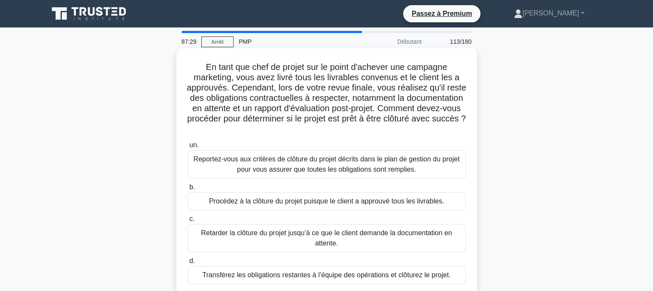
click at [361, 167] on font "Reportez-vous aux critères de clôture du projet décrits dans le plan de gestion…" at bounding box center [327, 165] width 266 height 18
click at [188, 148] on input "un. Reportez-vous aux critères de clôture du projet décrits dans le plan de ges…" at bounding box center [188, 146] width 0 height 6
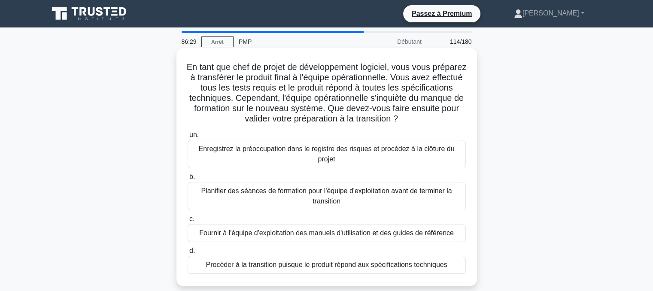
click at [320, 196] on font "Planifier des séances de formation pour l'équipe d'exploitation avant de termin…" at bounding box center [327, 196] width 271 height 21
click at [188, 180] on input "b. Planifier des séances de formation pour l'équipe d'exploitation avant de ter…" at bounding box center [188, 177] width 0 height 6
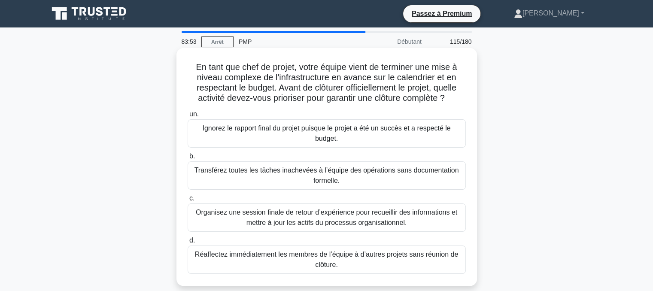
click at [306, 222] on font "Organisez une session finale de retour d’expérience pour recueillir des informa…" at bounding box center [327, 218] width 262 height 18
click at [188, 201] on input "c. Organisez une session finale de retour d’expérience pour recueillir des info…" at bounding box center [188, 199] width 0 height 6
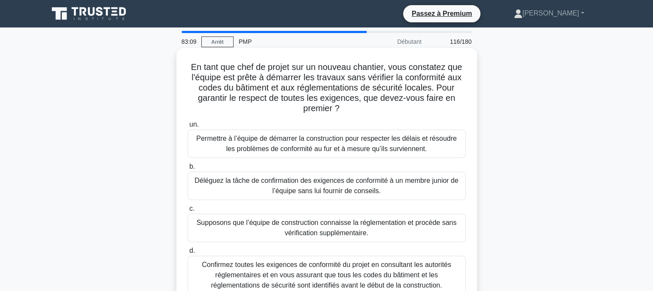
click at [314, 274] on font "Confirmez toutes les exigences de conformité du projet en consultant les autori…" at bounding box center [327, 275] width 250 height 28
click at [188, 254] on input "d. Confirmez toutes les exigences de conformité du projet en consultant les aut…" at bounding box center [188, 251] width 0 height 6
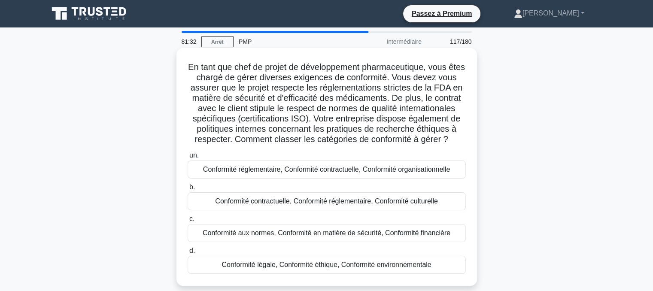
click at [299, 173] on font "Conformité réglementaire, Conformité contractuelle, Conformité organisationnelle" at bounding box center [326, 169] width 247 height 7
click at [188, 159] on input "un. Conformité réglementaire, Conformité contractuelle, Conformité organisation…" at bounding box center [188, 156] width 0 height 6
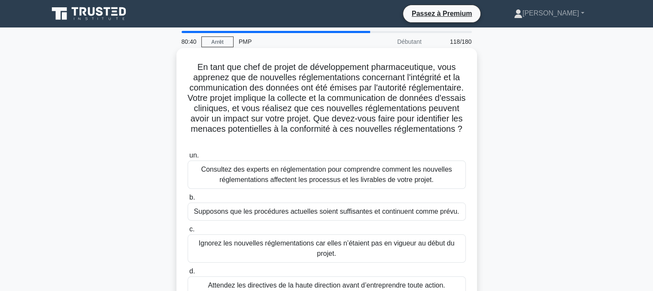
click at [289, 180] on font "Consultez des experts en réglementation pour comprendre comment les nouvelles r…" at bounding box center [326, 175] width 251 height 18
click at [188, 159] on input "un. Consultez des experts en réglementation pour comprendre comment les nouvell…" at bounding box center [188, 156] width 0 height 6
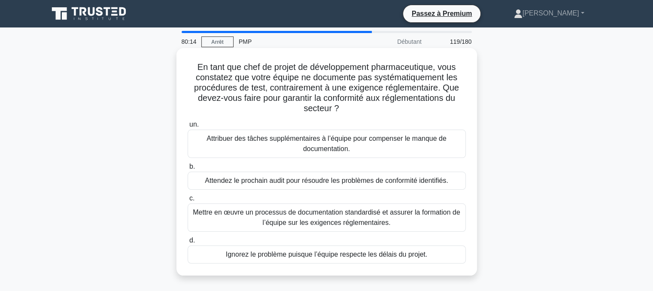
click at [267, 222] on font "Mettre en œuvre un processus de documentation standardisé et assurer la formati…" at bounding box center [327, 218] width 268 height 18
click at [188, 201] on input "c. Mettre en œuvre un processus de documentation standardisé et assurer la form…" at bounding box center [188, 199] width 0 height 6
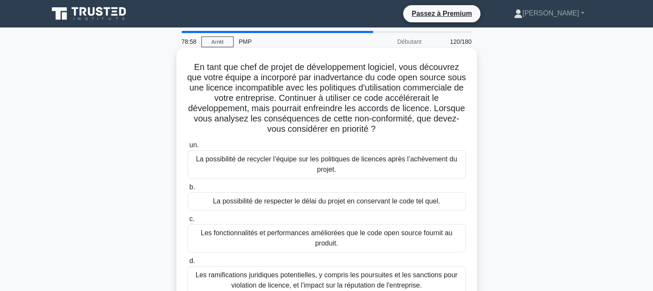
click at [310, 284] on font "Les ramifications juridiques potentielles, y compris les poursuites et les sanc…" at bounding box center [326, 281] width 262 height 18
click at [188, 264] on input "d. Les ramifications juridiques potentielles, y compris les poursuites et les s…" at bounding box center [188, 262] width 0 height 6
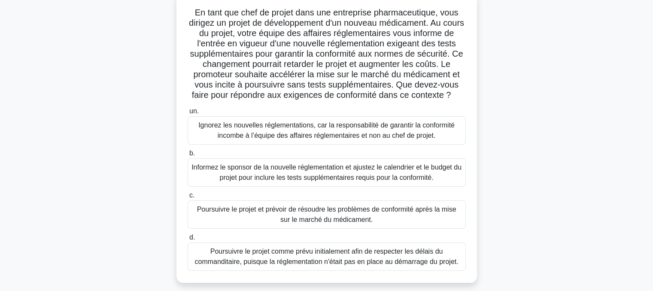
scroll to position [57, 0]
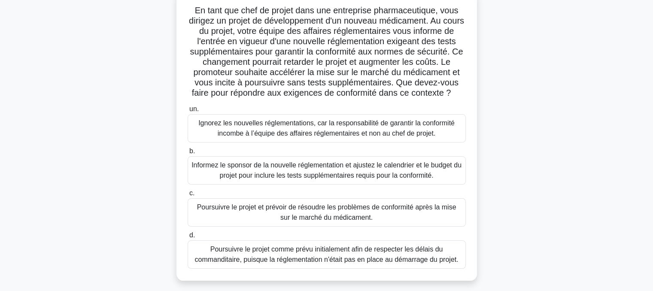
click at [322, 172] on font "Informez le sponsor de la nouvelle réglementation et ajustez le calendrier et l…" at bounding box center [327, 171] width 270 height 18
click at [188, 154] on input "b. Informez le sponsor de la nouvelle réglementation et ajustez le calendrier e…" at bounding box center [188, 152] width 0 height 6
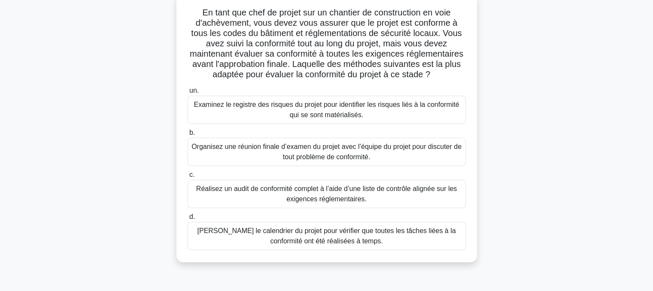
scroll to position [0, 0]
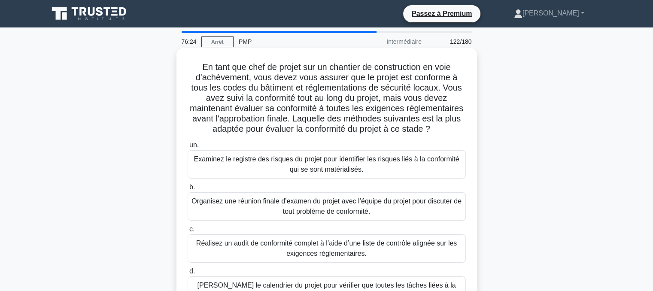
click at [296, 254] on font "Réalisez un audit de conformité complet à l’aide d’une liste de contrôle aligné…" at bounding box center [326, 249] width 261 height 18
click at [188, 232] on input "c. Réalisez un audit de conformité complet à l’aide d’une liste de contrôle ali…" at bounding box center [188, 230] width 0 height 6
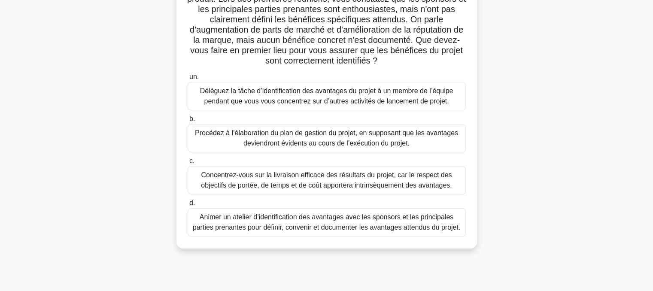
scroll to position [82, 0]
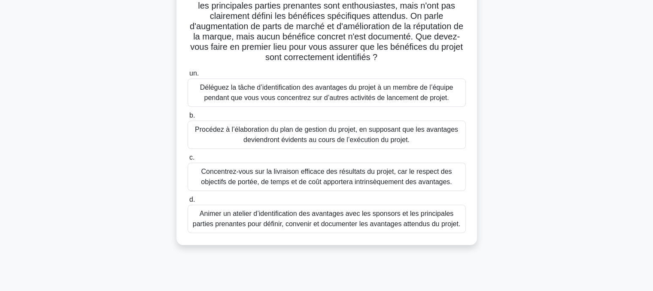
click at [296, 224] on font "Animer un atelier d’identification des avantages avec les sponsors et les princ…" at bounding box center [327, 219] width 268 height 18
click at [188, 203] on input "d. Animer un atelier d’identification des avantages avec les sponsors et les pr…" at bounding box center [188, 200] width 0 height 6
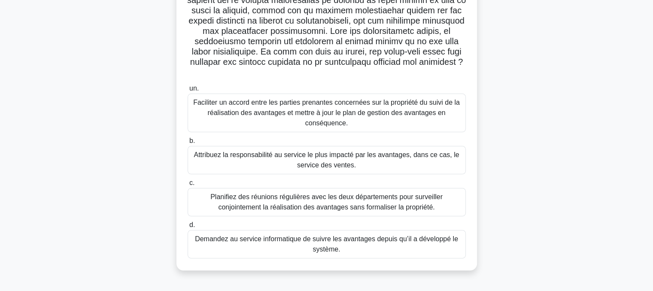
scroll to position [165, 0]
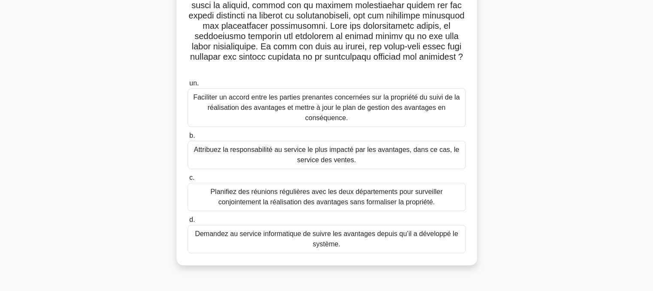
click at [302, 105] on font "Faciliter un accord entre les parties prenantes concernées sur la propriété du …" at bounding box center [326, 108] width 267 height 28
click at [188, 86] on input "un. Faciliter un accord entre les parties prenantes concernées sur la propriété…" at bounding box center [188, 84] width 0 height 6
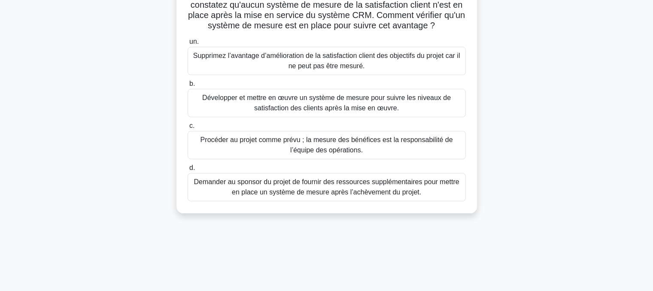
scroll to position [108, 0]
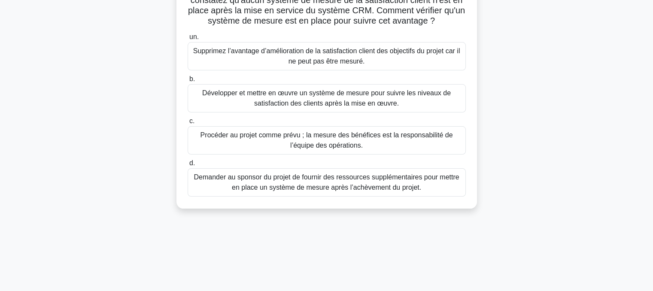
click at [315, 106] on font "Développer et mettre en œuvre un système de mesure pour suivre les niveaux de s…" at bounding box center [326, 98] width 249 height 18
click at [188, 82] on input "b. Développer et mettre en œuvre un système de mesure pour suivre les niveaux d…" at bounding box center [188, 79] width 0 height 6
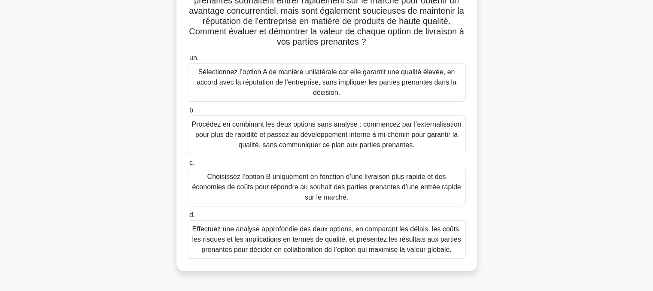
scroll to position [149, 0]
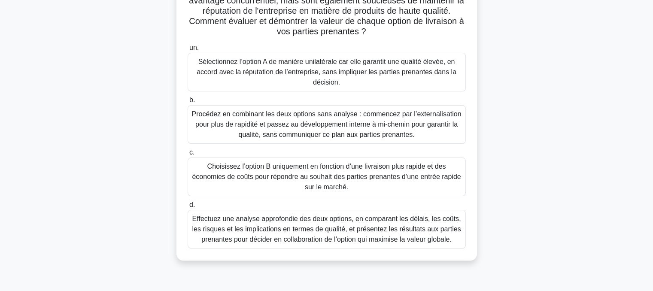
click at [320, 228] on font "Effectuez une analyse approfondie des deux options, en comparant les délais, le…" at bounding box center [326, 229] width 269 height 28
click at [188, 208] on input "d. Effectuez une analyse approfondie des deux options, en comparant les délais,…" at bounding box center [188, 205] width 0 height 6
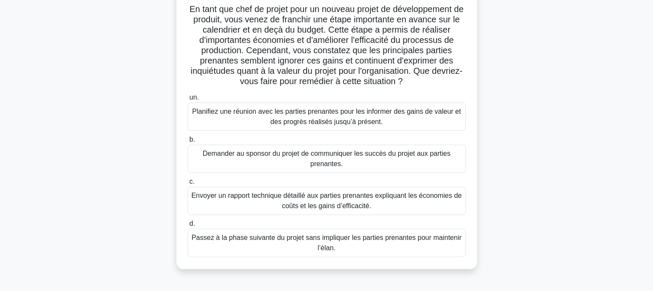
scroll to position [61, 0]
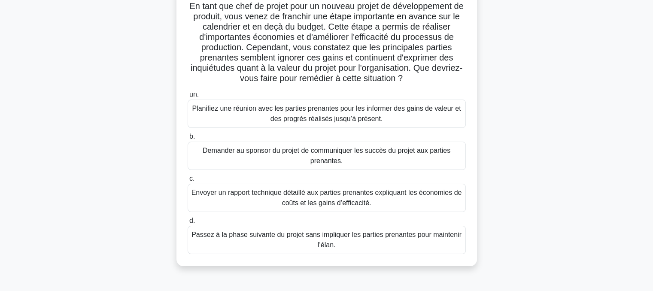
click at [332, 114] on font "Planifiez une réunion avec les parties prenantes pour les informer des gains de…" at bounding box center [327, 114] width 271 height 21
click at [188, 98] on input "un. Planifiez une réunion avec les parties prenantes pour les informer des gain…" at bounding box center [188, 95] width 0 height 6
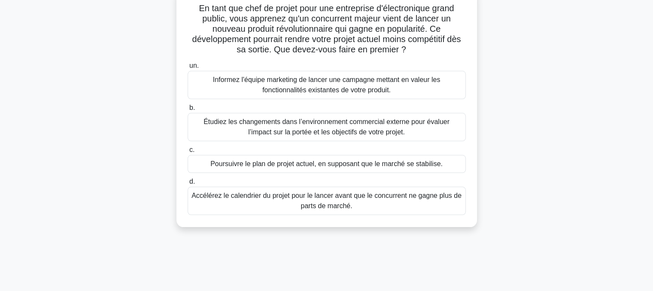
scroll to position [0, 0]
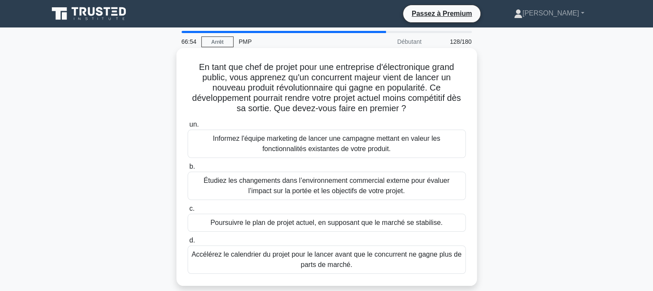
click at [374, 185] on font "Étudiez les changements dans l’environnement commercial externe pour évaluer l’…" at bounding box center [327, 186] width 246 height 18
click at [188, 170] on input "b. Étudiez les changements dans l’environnement commercial externe pour évaluer…" at bounding box center [188, 167] width 0 height 6
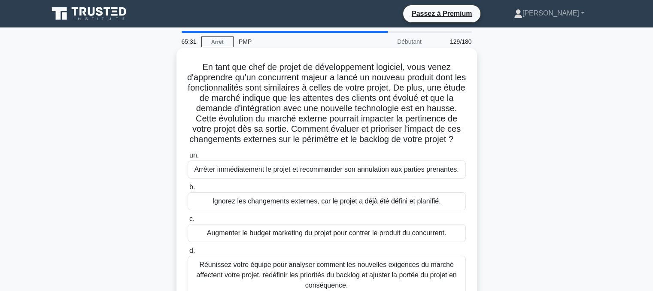
click at [281, 286] on font "Réunissez votre équipe pour analyser comment les nouvelles exigences du marché …" at bounding box center [326, 275] width 260 height 28
click at [188, 254] on input "d. Réunissez votre équipe pour analyser comment les nouvelles exigences du marc…" at bounding box center [188, 251] width 0 height 6
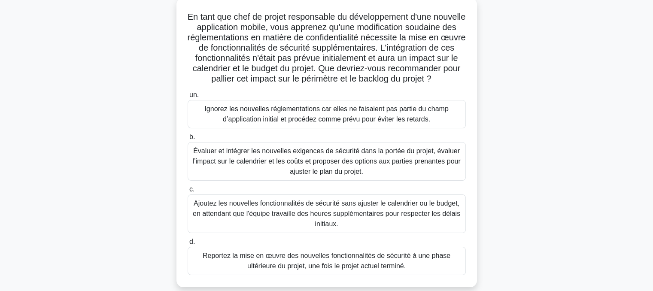
scroll to position [50, 0]
click at [330, 172] on font "Évaluer et intégrer les nouvelles exigences de sécurité dans la portée du proje…" at bounding box center [326, 162] width 268 height 28
click at [188, 140] on input "b. Évaluer et intégrer les nouvelles exigences de sécurité dans la portée du pr…" at bounding box center [188, 138] width 0 height 6
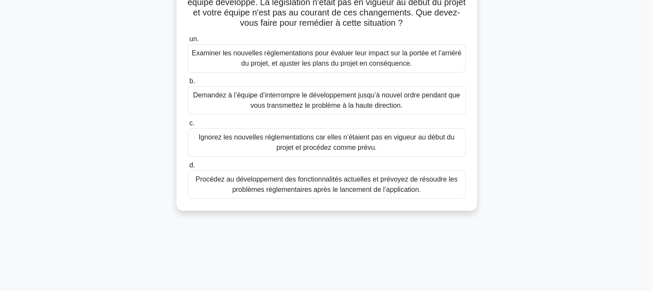
scroll to position [130, 0]
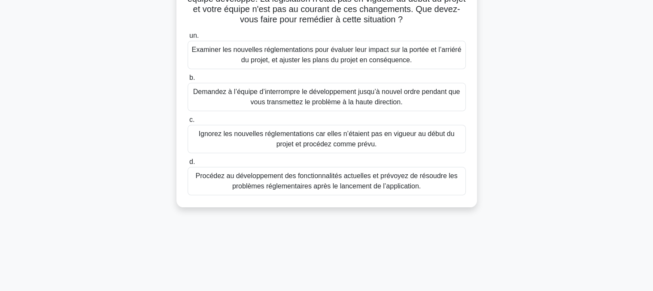
click at [339, 64] on font "Examiner les nouvelles réglementations pour évaluer leur impact sur la portée e…" at bounding box center [327, 55] width 270 height 18
click at [188, 39] on input "un. Examiner les nouvelles réglementations pour évaluer leur impact sur la port…" at bounding box center [188, 36] width 0 height 6
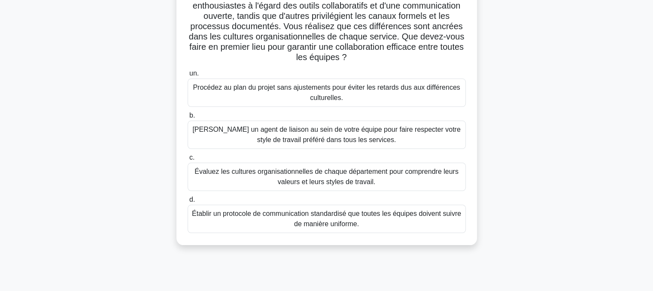
scroll to position [110, 0]
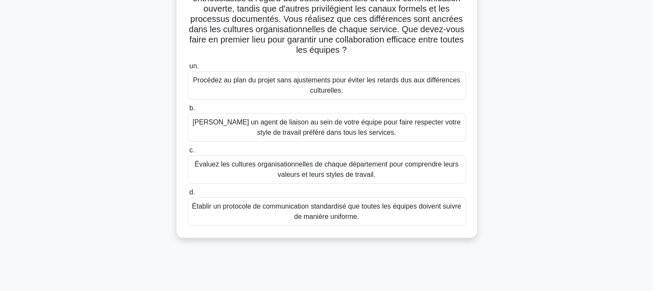
click at [333, 171] on font "Évaluez les cultures organisationnelles de chaque département pour comprendre l…" at bounding box center [327, 170] width 264 height 18
click at [188, 153] on input "c. Évaluez les cultures organisationnelles de chaque département pour comprendr…" at bounding box center [188, 151] width 0 height 6
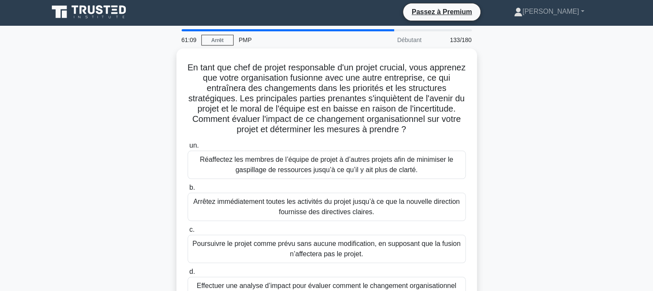
scroll to position [0, 0]
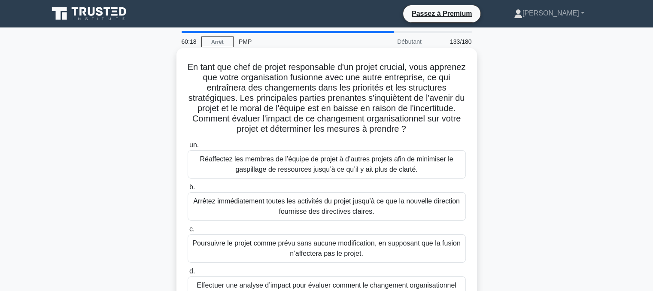
click at [269, 287] on font "Effectuer une analyse d’impact pour évaluer comment le changement organisationn…" at bounding box center [327, 291] width 260 height 18
click at [188, 275] on input "d. Effectuer une analyse d’impact pour évaluer comment le changement organisati…" at bounding box center [188, 272] width 0 height 6
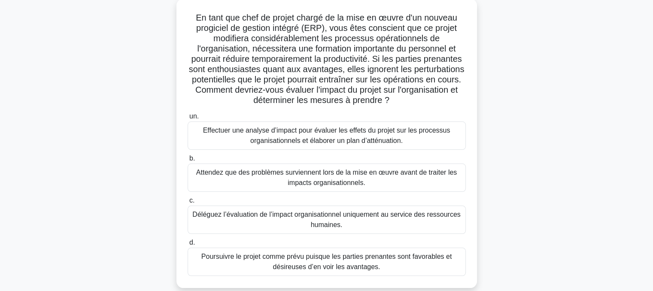
scroll to position [51, 0]
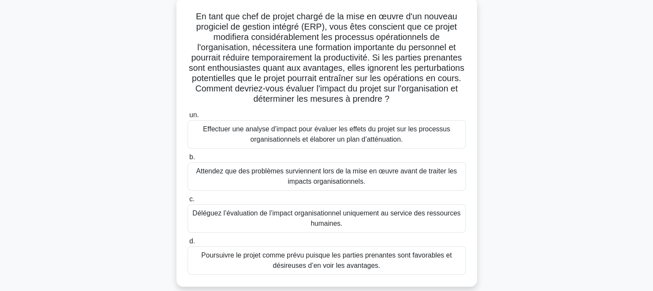
click at [321, 135] on font "Effectuer une analyse d’impact pour évaluer les effets du projet sur les proces…" at bounding box center [326, 134] width 247 height 18
click at [188, 118] on input "un. Effectuer une analyse d’impact pour évaluer les effets du projet sur les pr…" at bounding box center [188, 116] width 0 height 6
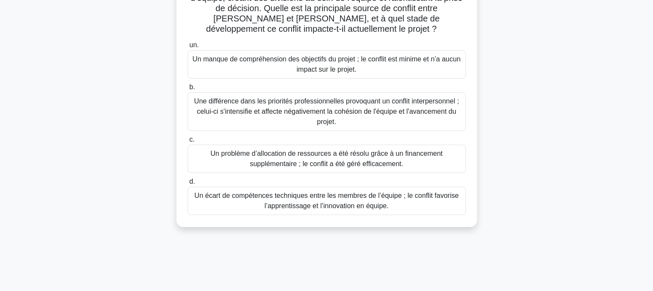
scroll to position [165, 0]
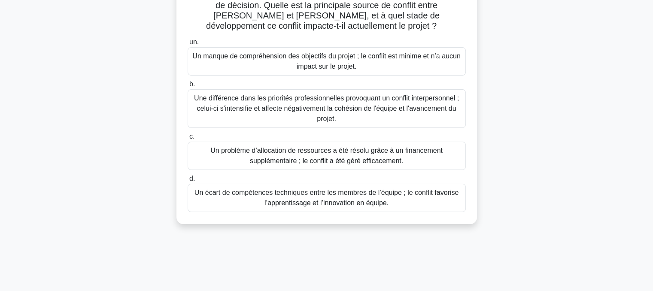
click at [331, 95] on font "Une différence dans les priorités professionnelles provoquant un conflit interp…" at bounding box center [326, 109] width 265 height 28
click at [188, 87] on input "b. Une différence dans les priorités professionnelles provoquant un conflit int…" at bounding box center [188, 85] width 0 height 6
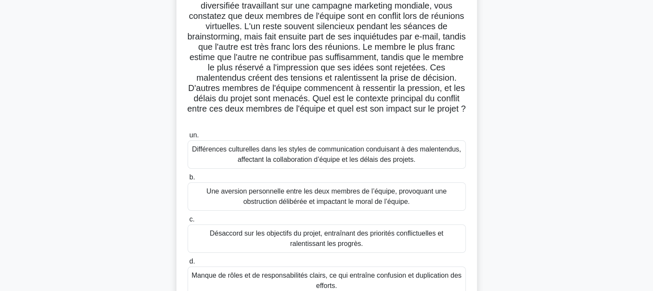
scroll to position [72, 0]
click at [304, 157] on font "Différences culturelles dans les styles de communication conduisant à des malen…" at bounding box center [326, 155] width 269 height 18
click at [188, 138] on input "un. Différences culturelles dans les styles de communication conduisant à des m…" at bounding box center [188, 136] width 0 height 6
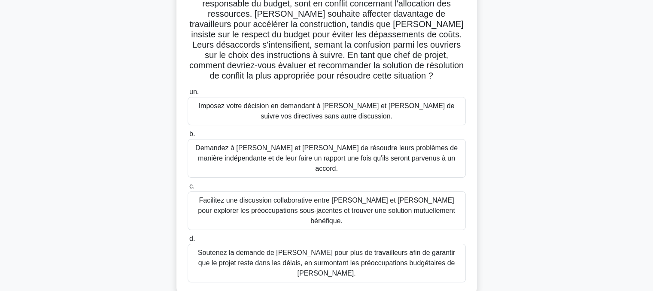
scroll to position [89, 0]
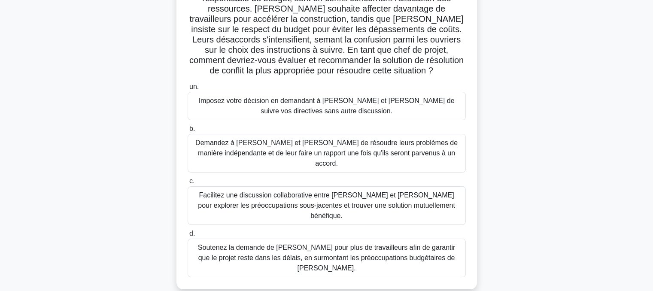
click at [329, 190] on font "Facilitez une discussion collaborative entre [PERSON_NAME] et [PERSON_NAME] pou…" at bounding box center [327, 205] width 271 height 31
click at [188, 180] on input "c. Facilitez une discussion collaborative entre [PERSON_NAME] et [PERSON_NAME] …" at bounding box center [188, 182] width 0 height 6
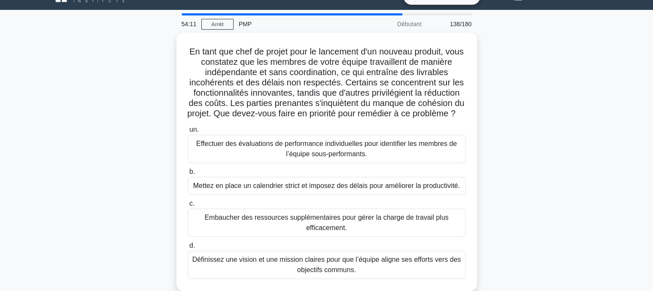
scroll to position [0, 0]
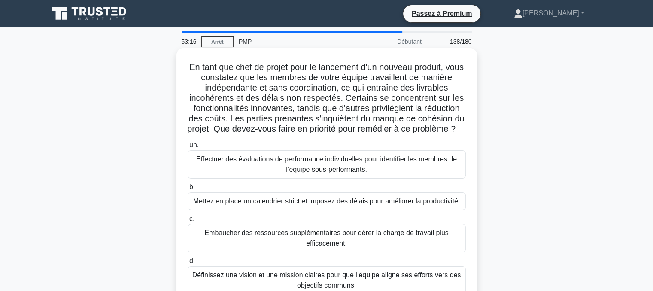
click at [223, 284] on font "Définissez une vision et une mission claires pour que l’équipe aligne ses effor…" at bounding box center [326, 281] width 269 height 18
click at [188, 264] on input "d. Définissez une vision et une mission claires pour que l’équipe aligne ses ef…" at bounding box center [188, 262] width 0 height 6
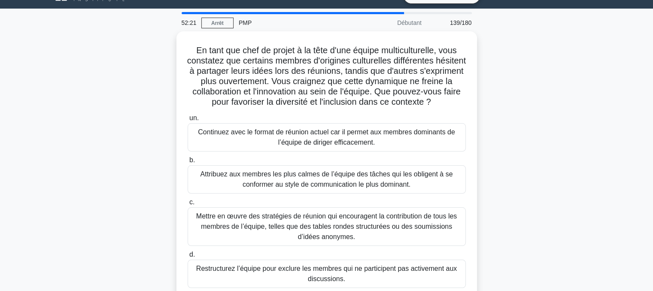
scroll to position [43, 0]
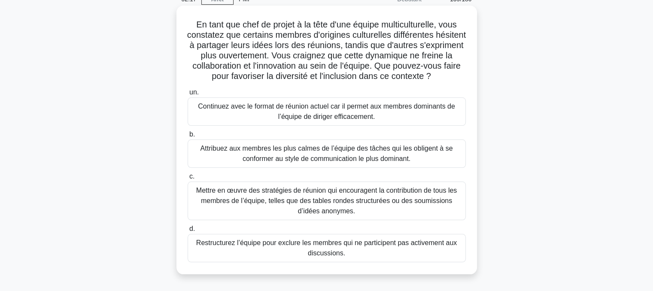
click at [299, 198] on font "Mettre en œuvre des stratégies de réunion qui encouragent la contribution de to…" at bounding box center [326, 201] width 261 height 28
click at [188, 180] on input "c. Mettre en œuvre des stratégies de réunion qui encouragent la contribution de…" at bounding box center [188, 177] width 0 height 6
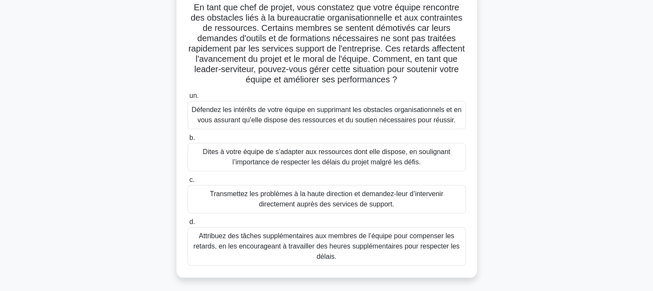
scroll to position [62, 0]
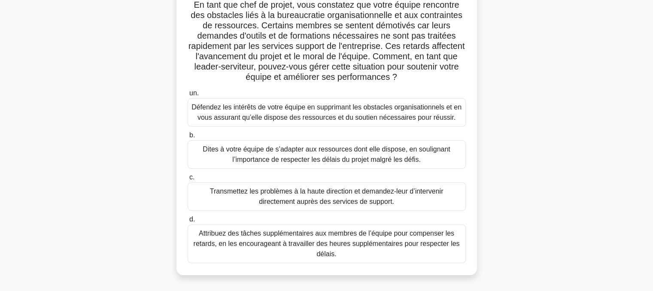
click at [340, 110] on font "Défendez les intérêts de votre équipe en supprimant les obstacles organisationn…" at bounding box center [327, 113] width 270 height 18
click at [188, 96] on input "un. Défendez les intérêts de votre équipe en supprimant les obstacles organisat…" at bounding box center [188, 94] width 0 height 6
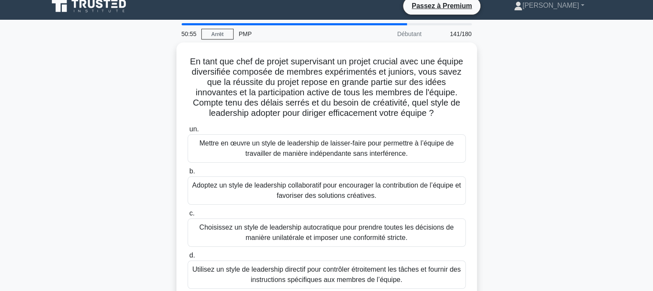
scroll to position [0, 0]
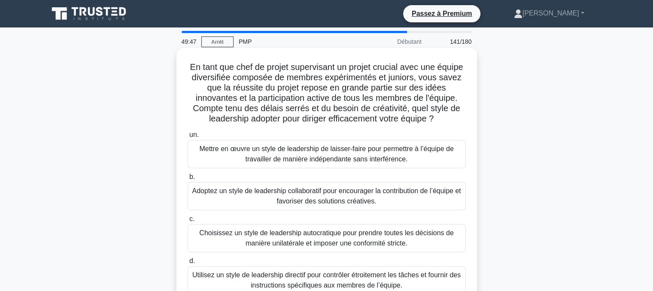
click at [284, 192] on font "Adoptez un style de leadership collaboratif pour encourager la contribution de …" at bounding box center [326, 196] width 269 height 18
click at [188, 180] on input "b. Adoptez un style de leadership collaboratif pour encourager la contribution …" at bounding box center [188, 177] width 0 height 6
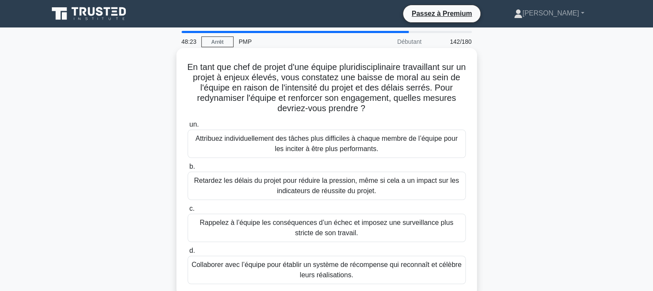
click at [328, 275] on font "Collaborer avec l’équipe pour établir un système de récompense qui reconnaît et…" at bounding box center [327, 270] width 270 height 18
click at [188, 254] on input "d. Collaborer avec l’équipe pour établir un système de récompense qui reconnaît…" at bounding box center [188, 251] width 0 height 6
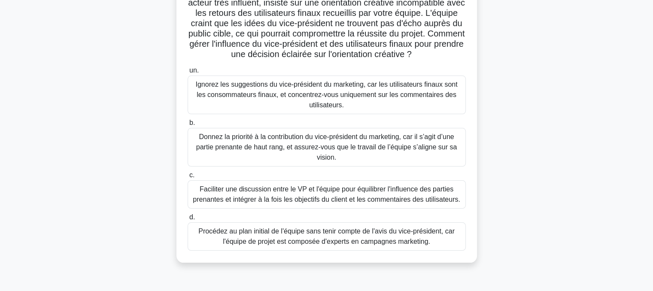
scroll to position [93, 0]
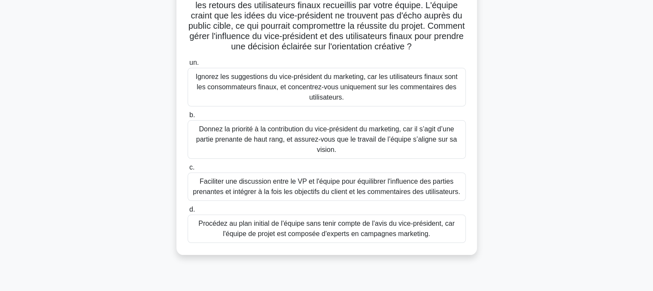
click at [327, 192] on font "Faciliter une discussion entre le VP et l'équipe pour équilibrer l'influence de…" at bounding box center [327, 187] width 268 height 18
click at [188, 171] on input "c. Faciliter une discussion entre le VP et l'équipe pour équilibrer l'influence…" at bounding box center [188, 168] width 0 height 6
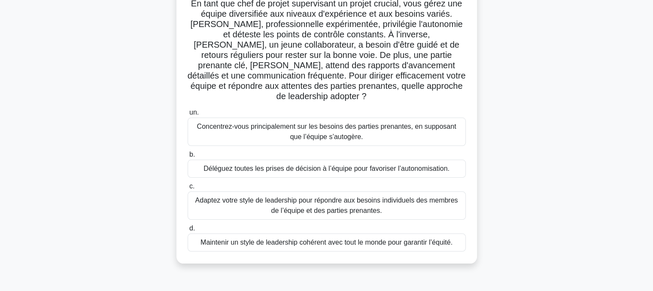
scroll to position [66, 0]
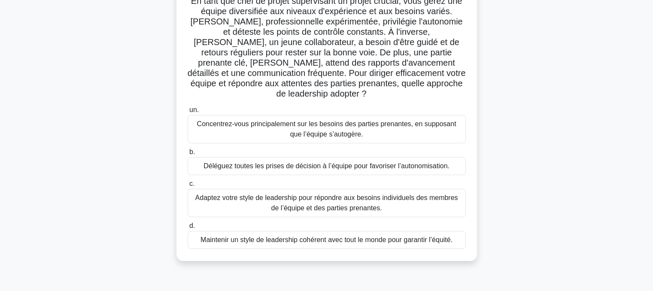
click at [336, 194] on font "Adaptez votre style de leadership pour répondre aux besoins individuels des mem…" at bounding box center [326, 203] width 263 height 18
click at [188, 187] on input "c. Adaptez votre style de leadership pour répondre aux besoins individuels des …" at bounding box center [188, 184] width 0 height 6
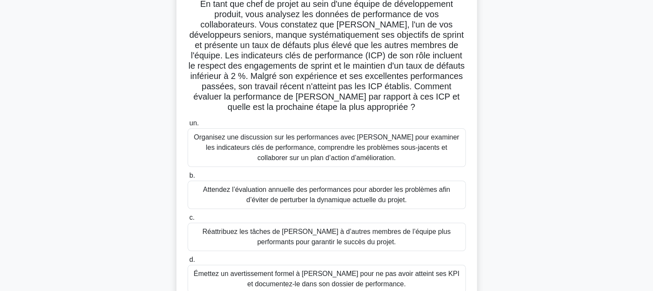
scroll to position [40, 0]
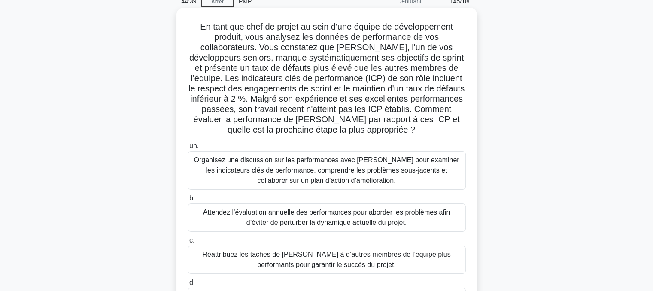
click at [304, 171] on font "Organisez une discussion sur les performances avec [PERSON_NAME] pour examiner …" at bounding box center [326, 170] width 265 height 28
click at [188, 149] on input "un. Organisez une discussion sur les performances avec [PERSON_NAME] pour exami…" at bounding box center [188, 146] width 0 height 6
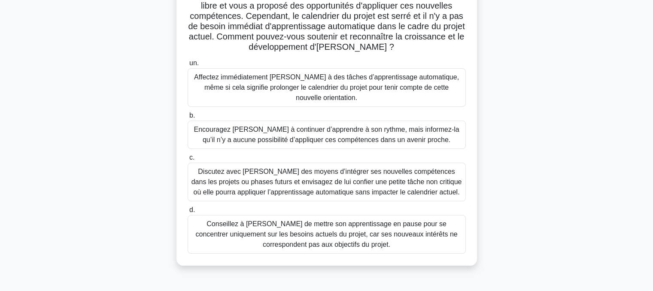
scroll to position [106, 0]
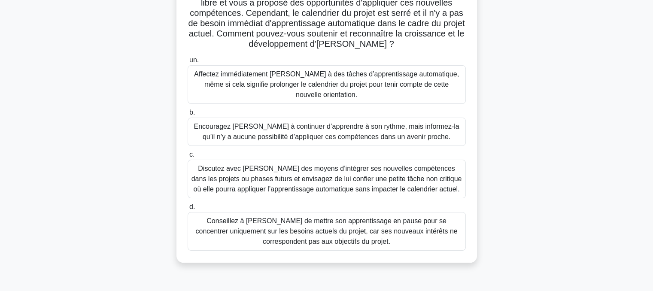
click at [300, 175] on font "Discutez avec [PERSON_NAME] des moyens d’intégrer ses nouvelles compétences dan…" at bounding box center [327, 179] width 271 height 28
click at [188, 158] on input "c. Discutez avec [PERSON_NAME] des moyens d’intégrer ses nouvelles compétences …" at bounding box center [188, 155] width 0 height 6
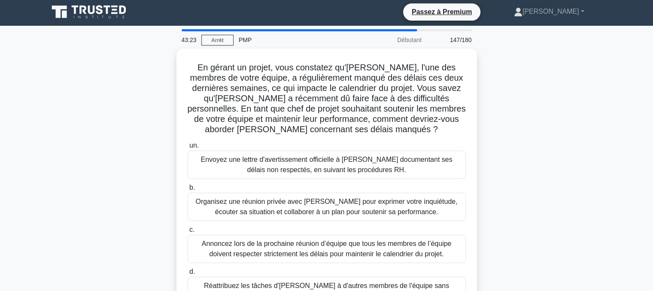
scroll to position [0, 0]
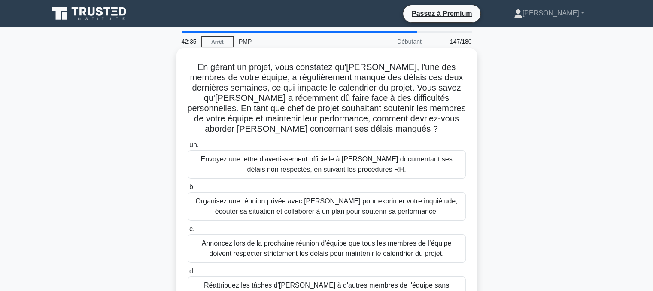
click at [314, 214] on font "Organisez une réunion privée avec [PERSON_NAME] pour exprimer votre inquiétude,…" at bounding box center [326, 207] width 262 height 18
click at [188, 190] on input "b. Organisez une réunion privée avec [PERSON_NAME] pour exprimer votre inquiétu…" at bounding box center [188, 188] width 0 height 6
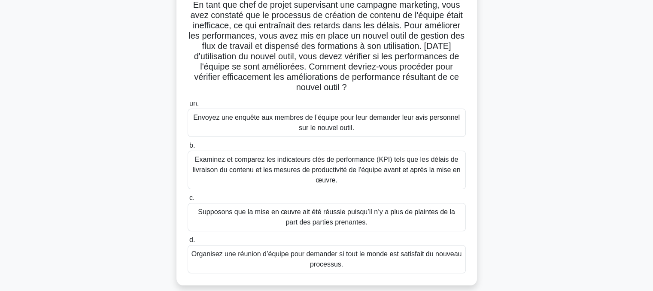
scroll to position [66, 0]
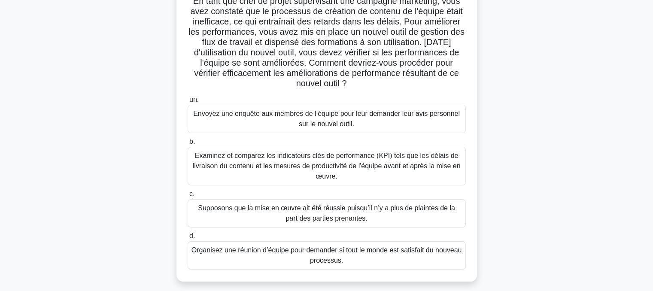
click at [315, 159] on font "Examinez et comparez les indicateurs clés de performance (KPI) tels que les dél…" at bounding box center [327, 166] width 268 height 28
click at [188, 145] on input "b. Examinez et comparez les indicateurs clés de performance (KPI) tels que les …" at bounding box center [188, 142] width 0 height 6
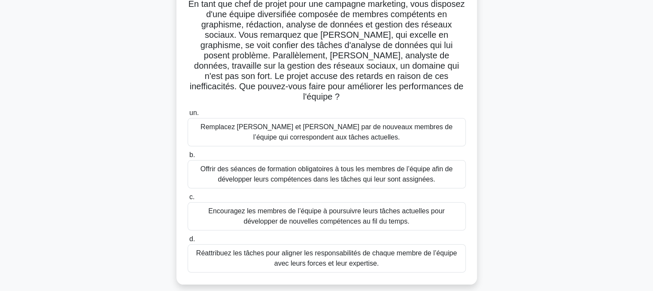
scroll to position [76, 0]
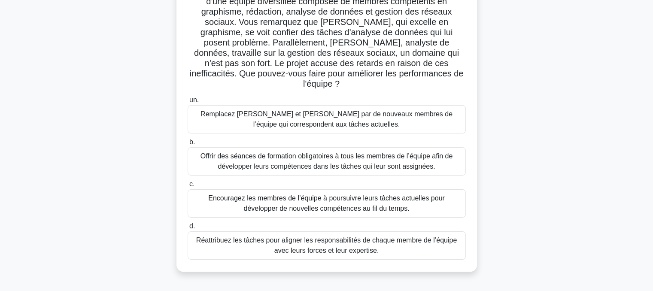
click at [363, 235] on font "Réattribuez les tâches pour aligner les responsabilités de chaque membre de l’é…" at bounding box center [327, 245] width 271 height 21
click at [188, 229] on input "d. Réattribuez les tâches pour aligner les responsabilités de chaque membre de …" at bounding box center [188, 227] width 0 height 6
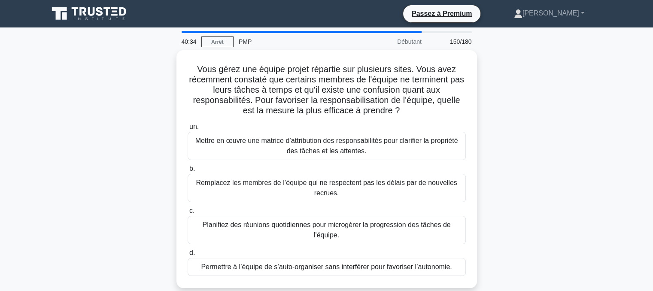
scroll to position [0, 0]
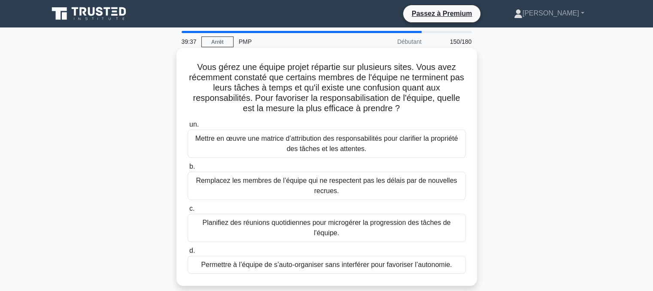
click at [312, 150] on font "Mettre en œuvre une matrice d’attribution des responsabilités pour clarifier la…" at bounding box center [326, 144] width 263 height 18
click at [188, 128] on input "un. Mettre en œuvre une matrice d’attribution des responsabilités pour clarifie…" at bounding box center [188, 125] width 0 height 6
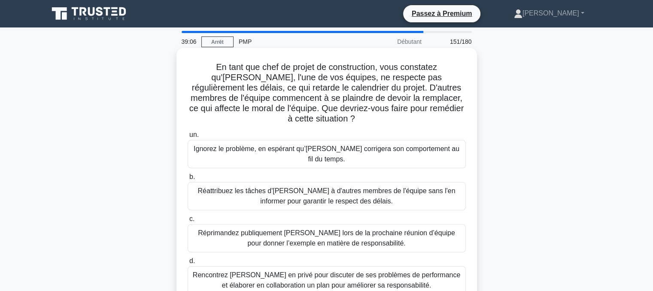
click at [292, 272] on font "Rencontrez [PERSON_NAME] en privé pour discuter de ses problèmes de performance…" at bounding box center [327, 281] width 268 height 18
click at [188, 264] on input "d. Rencontrez [PERSON_NAME] en privé pour discuter de ses problèmes de performa…" at bounding box center [188, 262] width 0 height 6
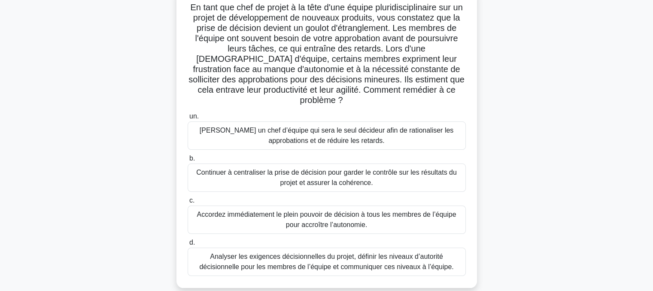
scroll to position [82, 0]
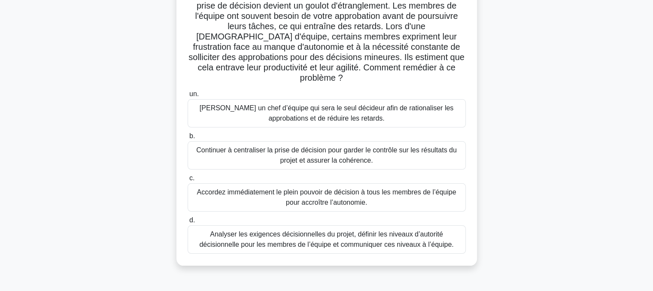
click at [283, 232] on font "Analyser les exigences décisionnelles du projet, définir les niveaux d’autorité…" at bounding box center [326, 240] width 254 height 18
click at [188, 223] on input "d. Analyser les exigences décisionnelles du projet, définir les niveaux d’autor…" at bounding box center [188, 221] width 0 height 6
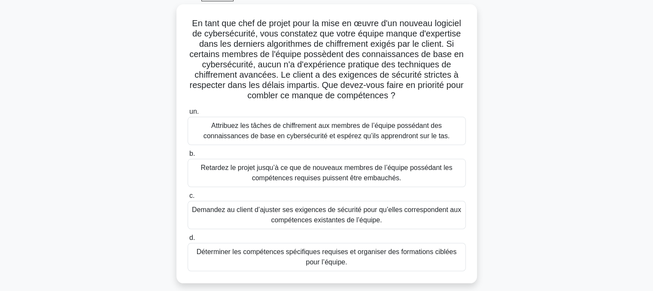
scroll to position [46, 0]
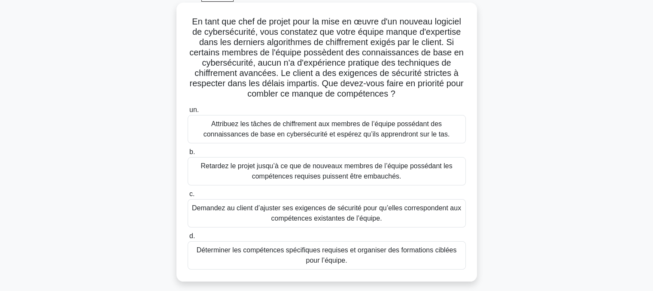
click at [325, 251] on font "Déterminer les compétences spécifiques requises et organiser des formations cib…" at bounding box center [327, 256] width 260 height 18
click at [188, 239] on input "d. Déterminer les compétences spécifiques requises et organiser des formations …" at bounding box center [188, 237] width 0 height 6
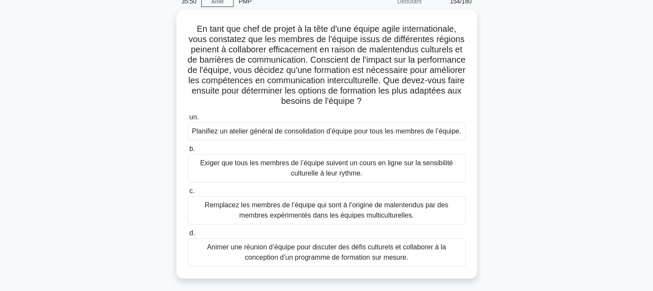
scroll to position [45, 0]
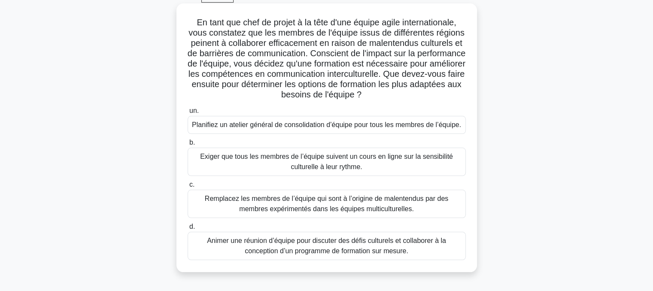
click at [339, 242] on font "Animer une réunion d’équipe pour discuter des défis culturels et collaborer à l…" at bounding box center [326, 246] width 239 height 18
click at [188, 230] on input "d. Animer une réunion d’équipe pour discuter des défis culturels et collaborer …" at bounding box center [188, 227] width 0 height 6
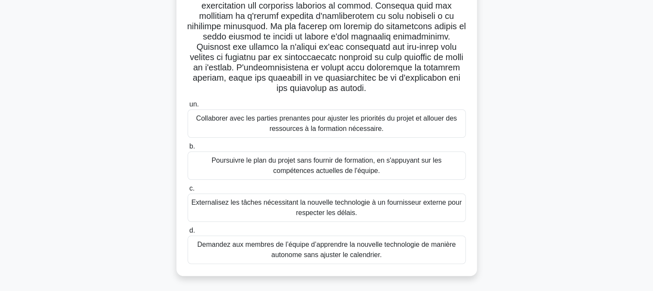
scroll to position [170, 0]
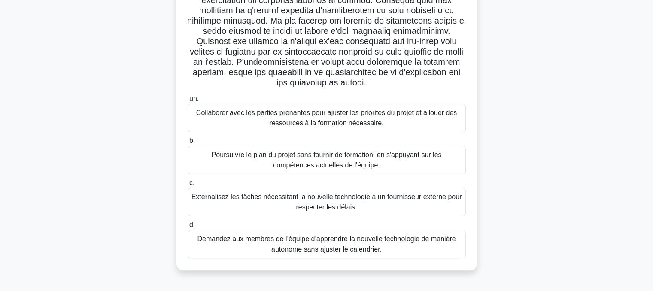
click at [333, 203] on font "Externalisez les tâches nécessitant la nouvelle technologie à un fournisseur ex…" at bounding box center [327, 202] width 271 height 18
click at [188, 186] on input "c. Externalisez les tâches nécessitant la nouvelle technologie à un fournisseur…" at bounding box center [188, 183] width 0 height 6
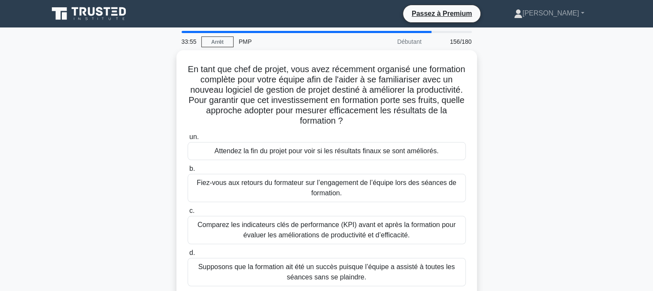
scroll to position [0, 0]
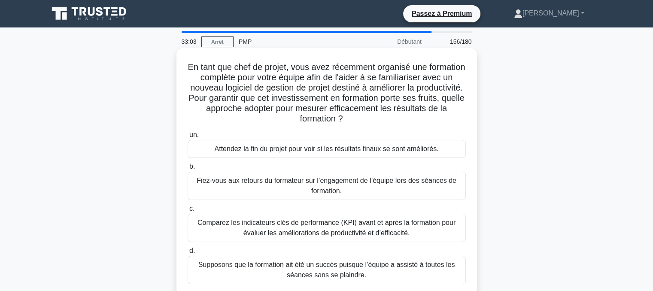
click at [282, 232] on font "Comparez les indicateurs clés de performance (KPI) avant et après la formation …" at bounding box center [327, 228] width 258 height 18
click at [188, 212] on input "c. Comparez les indicateurs clés de performance (KPI) avant et après la formati…" at bounding box center [188, 209] width 0 height 6
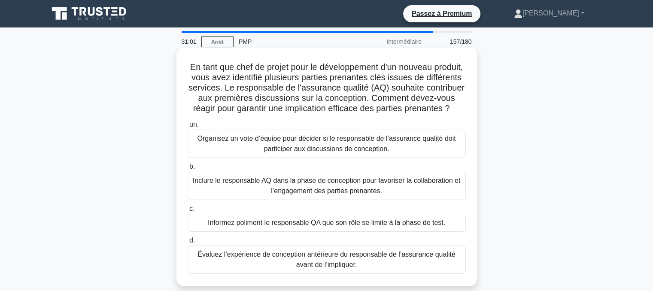
click at [297, 195] on font "Inclure le responsable AQ dans la phase de conception pour favoriser la collabo…" at bounding box center [327, 186] width 268 height 18
click at [188, 170] on input "b. [PERSON_NAME] le responsable AQ dans la phase de conception pour favoriser l…" at bounding box center [188, 167] width 0 height 6
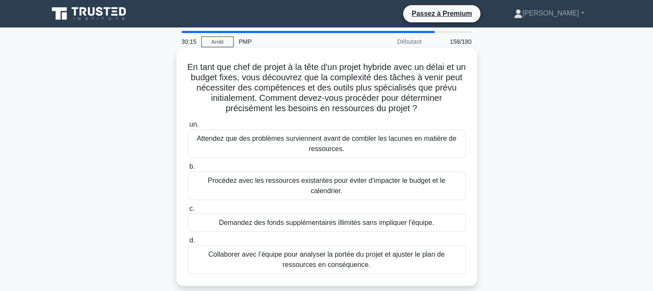
click at [313, 250] on font "Collaborer avec l’équipe pour analyser la portée du projet et ajuster le plan d…" at bounding box center [327, 260] width 271 height 21
click at [188, 244] on input "d. Collaborer avec l’équipe pour analyser la portée du projet et ajuster le pla…" at bounding box center [188, 241] width 0 height 6
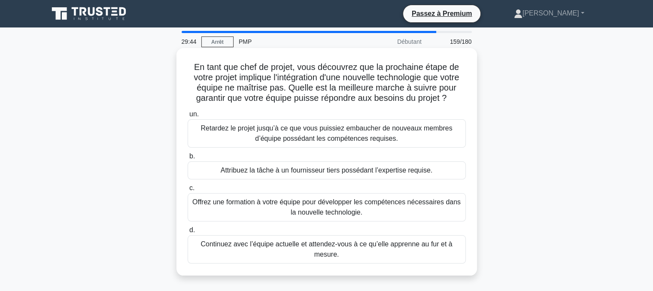
click at [320, 216] on font "Offrez une formation à votre équipe pour développer les compétences nécessaires…" at bounding box center [326, 207] width 268 height 18
click at [188, 191] on input "c. Offrez une formation à votre équipe pour développer les compétences nécessai…" at bounding box center [188, 189] width 0 height 6
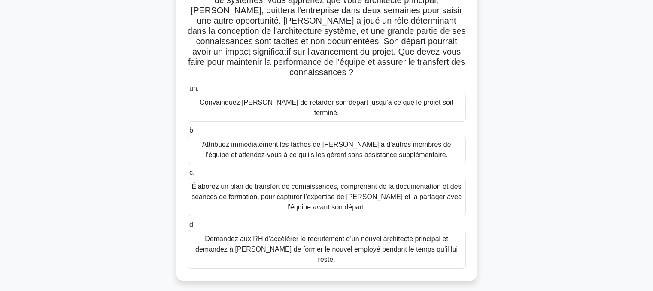
scroll to position [81, 0]
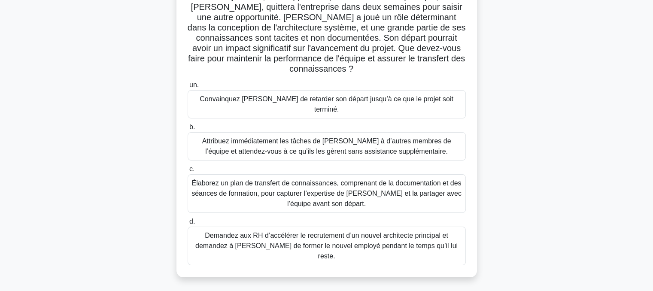
click at [317, 186] on font "Élaborez un plan de transfert de connaissances, comprenant de la documentation …" at bounding box center [327, 194] width 270 height 28
click at [188, 172] on input "c. Élaborez un plan de transfert de connaissances, comprenant de la documentati…" at bounding box center [188, 170] width 0 height 6
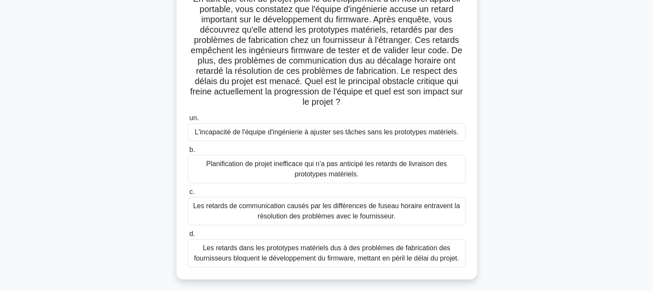
scroll to position [75, 0]
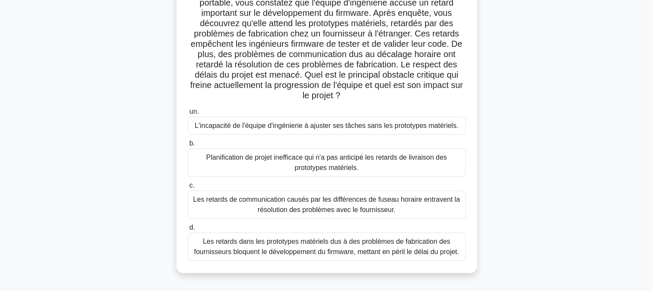
click at [280, 248] on font "Les retards dans les prototypes matériels dus à des problèmes de fabrication de…" at bounding box center [326, 247] width 265 height 18
click at [188, 231] on input "d. Les retards dans les prototypes matériels dus à des problèmes de fabrication…" at bounding box center [188, 228] width 0 height 6
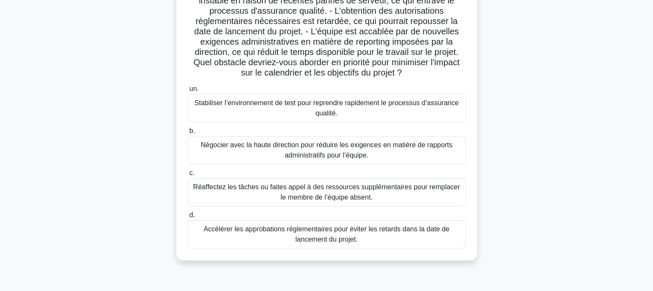
scroll to position [119, 0]
click at [336, 198] on font "Réaffectez les tâches ou faites appel à des ressources supplémentaires pour rem…" at bounding box center [326, 192] width 267 height 18
click at [188, 176] on input "c. Réaffectez les tâches ou faites appel à des ressources supplémentaires pour …" at bounding box center [188, 173] width 0 height 6
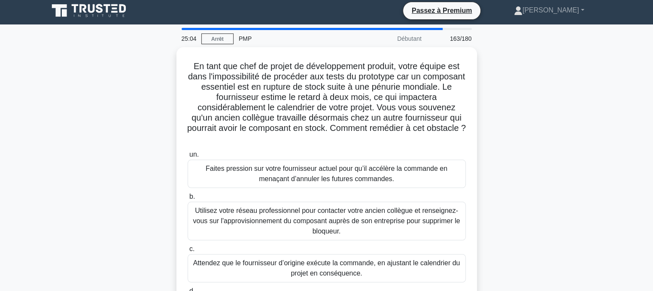
scroll to position [0, 0]
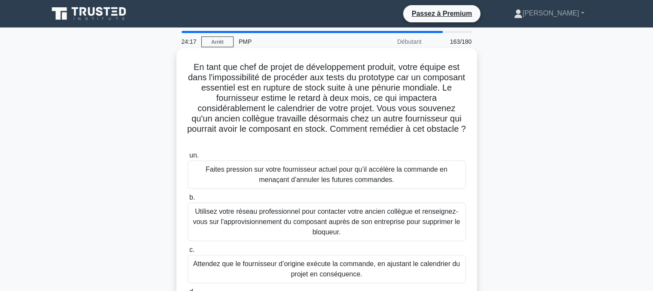
click at [332, 218] on font "Utilisez votre réseau professionnel pour contacter votre ancien collègue et ren…" at bounding box center [326, 222] width 267 height 28
click at [188, 201] on input "b. Utilisez votre réseau professionnel pour contacter votre ancien collègue et …" at bounding box center [188, 198] width 0 height 6
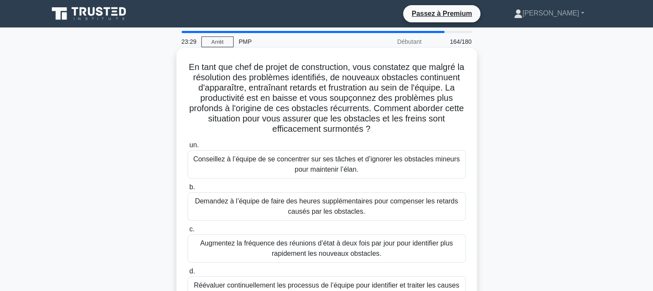
click at [250, 287] on font "Réévaluer continuellement les processus de l’équipe pour identifier et traiter …" at bounding box center [326, 291] width 265 height 18
click at [188, 275] on input "d. Réévaluer continuellement les processus de l’équipe pour identifier et trait…" at bounding box center [188, 272] width 0 height 6
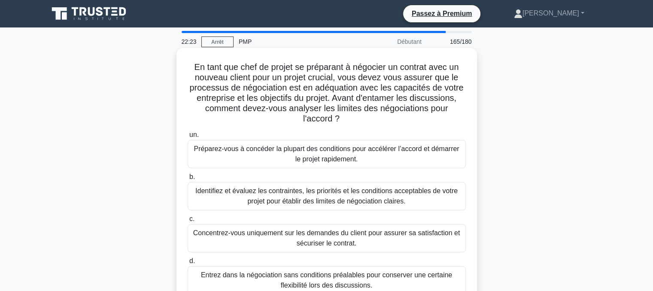
click at [323, 202] on font "Identifiez et évaluez les contraintes, les priorités et les conditions acceptab…" at bounding box center [326, 196] width 262 height 18
click at [188, 180] on input "b. Identifiez et évaluez les contraintes, les priorités et les conditions accep…" at bounding box center [188, 177] width 0 height 6
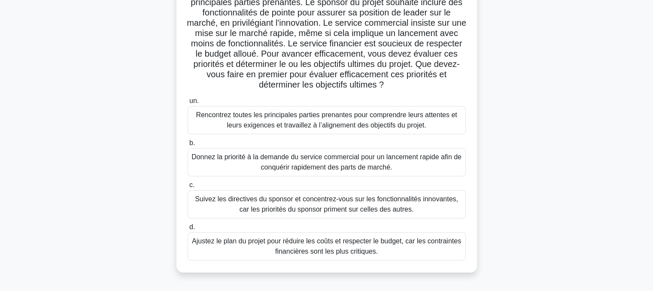
scroll to position [101, 0]
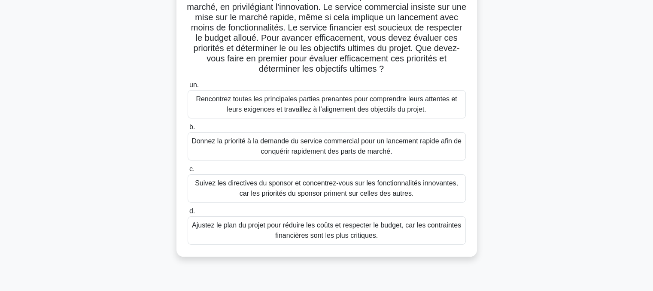
click at [331, 111] on font "Rencontrez toutes les principales parties prenantes pour comprendre leurs atten…" at bounding box center [326, 104] width 261 height 18
click at [188, 88] on input "un. Rencontrez toutes les principales parties prenantes pour comprendre leurs a…" at bounding box center [188, 85] width 0 height 6
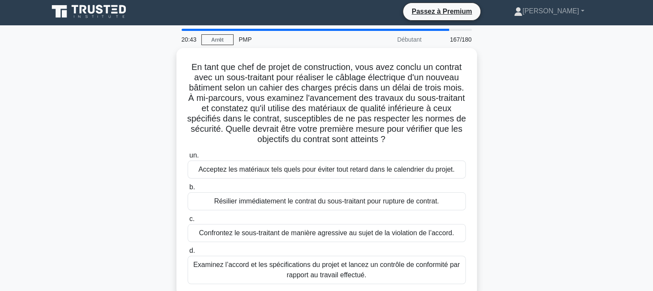
scroll to position [0, 0]
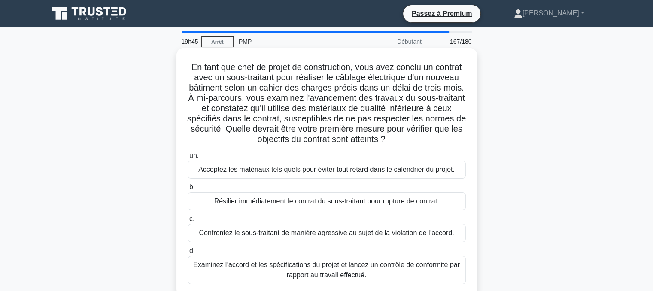
click at [261, 268] on font "Examinez l’accord et les spécifications du projet et lancez un contrôle de conf…" at bounding box center [326, 270] width 267 height 18
click at [188, 254] on input "d. Examinez l’accord et les spécifications du projet et lancez un contrôle de c…" at bounding box center [188, 251] width 0 height 6
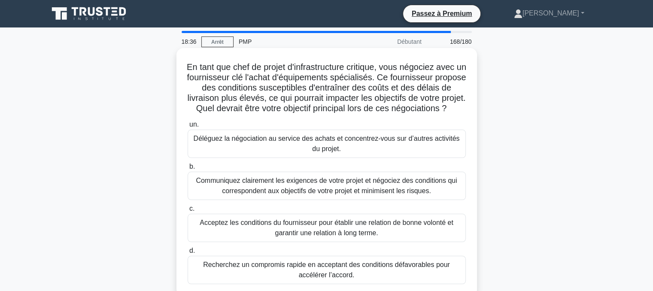
click at [388, 195] on font "Communiquez clairement les exigences de votre projet et négociez des conditions…" at bounding box center [326, 186] width 261 height 18
click at [188, 170] on input "b. Communiquez clairement les exigences de votre projet et négociez des conditi…" at bounding box center [188, 167] width 0 height 6
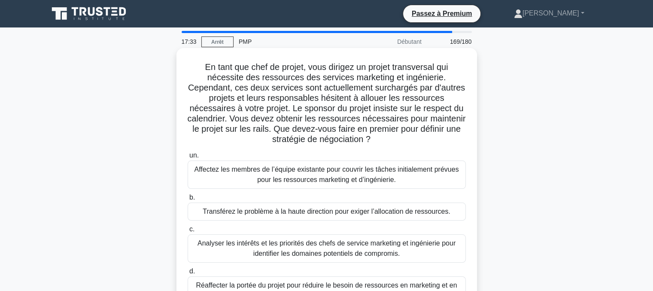
click at [361, 257] on font "Analyser les intérêts et les priorités des chefs de service marketing et ingéni…" at bounding box center [327, 249] width 258 height 18
click at [188, 232] on input "c. Analyser les intérêts et les priorités des chefs de service marketing et ing…" at bounding box center [188, 230] width 0 height 6
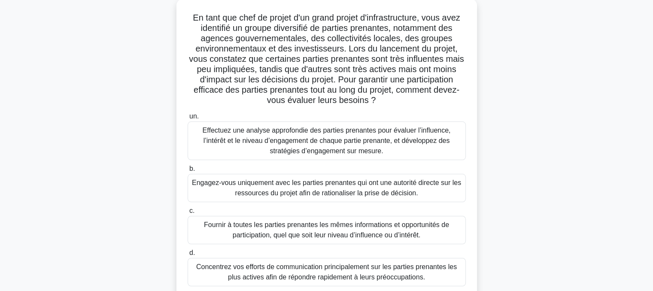
scroll to position [48, 0]
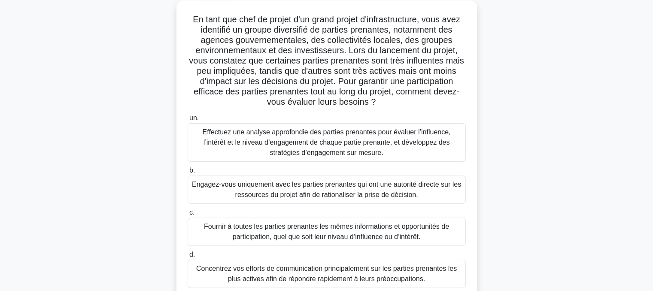
click at [332, 148] on font "Effectuez une analyse approfondie des parties prenantes pour évaluer l’influenc…" at bounding box center [327, 142] width 271 height 31
click at [188, 121] on input "un. Effectuez une analyse approfondie des parties prenantes pour évaluer l’infl…" at bounding box center [188, 119] width 0 height 6
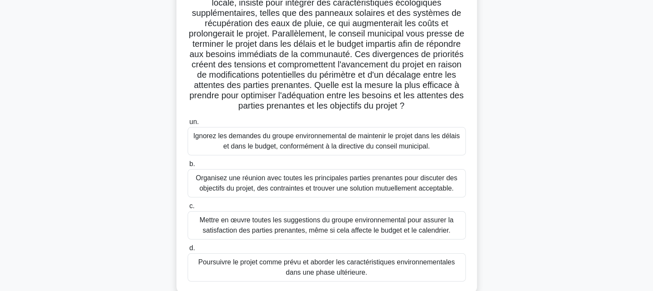
scroll to position [110, 0]
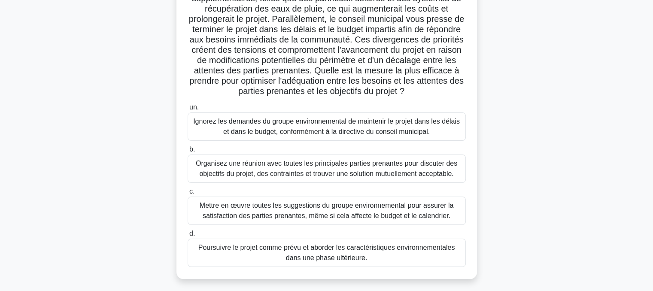
click at [323, 176] on font "Organisez une réunion avec toutes les principales parties prenantes pour discut…" at bounding box center [327, 169] width 262 height 18
click at [188, 153] on input "b. Organisez une réunion avec toutes les principales parties prenantes pour dis…" at bounding box center [188, 150] width 0 height 6
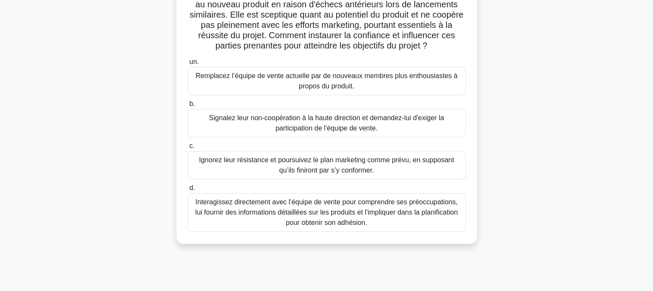
scroll to position [89, 0]
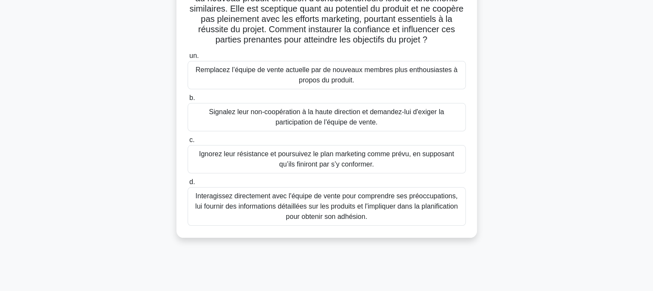
click at [329, 220] on font "Interagissez directement avec l'équipe de vente pour comprendre ses préoccupati…" at bounding box center [326, 206] width 262 height 28
click at [188, 185] on input "d. Interagissez directement avec l'équipe de vente pour comprendre ses préoccup…" at bounding box center [188, 183] width 0 height 6
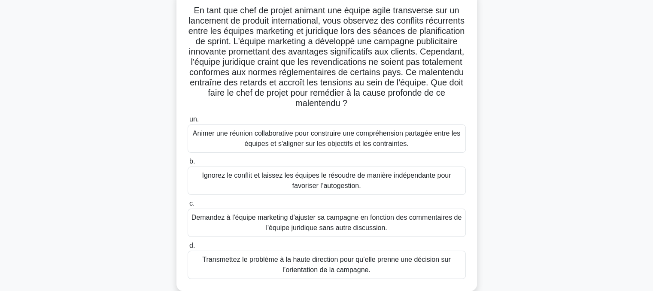
scroll to position [60, 0]
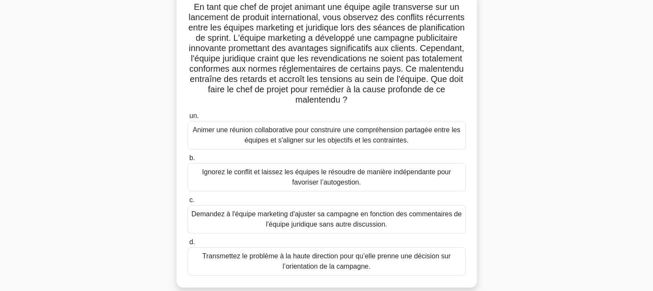
click at [323, 140] on font "Animer une réunion collaborative pour construire une compréhension partagée ent…" at bounding box center [327, 135] width 268 height 18
click at [188, 119] on input "un. Animer une réunion collaborative pour construire une compréhension partagée…" at bounding box center [188, 116] width 0 height 6
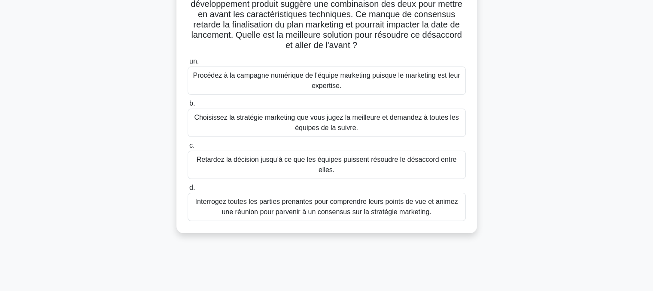
scroll to position [118, 0]
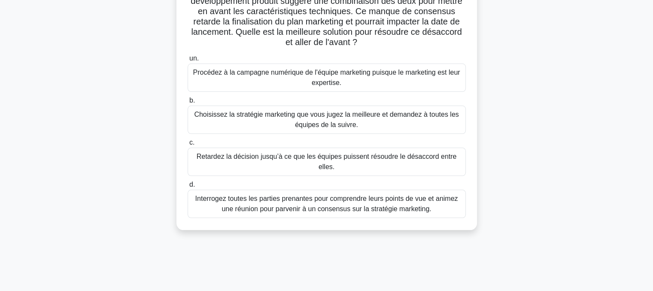
click at [351, 203] on font "Interrogez toutes les parties prenantes pour comprendre leurs points de vue et …" at bounding box center [326, 204] width 263 height 18
click at [188, 188] on input "d. Interrogez toutes les parties prenantes pour comprendre leurs points de vue …" at bounding box center [188, 185] width 0 height 6
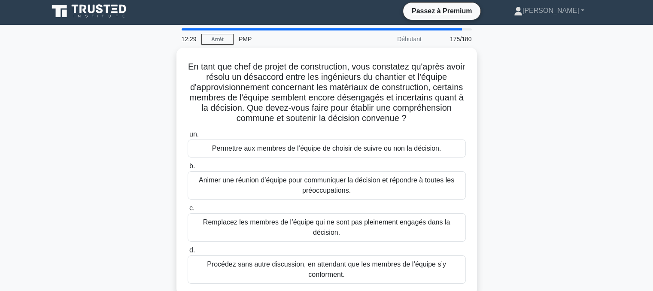
scroll to position [0, 0]
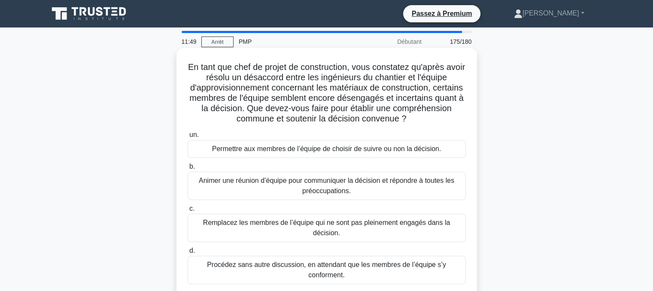
click at [315, 186] on font "Animer une réunion d’équipe pour communiquer la décision et répondre à toutes l…" at bounding box center [327, 186] width 271 height 21
click at [188, 170] on input "b. Animer une réunion d’équipe pour communiquer la décision et répondre à toute…" at bounding box center [188, 167] width 0 height 6
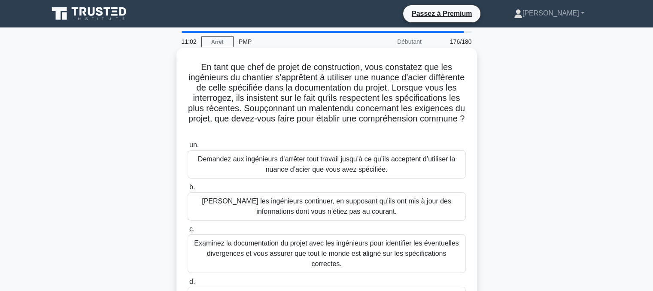
click at [301, 248] on font "Examinez la documentation du projet avec les ingénieurs pour identifier les éve…" at bounding box center [326, 254] width 265 height 28
click at [188, 232] on input "c. Examinez la documentation du projet avec les ingénieurs pour identifier les …" at bounding box center [188, 230] width 0 height 6
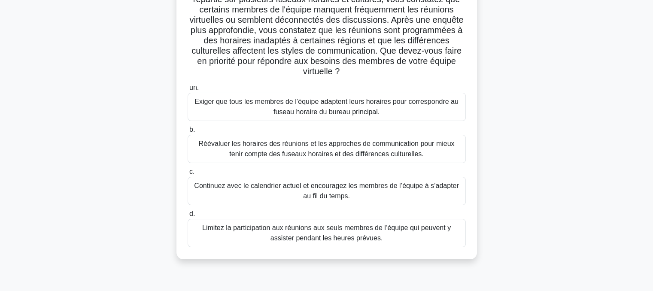
scroll to position [85, 0]
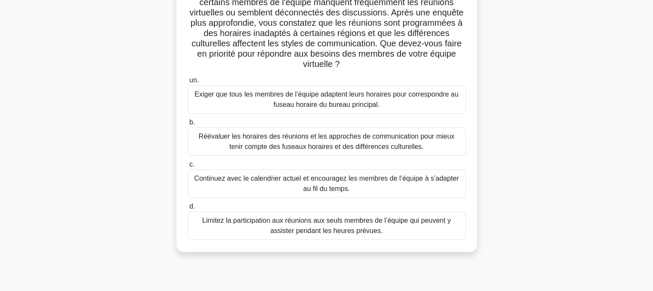
click at [317, 144] on font "Réévaluer les horaires des réunions et les approches de communication pour mieu…" at bounding box center [327, 142] width 256 height 18
click at [188, 125] on input "b. Réévaluer les horaires des réunions et les approches de communication pour m…" at bounding box center [188, 123] width 0 height 6
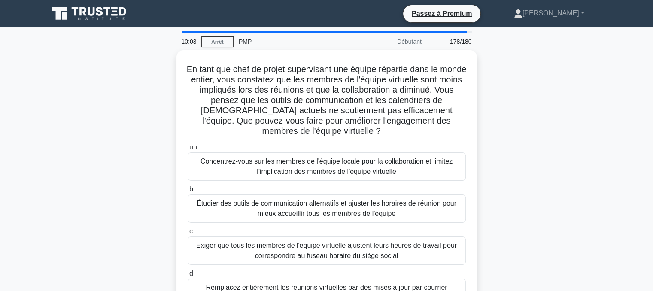
scroll to position [0, 0]
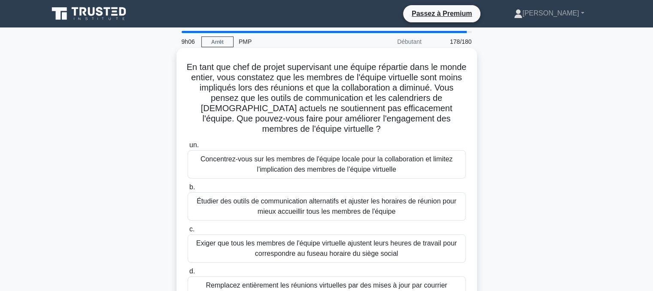
click at [342, 206] on font "Étudier des outils de communication alternatifs et ajuster les horaires de réun…" at bounding box center [327, 207] width 260 height 18
click at [188, 190] on input "b. Étudier des outils de communication alternatifs et ajuster les horaires de r…" at bounding box center [188, 188] width 0 height 6
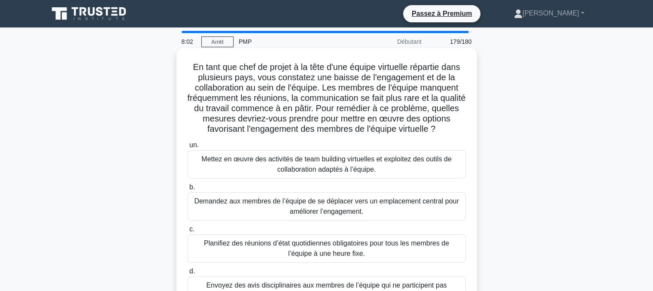
click at [321, 167] on font "Mettez en œuvre des activités de team building virtuelles et exploitez des outi…" at bounding box center [326, 165] width 250 height 18
click at [188, 148] on input "un. Mettez en œuvre des activités de team building virtuelles et exploitez des …" at bounding box center [188, 146] width 0 height 6
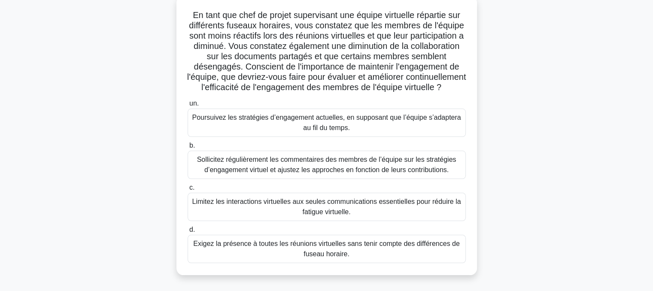
scroll to position [55, 0]
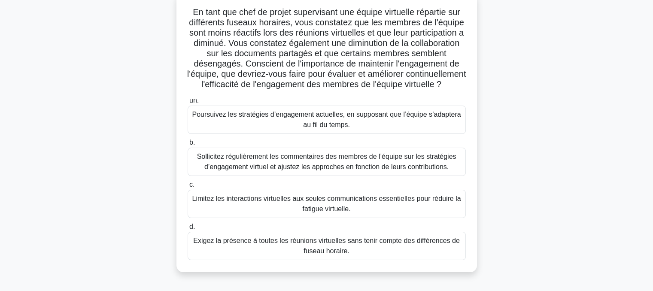
click at [336, 171] on font "Sollicitez régulièrement les commentaires des membres de l’équipe sur les strat…" at bounding box center [326, 162] width 259 height 18
click at [188, 146] on input "b. Sollicitez régulièrement les commentaires des membres de l’équipe sur les st…" at bounding box center [188, 143] width 0 height 6
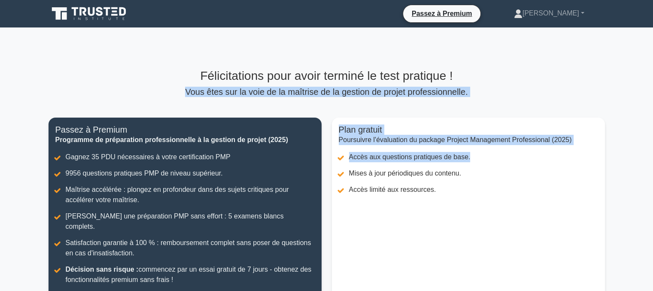
drag, startPoint x: 651, startPoint y: 62, endPoint x: 655, endPoint y: 128, distance: 65.4
click at [653, 128] on html "Passez à Premium Sylvestre" at bounding box center [326, 238] width 653 height 477
click at [623, 62] on main "Félicitations pour avoir terminé le test pratique ! Vous êtes sur la voie de la…" at bounding box center [326, 204] width 653 height 354
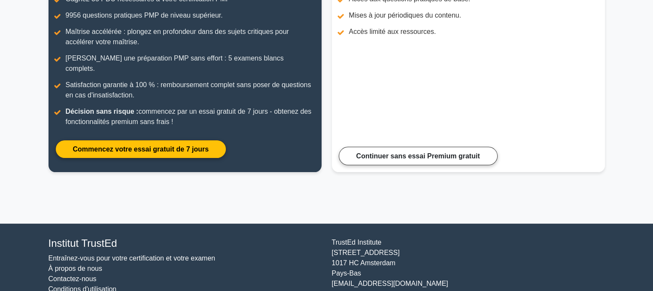
scroll to position [175, 0]
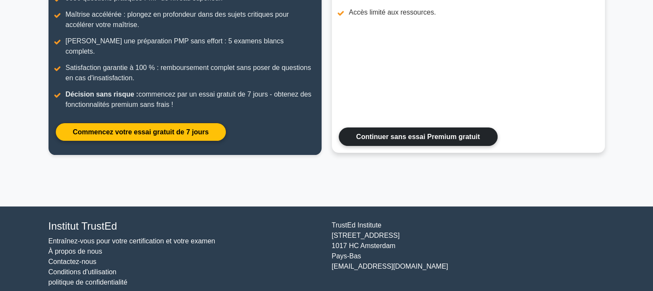
click at [437, 128] on link "Continuer sans essai Premium gratuit" at bounding box center [418, 137] width 159 height 18
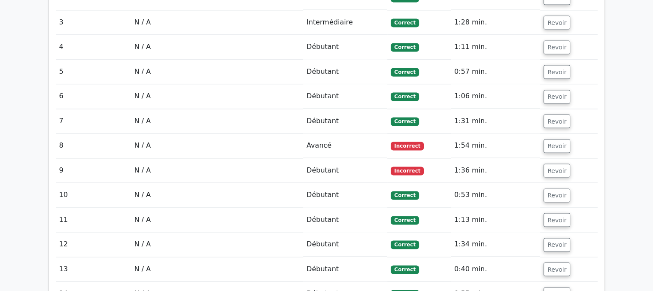
scroll to position [1251, 0]
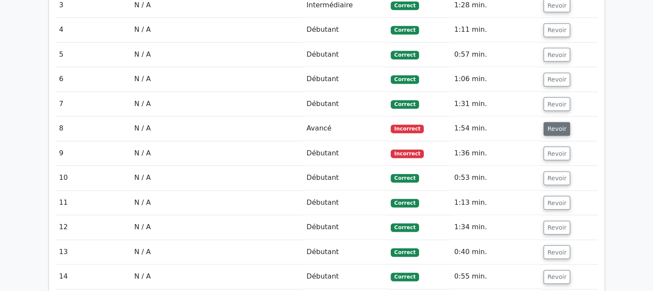
click at [553, 125] on font "Revoir" at bounding box center [557, 128] width 19 height 7
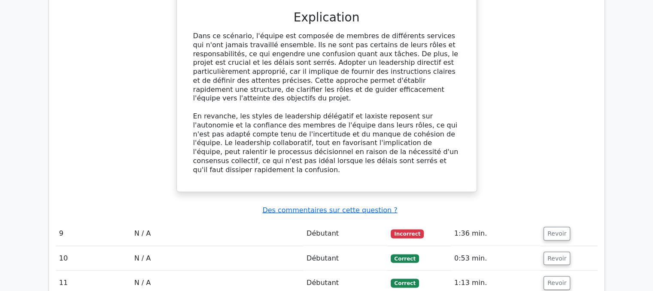
scroll to position [1675, 0]
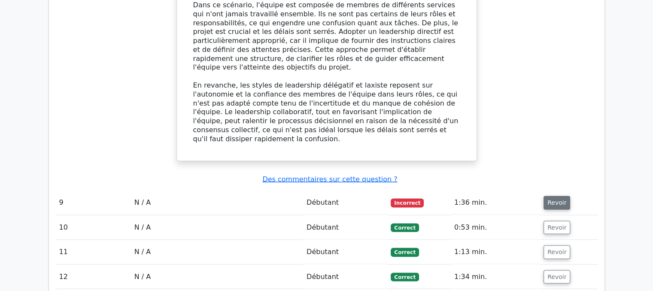
click at [553, 200] on font "Revoir" at bounding box center [557, 203] width 19 height 7
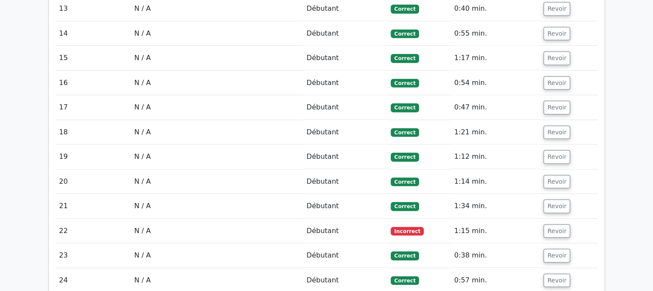
scroll to position [2453, 0]
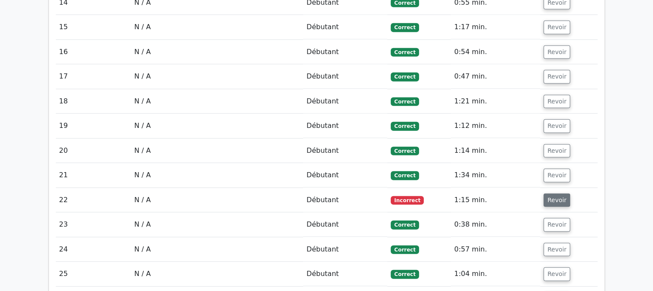
click at [555, 197] on font "Revoir" at bounding box center [557, 200] width 19 height 7
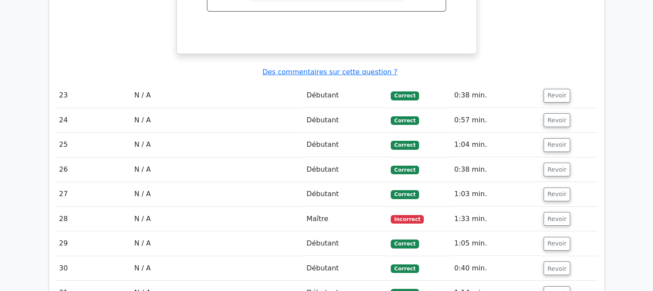
scroll to position [3043, 0]
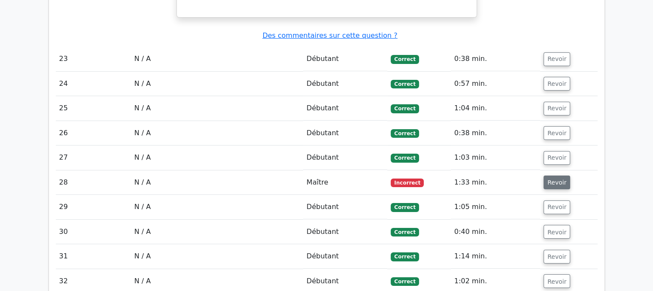
click at [553, 179] on font "Revoir" at bounding box center [557, 182] width 19 height 7
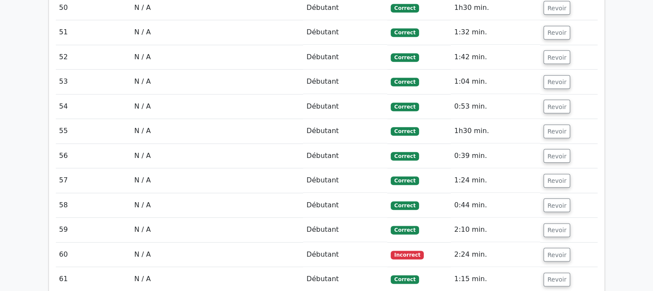
scroll to position [4308, 0]
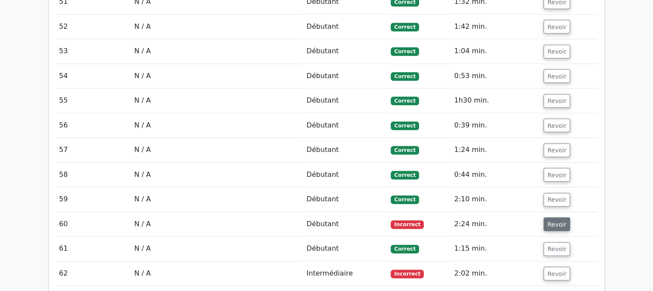
click at [551, 221] on font "Revoir" at bounding box center [557, 224] width 19 height 7
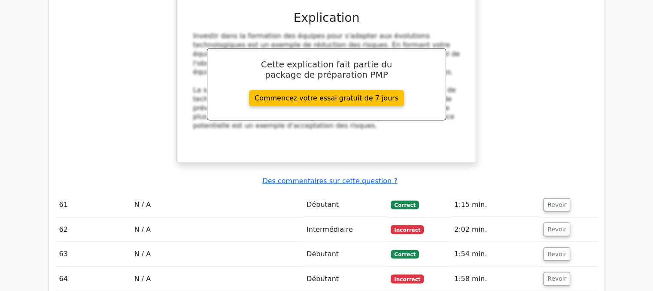
scroll to position [4846, 0]
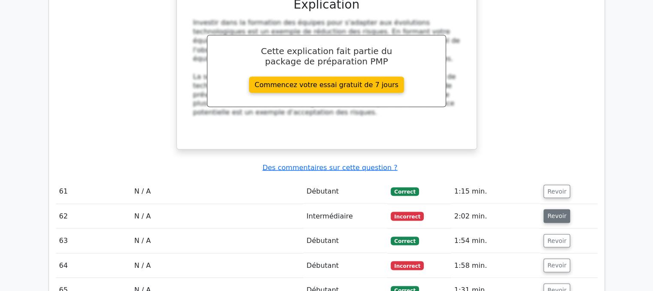
click at [549, 213] on font "Revoir" at bounding box center [557, 216] width 19 height 7
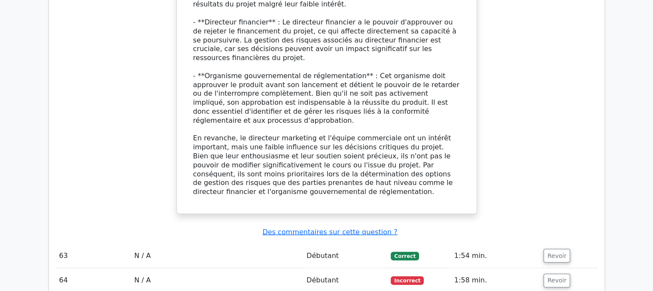
scroll to position [5493, 0]
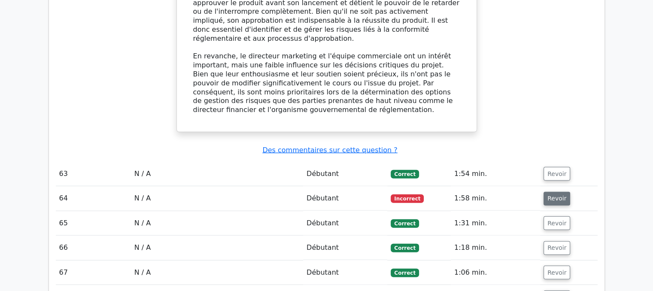
click at [552, 195] on font "Revoir" at bounding box center [557, 198] width 19 height 7
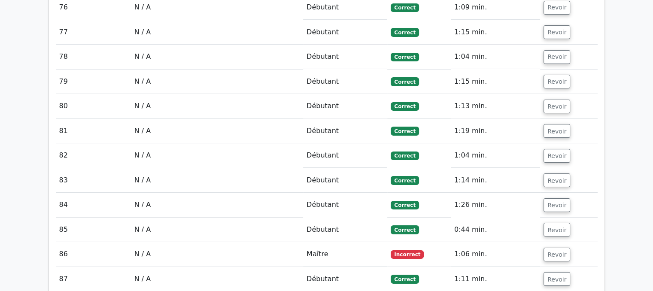
scroll to position [6455, 0]
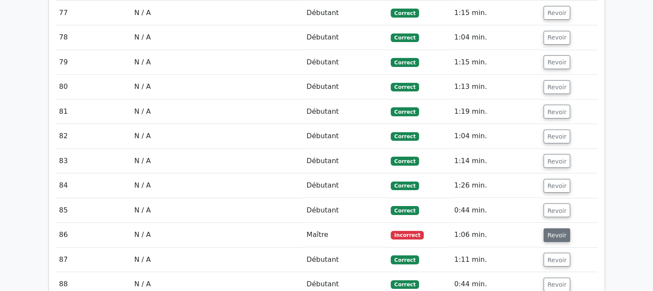
click at [552, 232] on font "Revoir" at bounding box center [557, 235] width 19 height 7
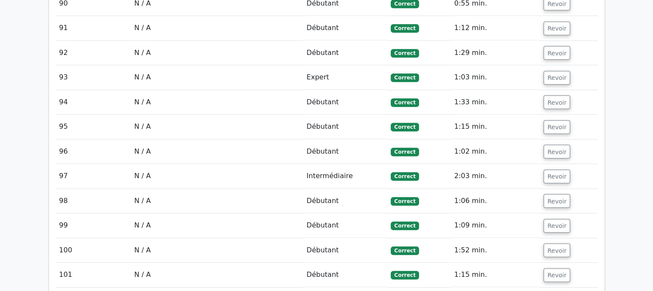
scroll to position [7239, 0]
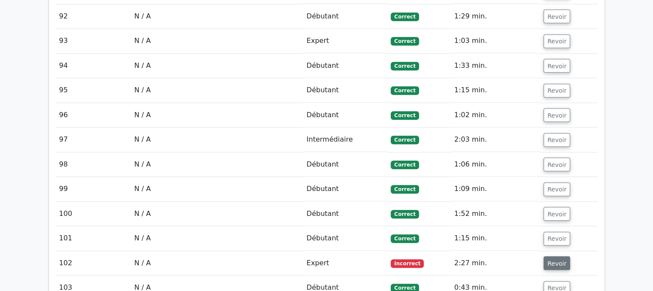
click at [552, 256] on button "Revoir" at bounding box center [557, 263] width 27 height 14
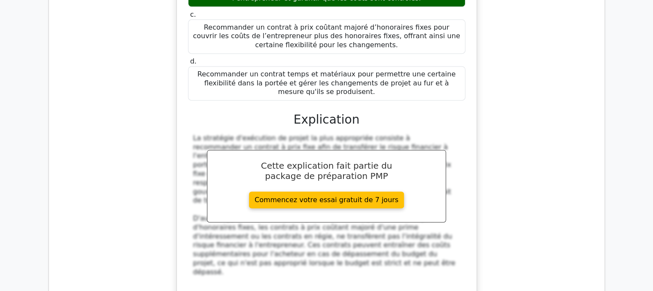
scroll to position [7743, 0]
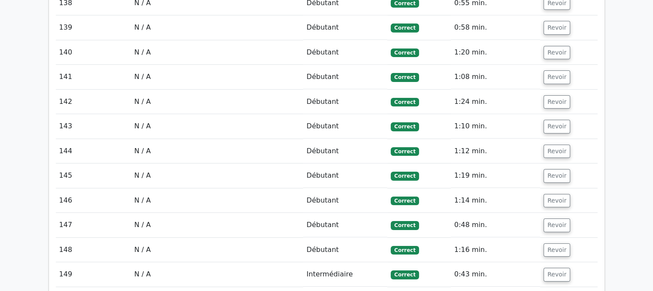
scroll to position [9432, 0]
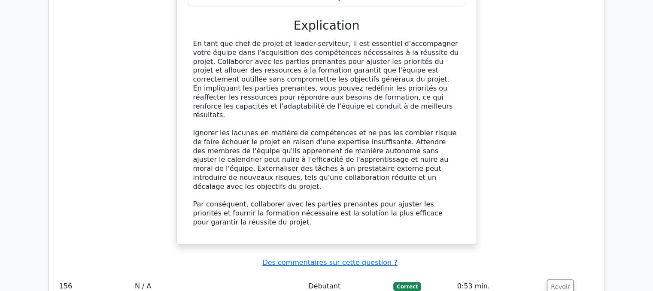
scroll to position [10216, 0]
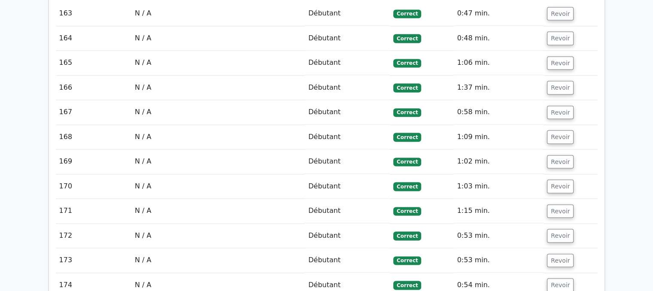
scroll to position [11166, 0]
